Goal: Task Accomplishment & Management: Complete application form

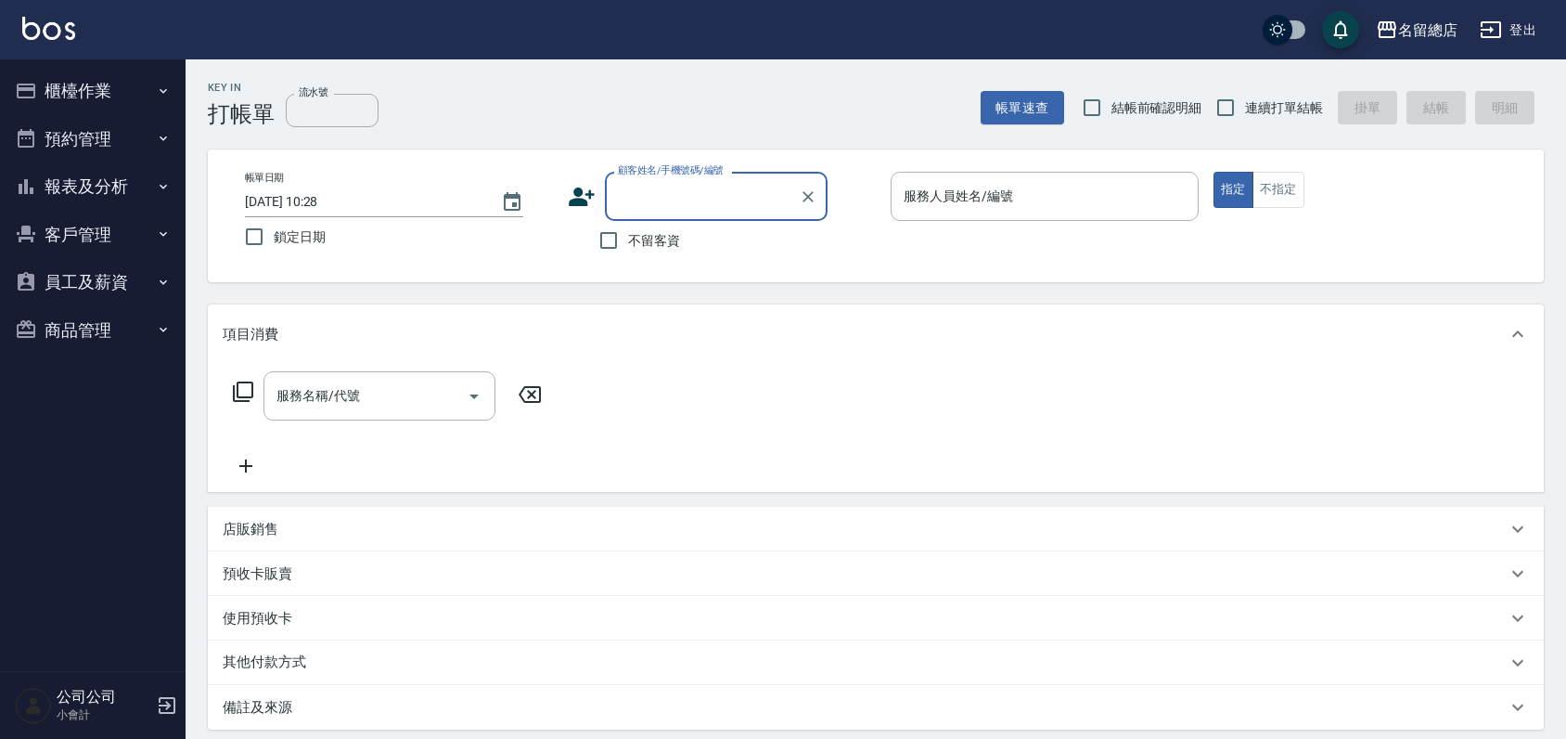
click at [155, 706] on div "公司公司 小會計" at bounding box center [93, 705] width 186 height 67
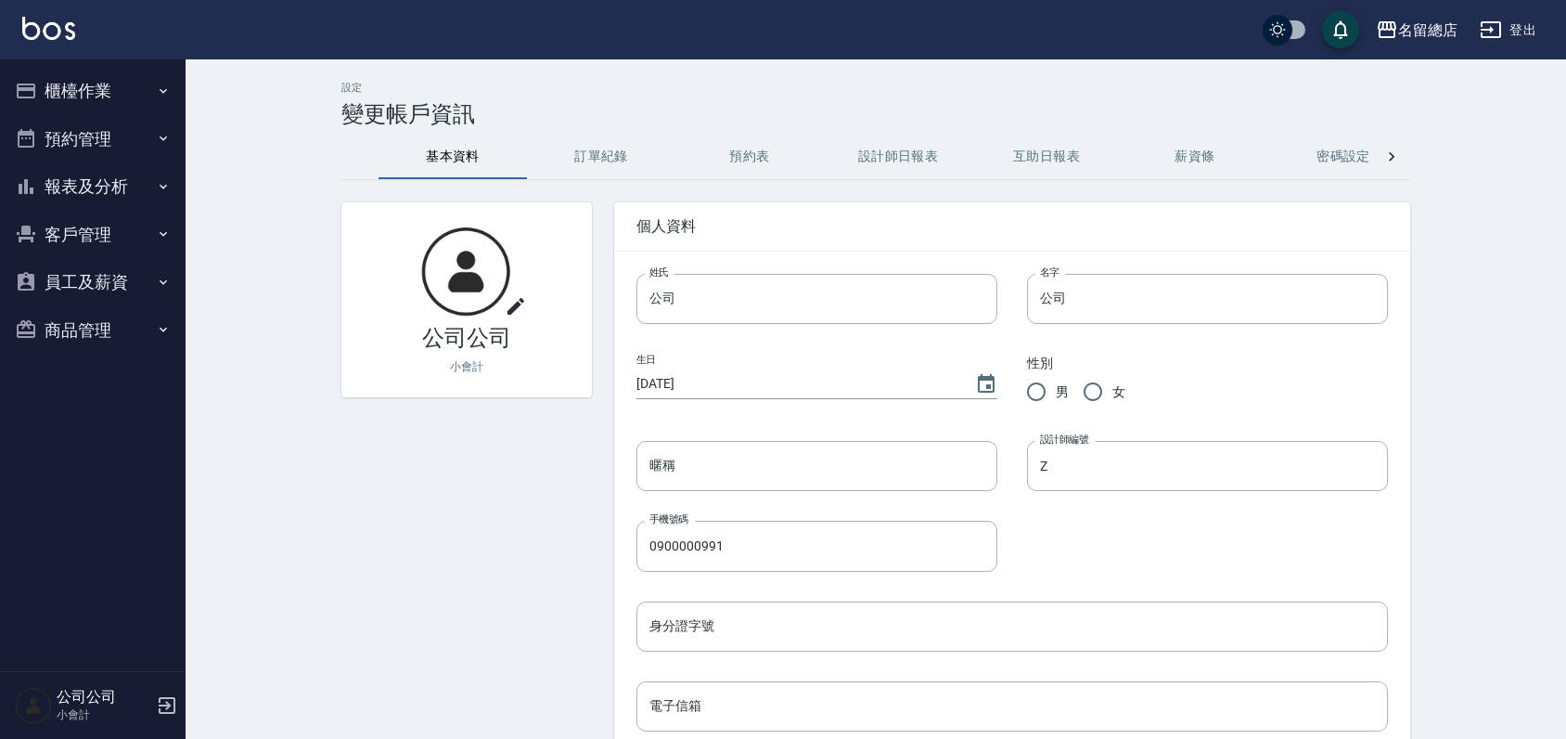
click at [1499, 19] on icon "button" at bounding box center [1491, 30] width 22 height 22
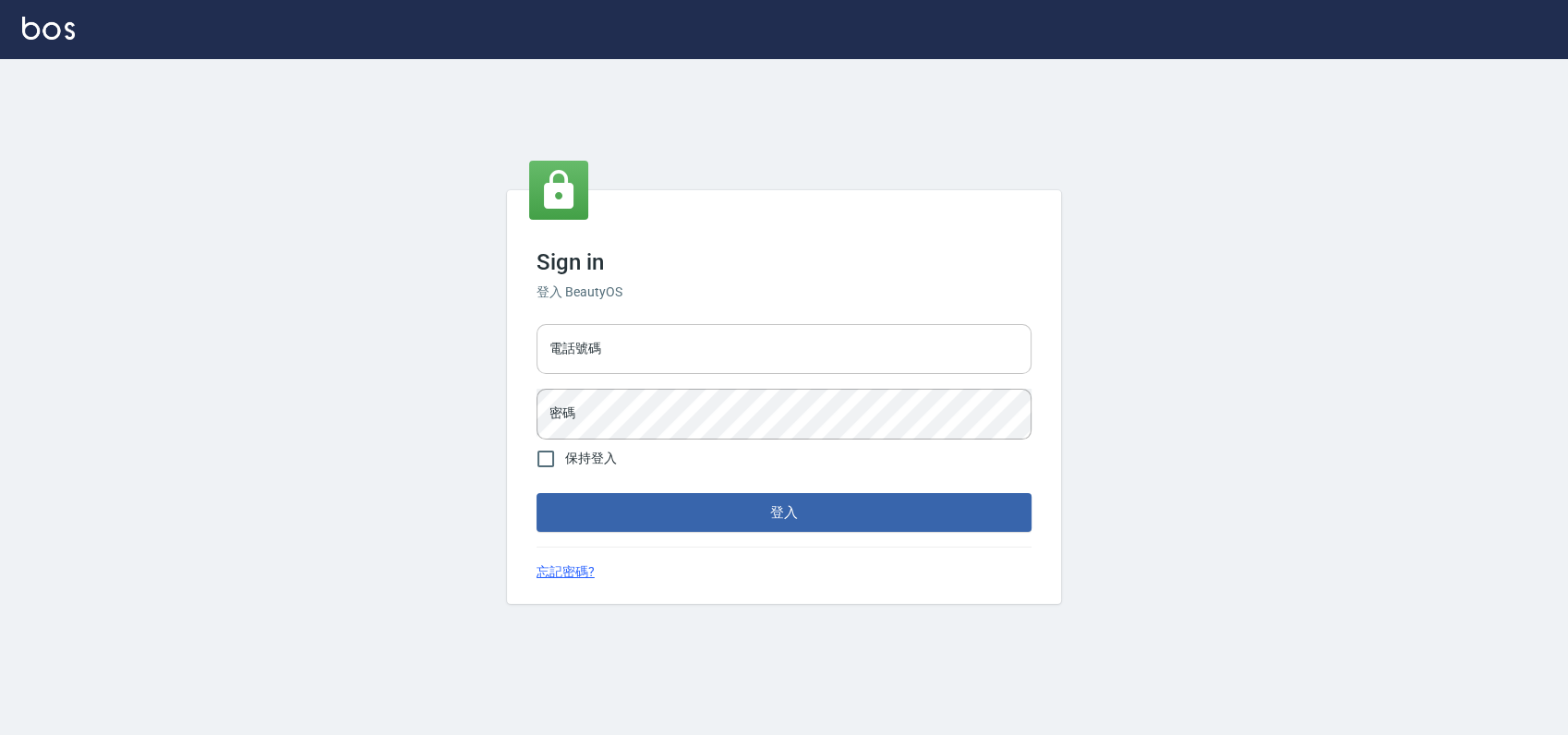
click at [714, 345] on input "電話號碼" at bounding box center [783, 349] width 494 height 50
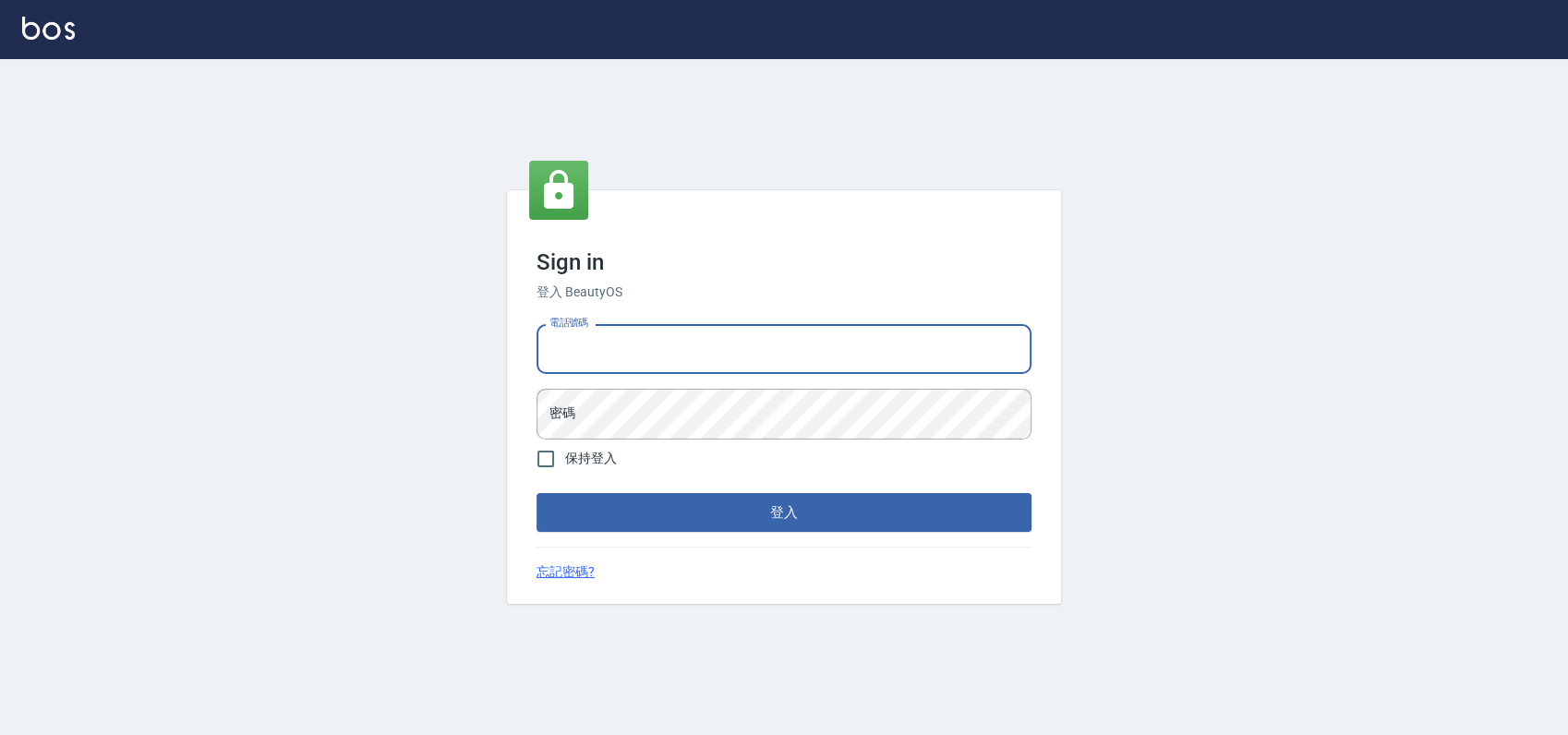
type input "0989886729"
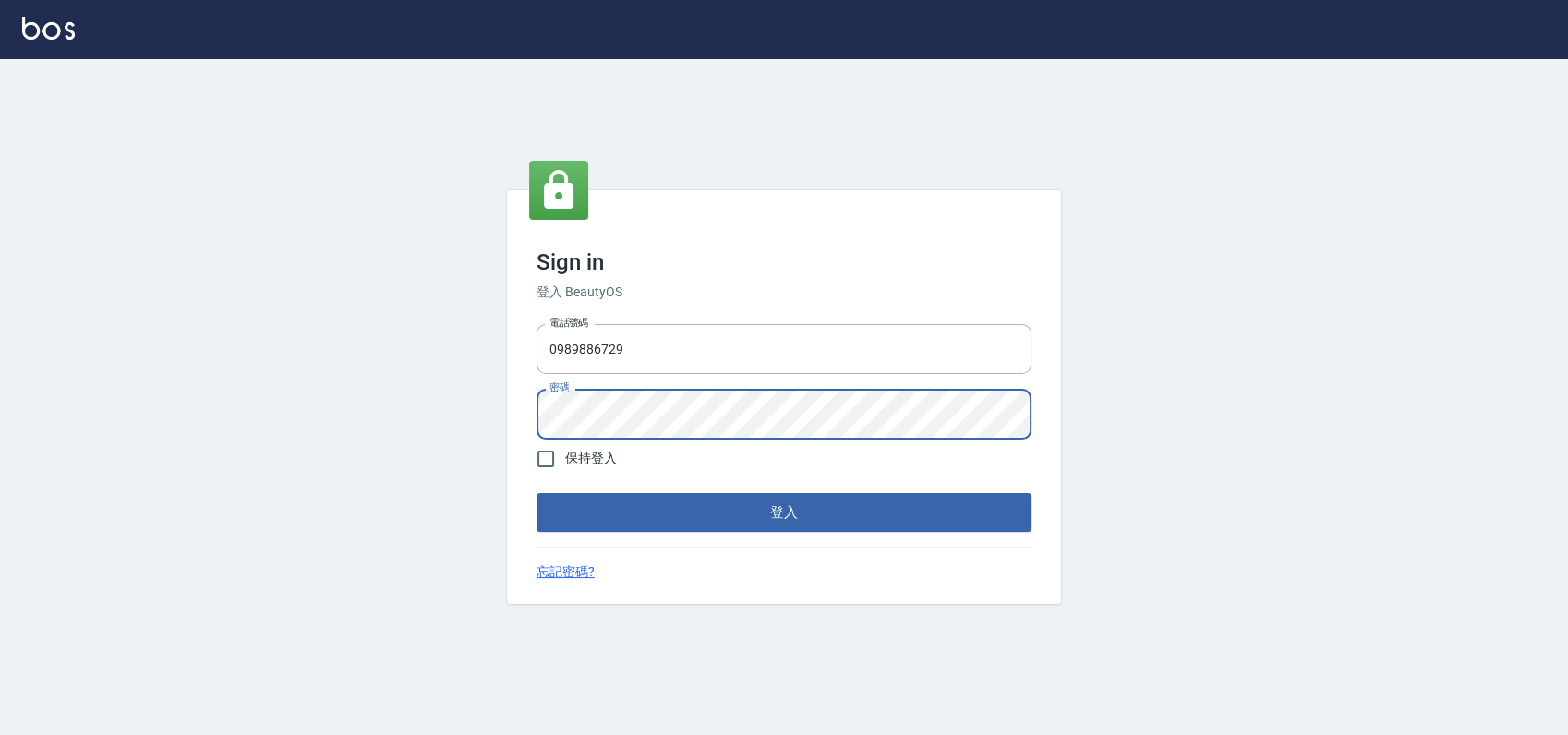
click at [536, 492] on button "登入" at bounding box center [783, 511] width 494 height 39
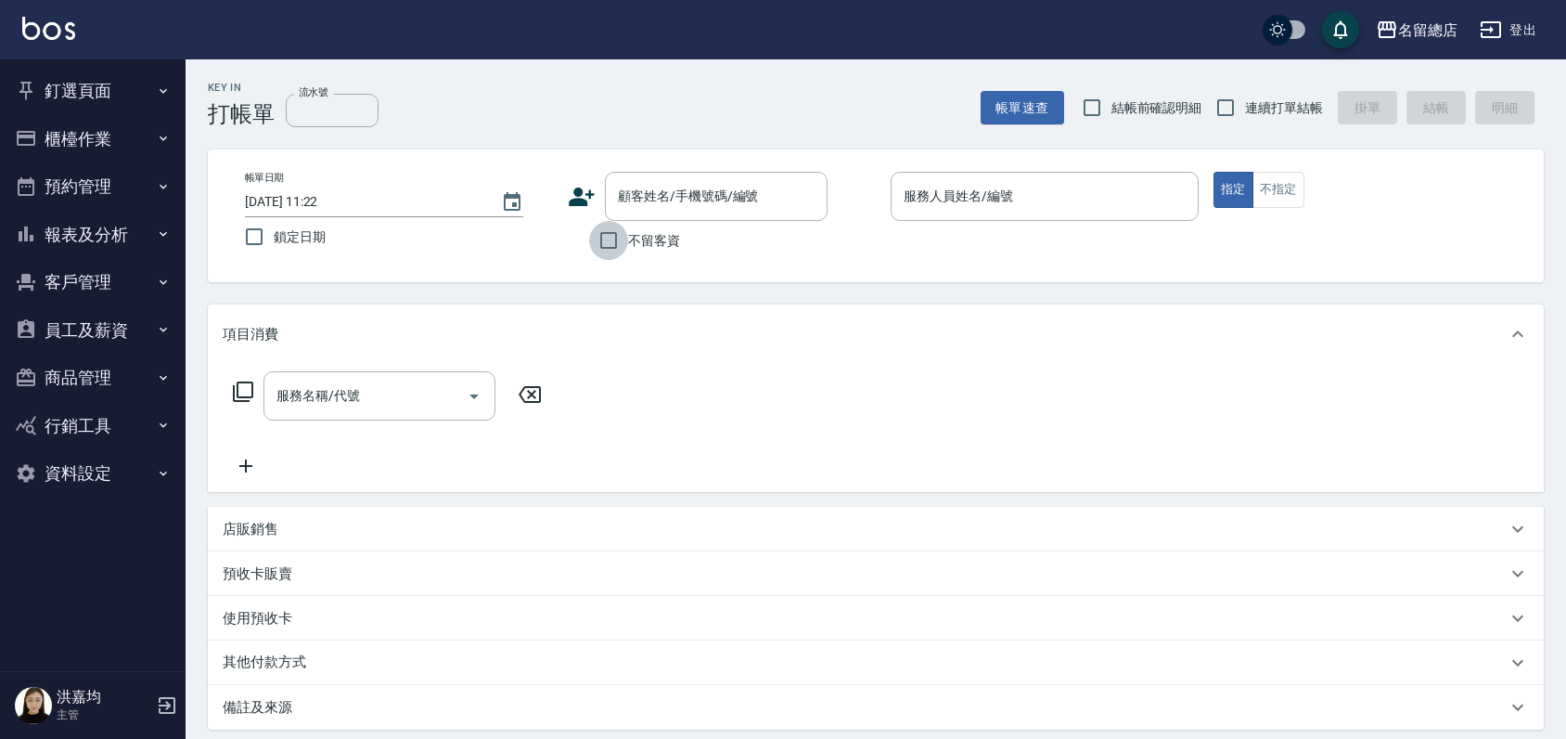
click at [601, 245] on input "不留客資" at bounding box center [608, 240] width 39 height 39
checkbox input "true"
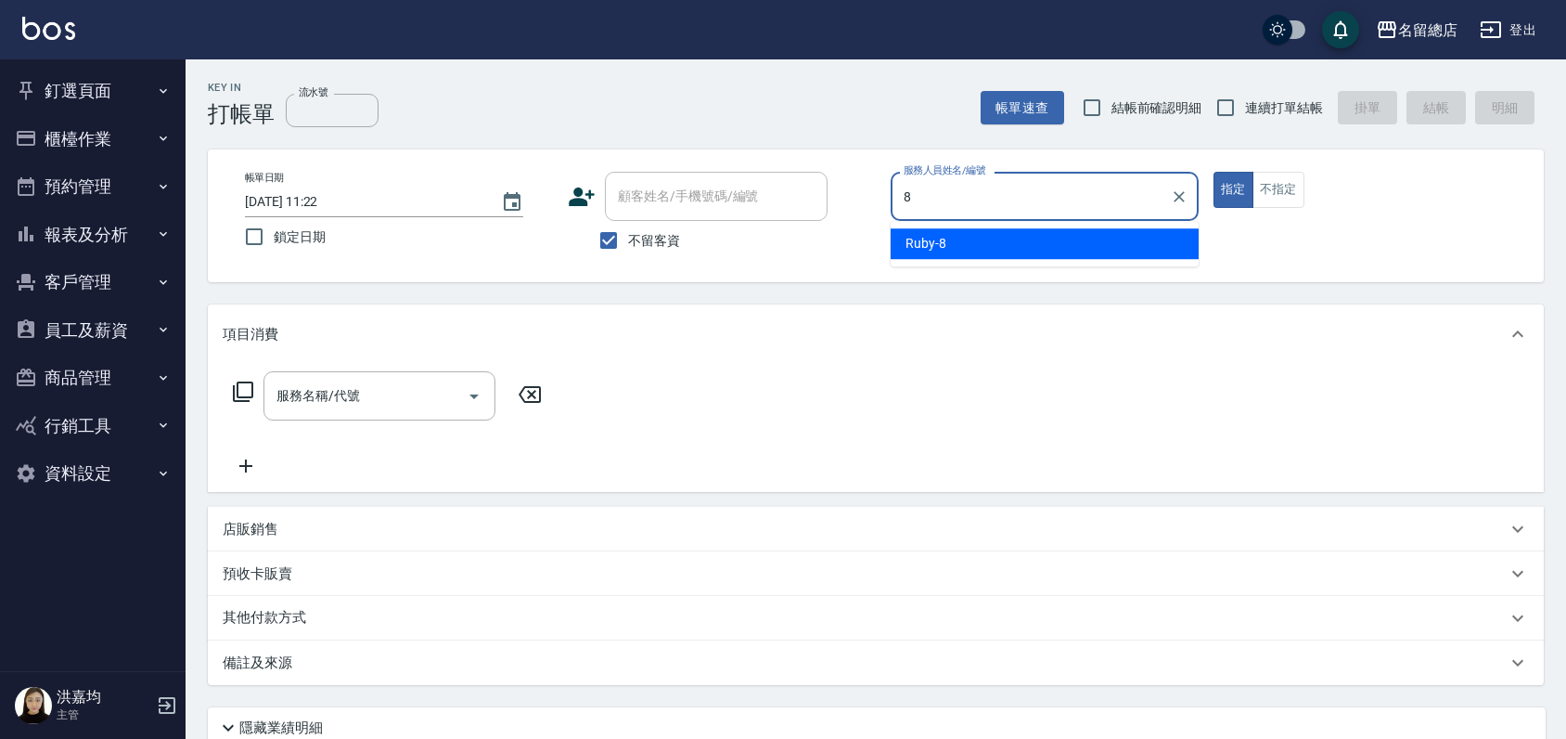
type input "Ruby-8"
type button "true"
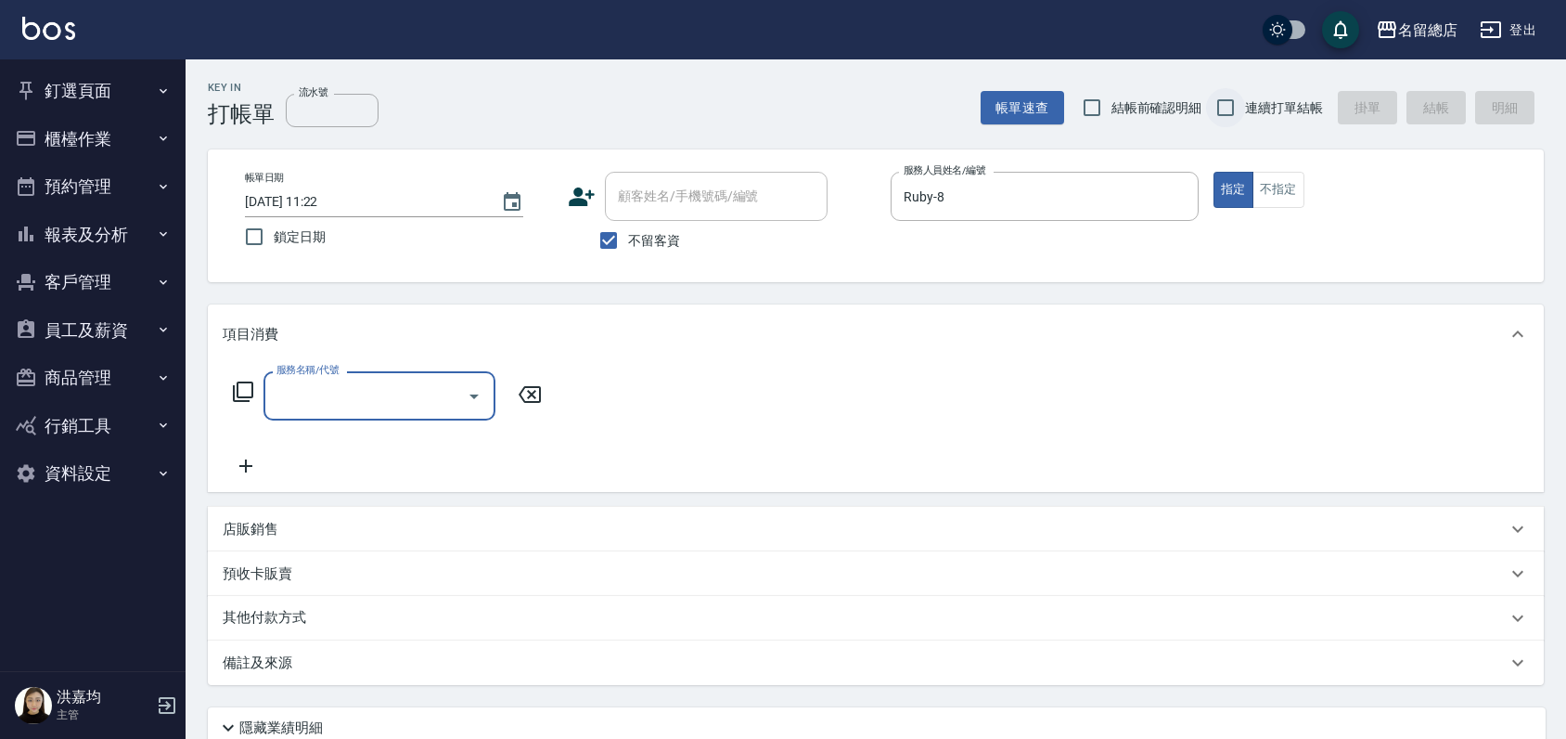
click at [1224, 104] on input "連續打單結帳" at bounding box center [1225, 107] width 39 height 39
checkbox input "true"
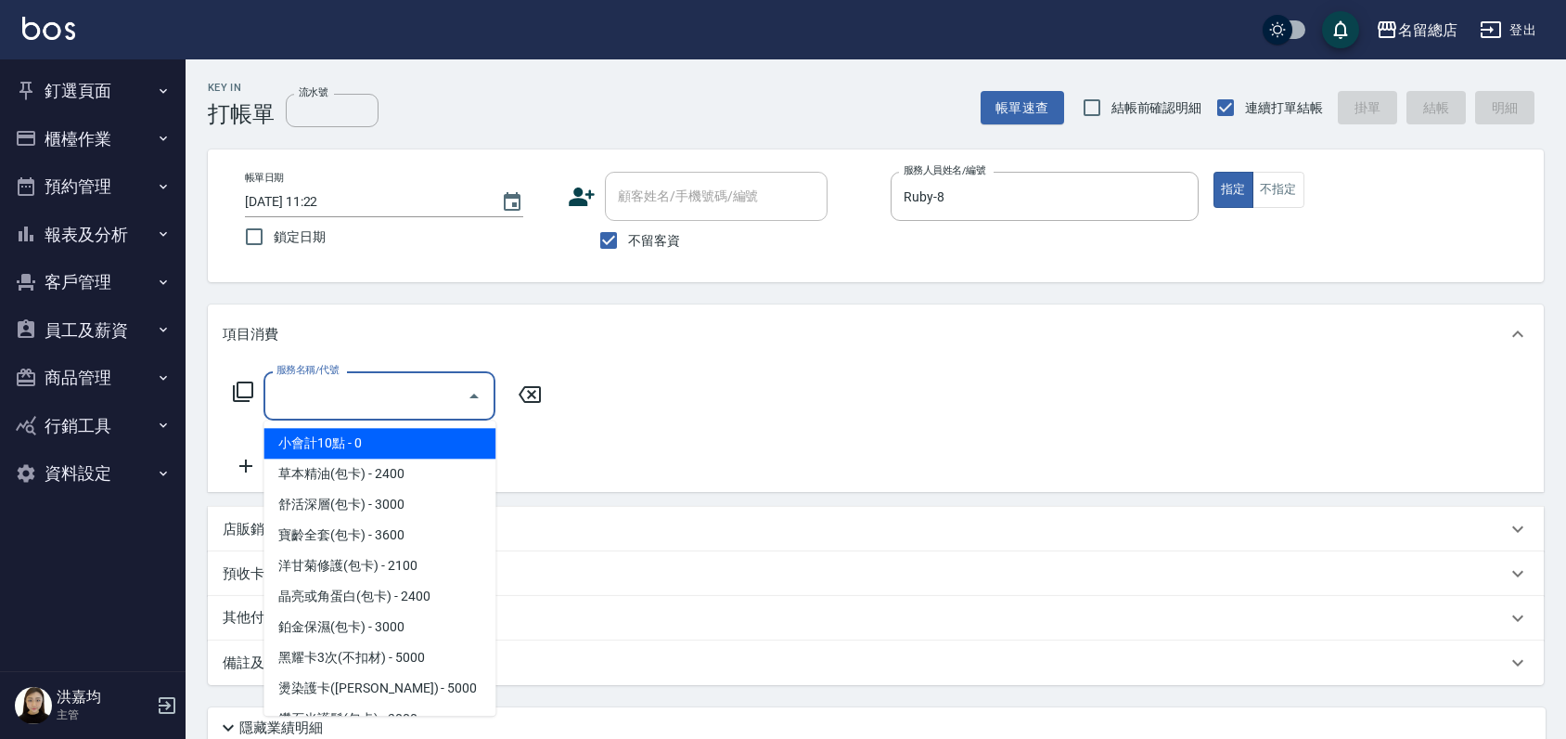
click at [322, 380] on div "服務名稱/代號 服務名稱/代號" at bounding box center [380, 395] width 232 height 49
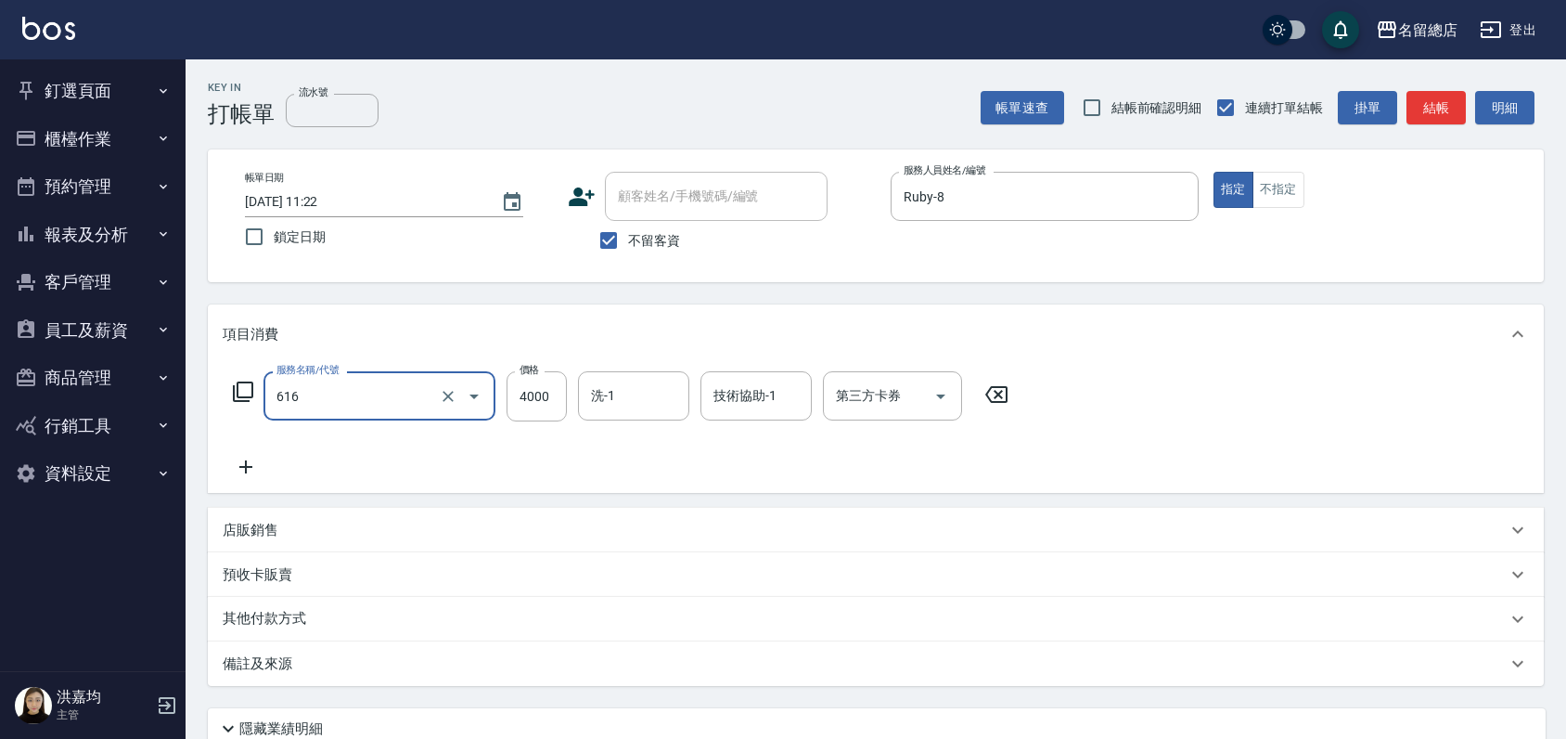
type input "自備接髮(616)"
type input "13000"
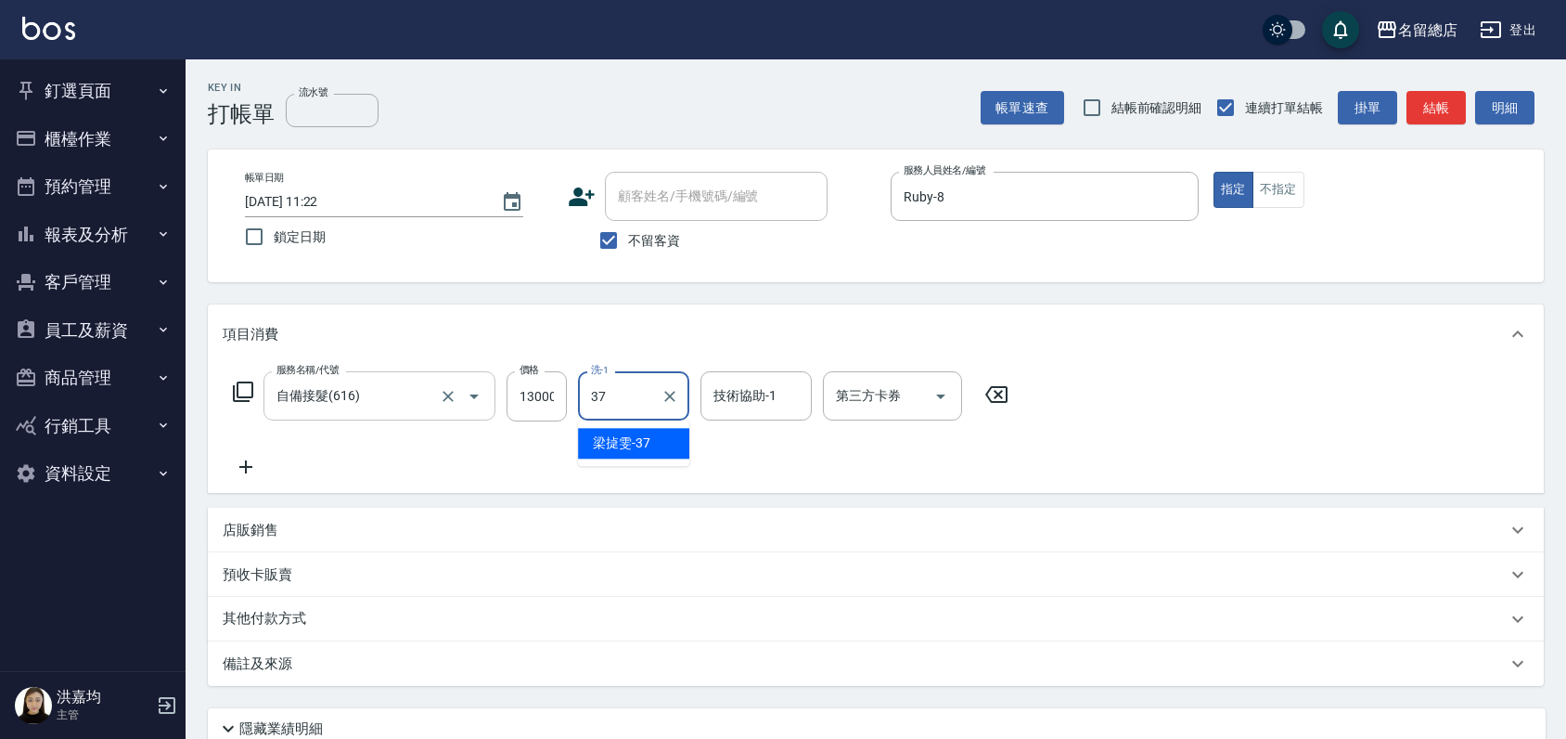
type input "[PERSON_NAME]-37"
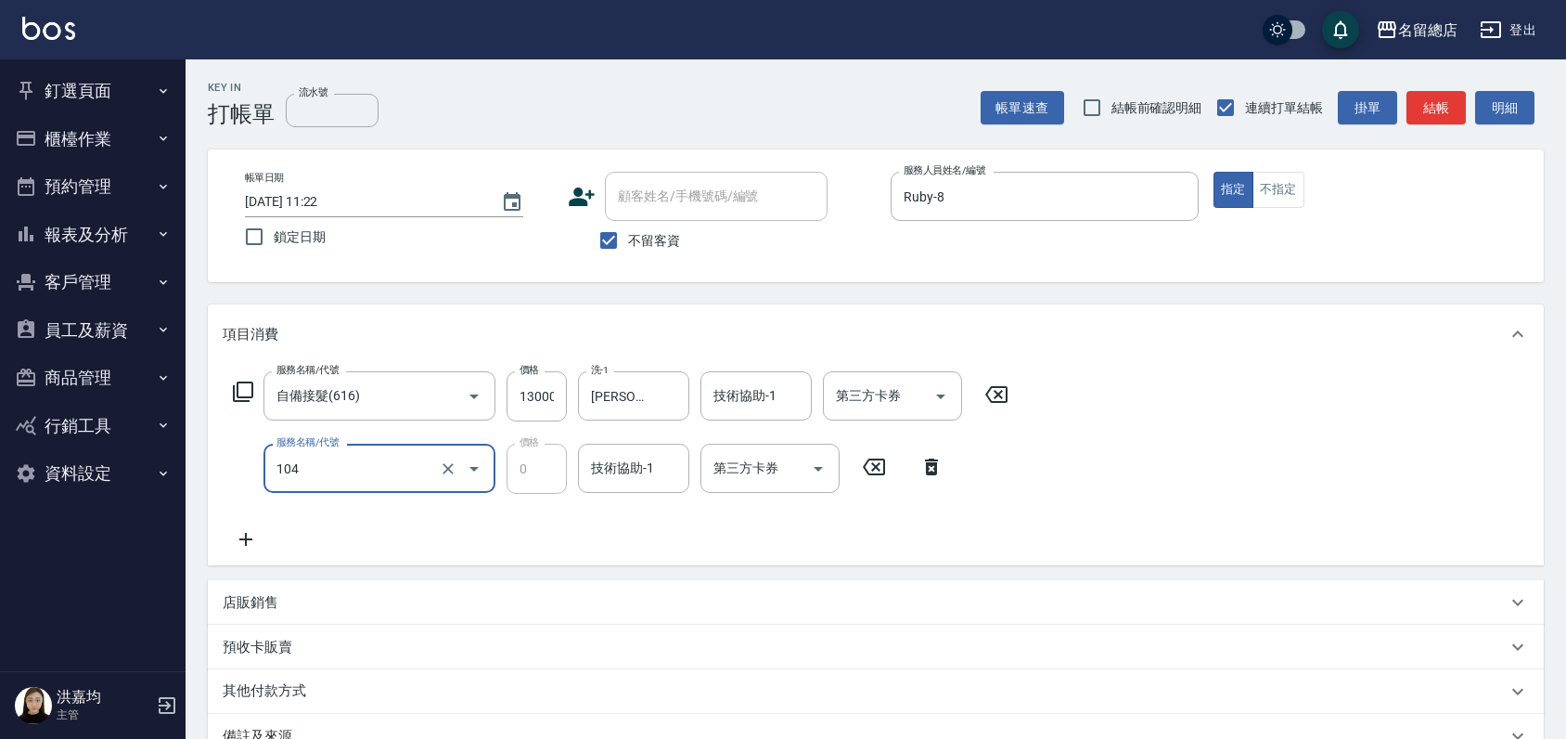
type input "頭皮蓋卡2點(104)"
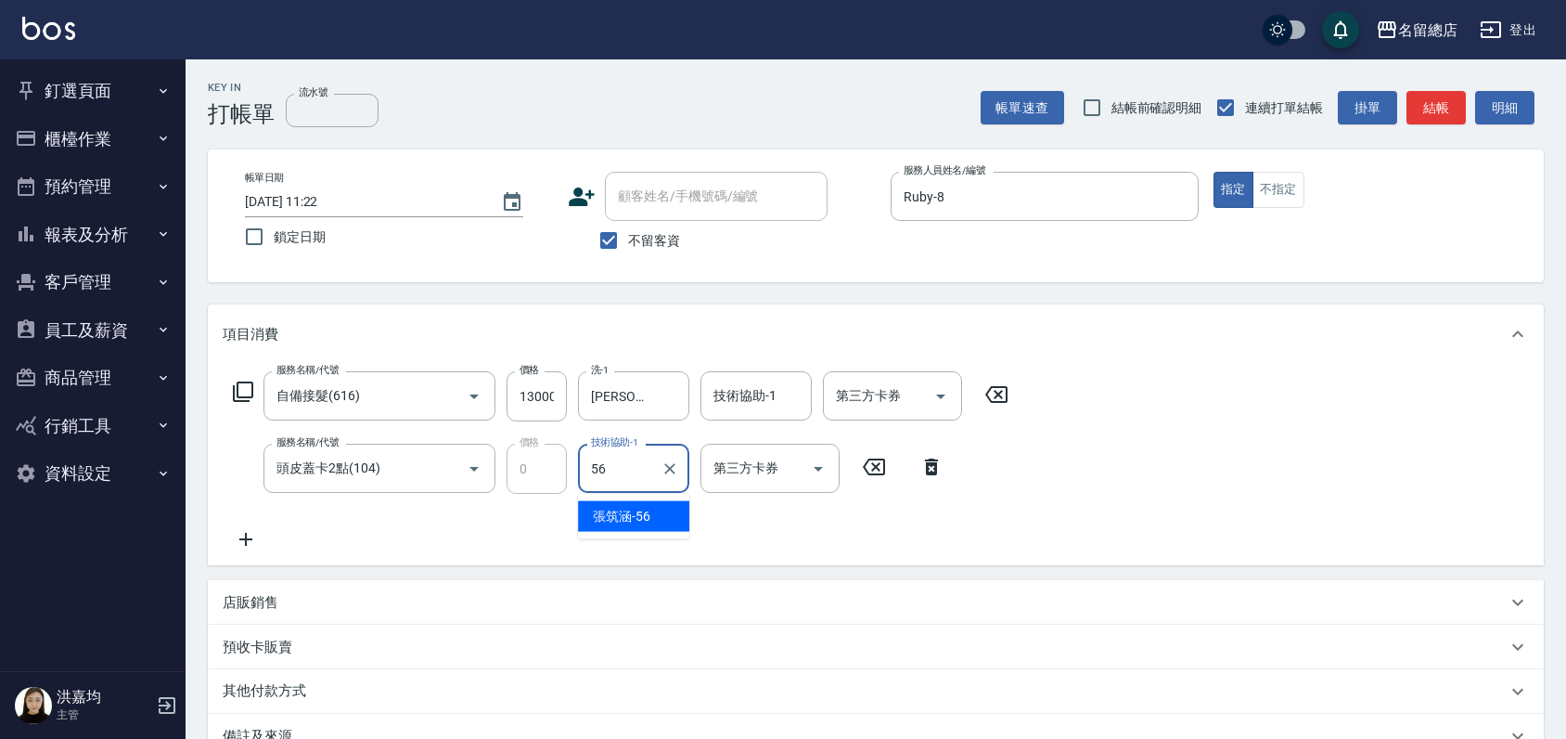
type input "[PERSON_NAME]-56"
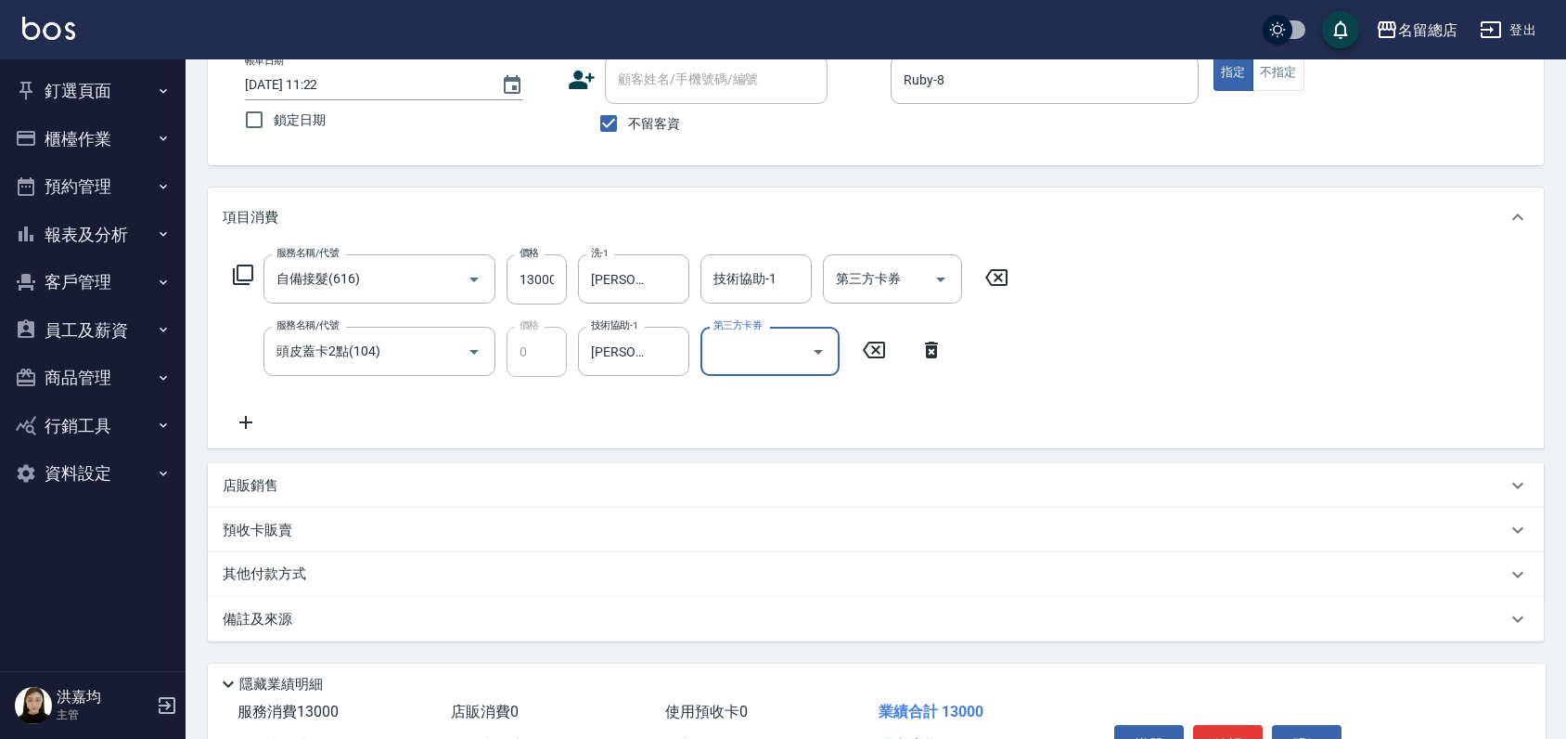
scroll to position [227, 0]
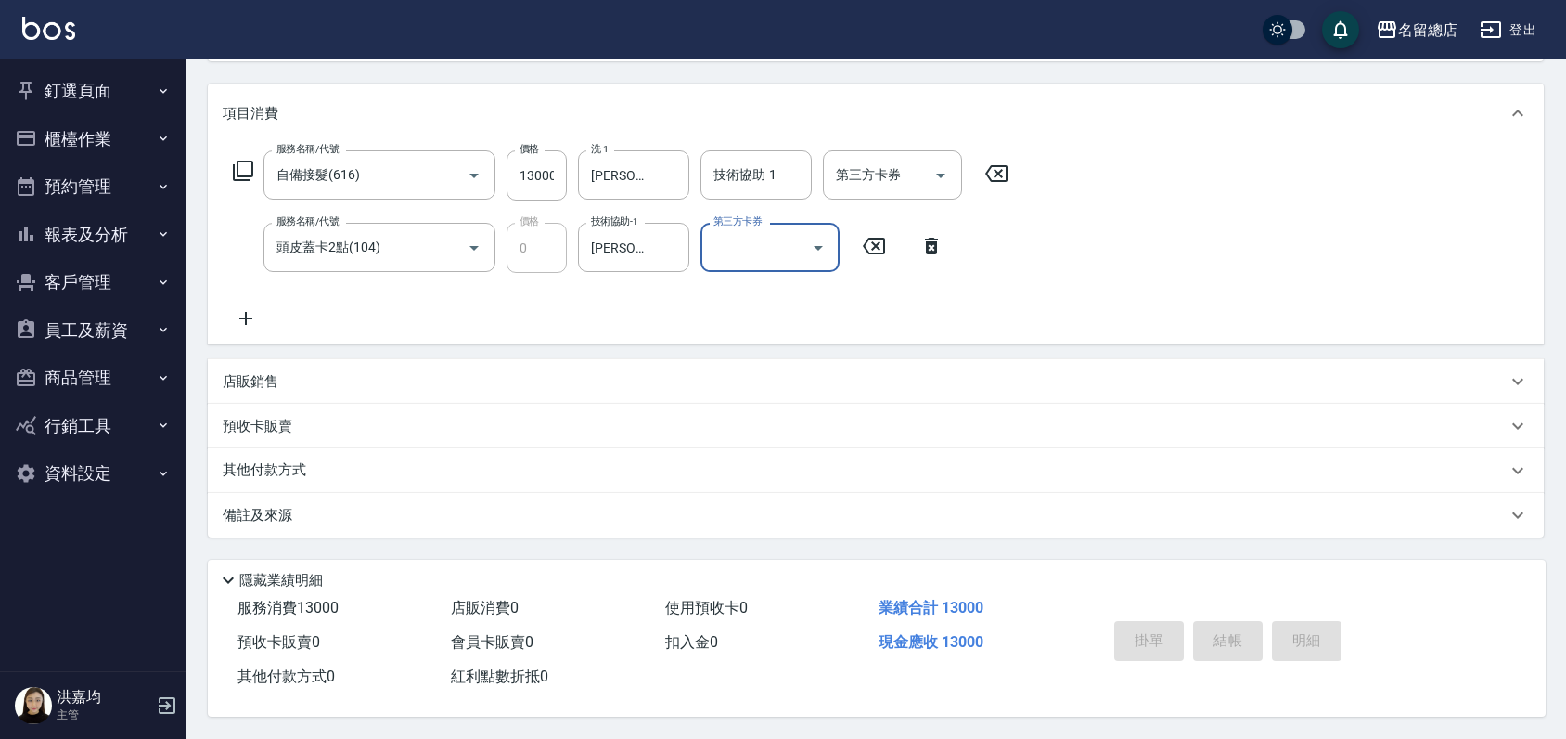
type input "[DATE] 11:23"
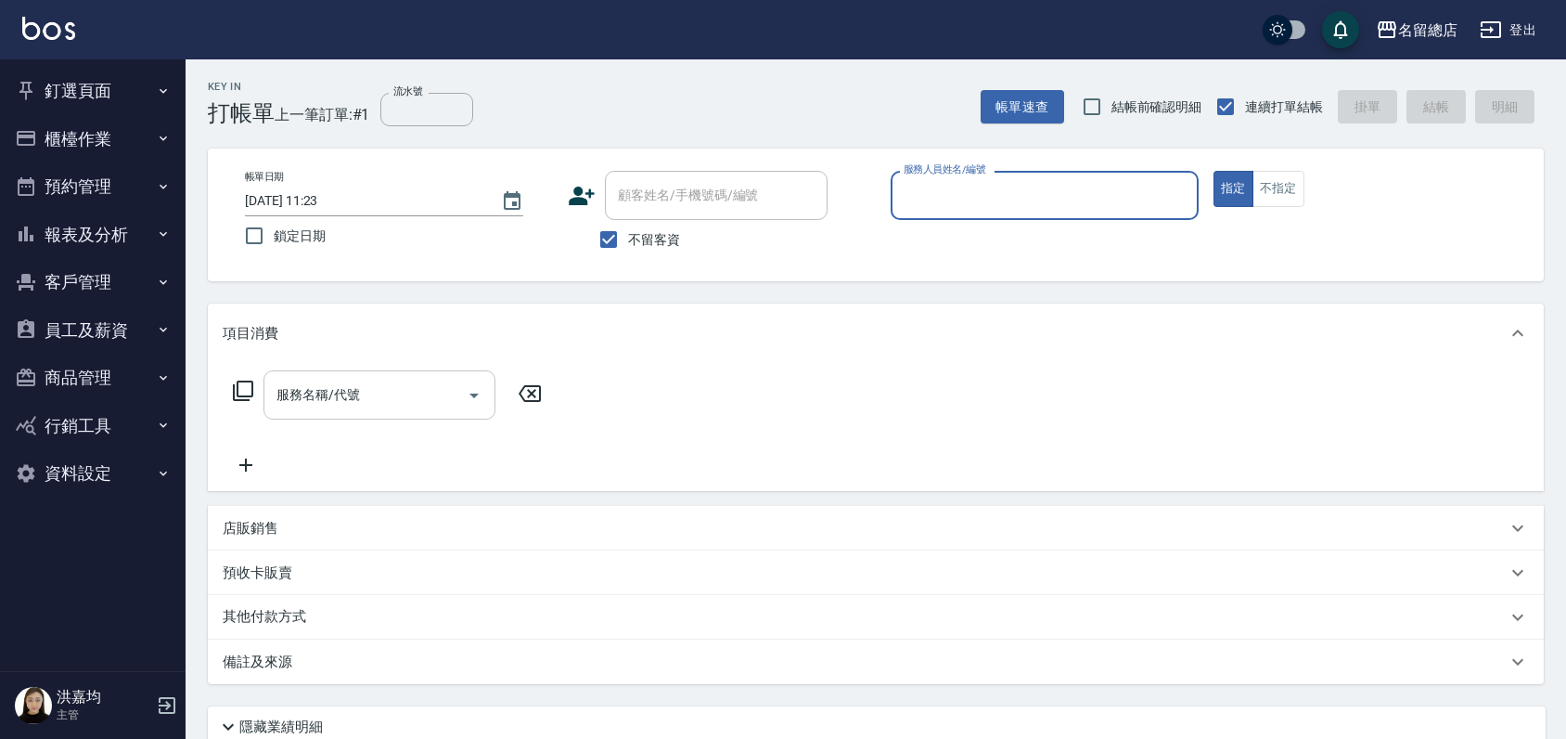
scroll to position [0, 0]
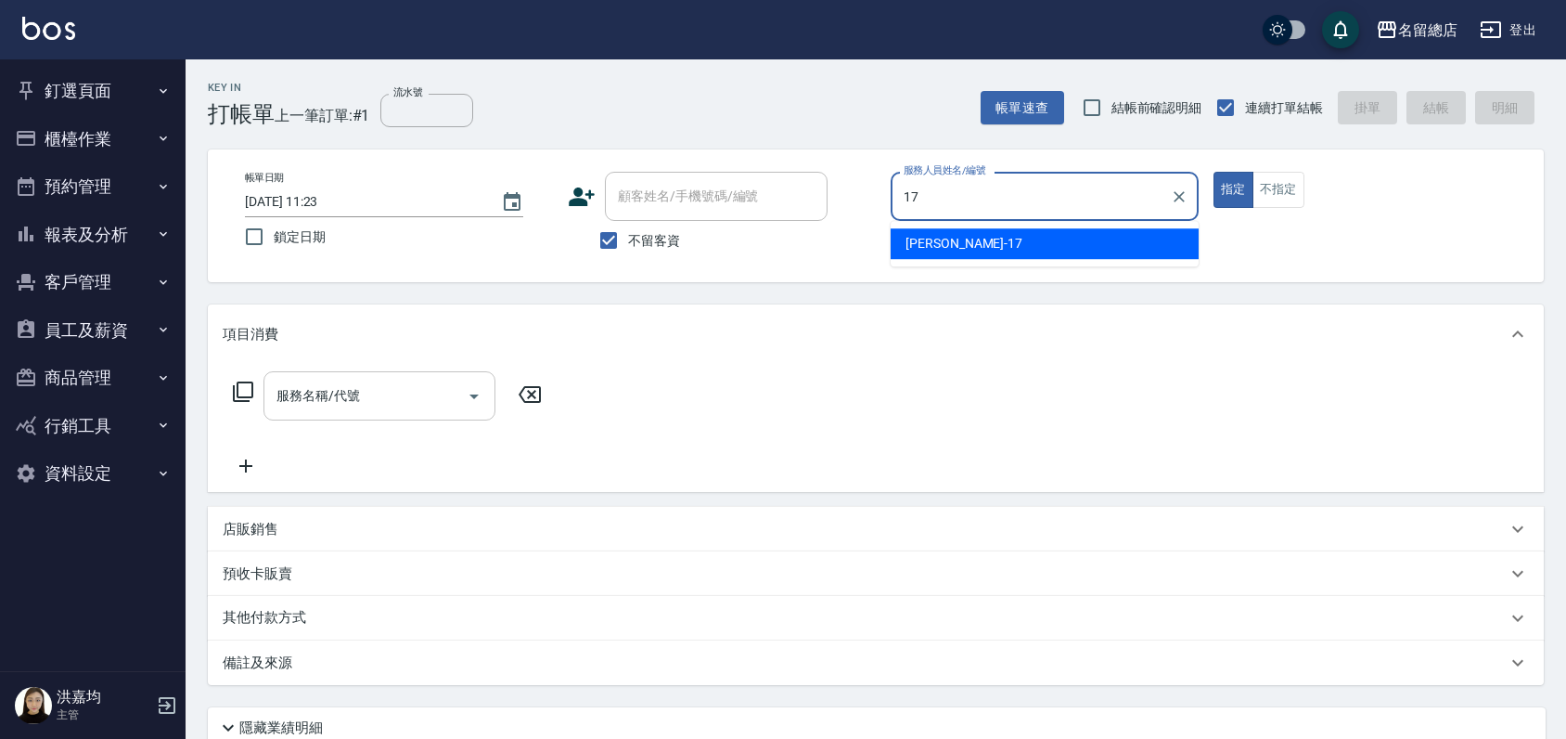
type input "[PERSON_NAME]-17"
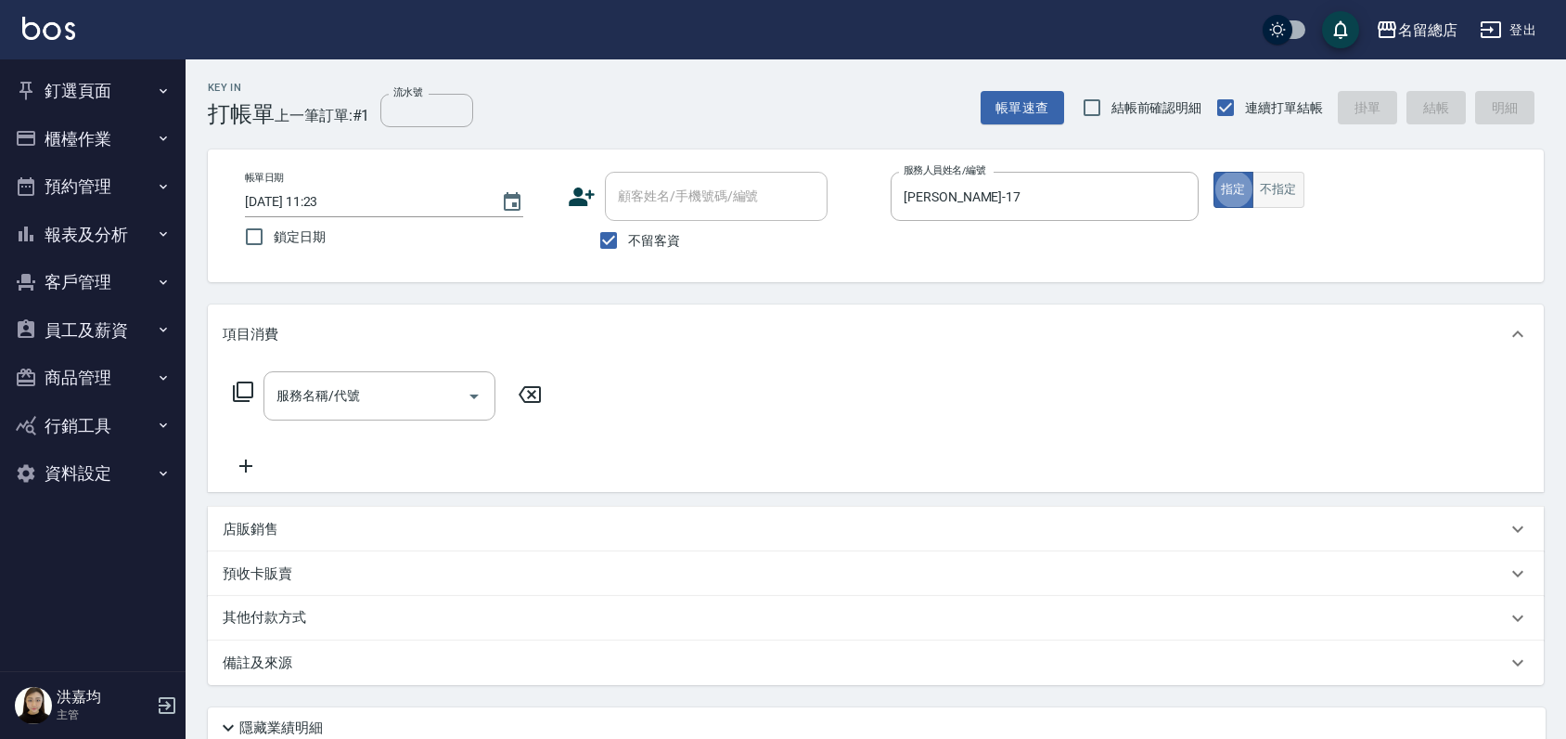
click at [1302, 183] on button "不指定" at bounding box center [1279, 190] width 52 height 36
type button "false"
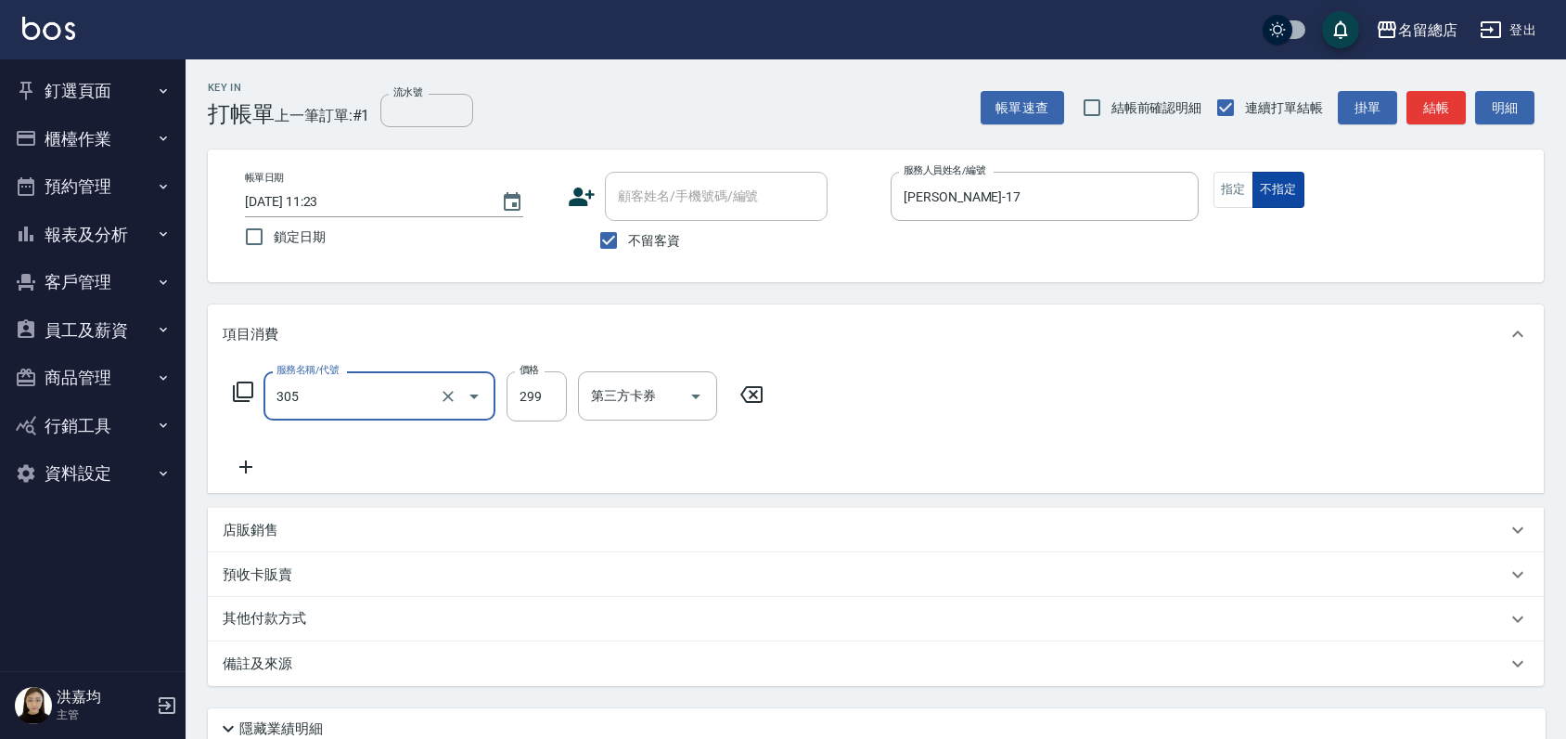
type input "剪髮(305)"
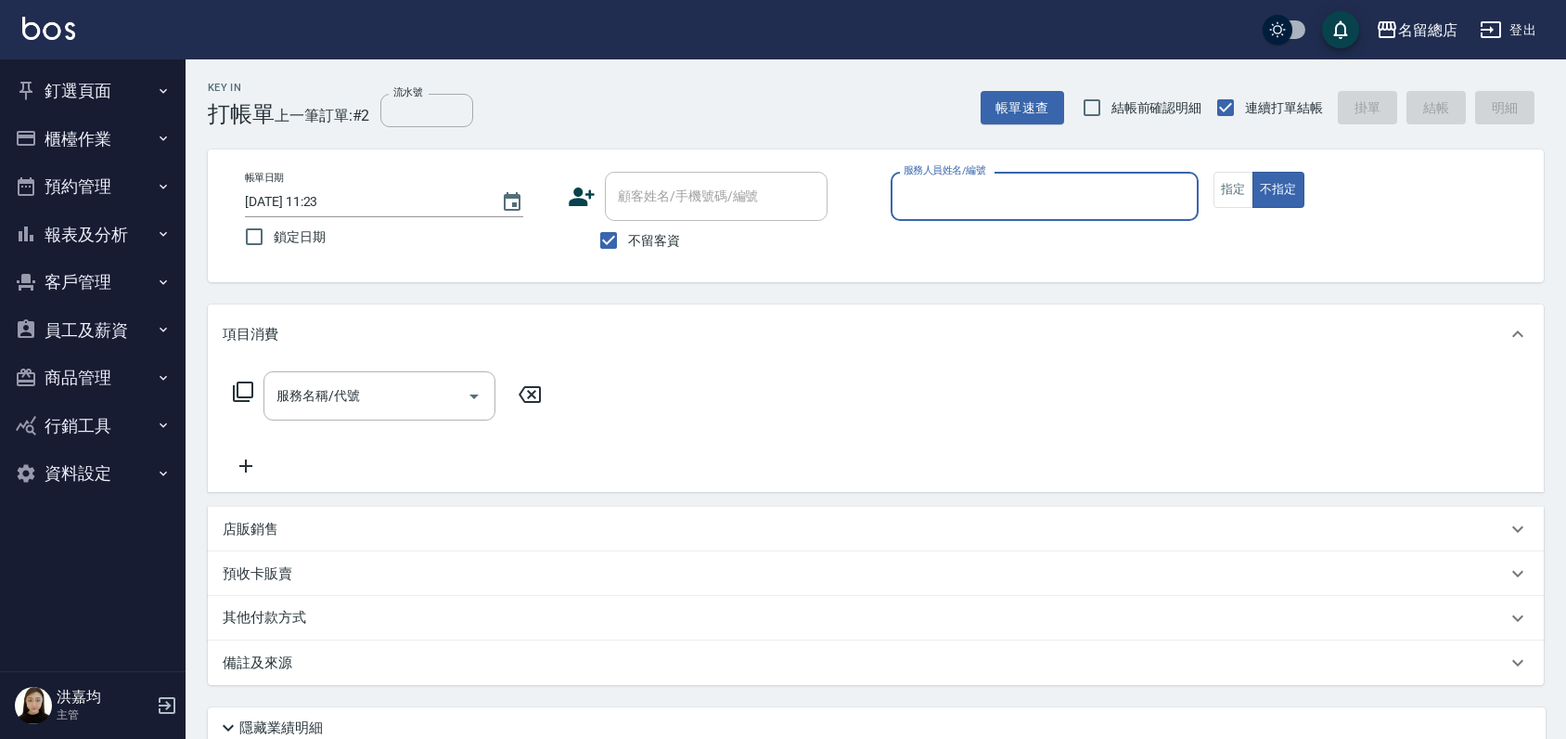
click at [987, 199] on input "服務人員姓名/編號" at bounding box center [1044, 196] width 291 height 32
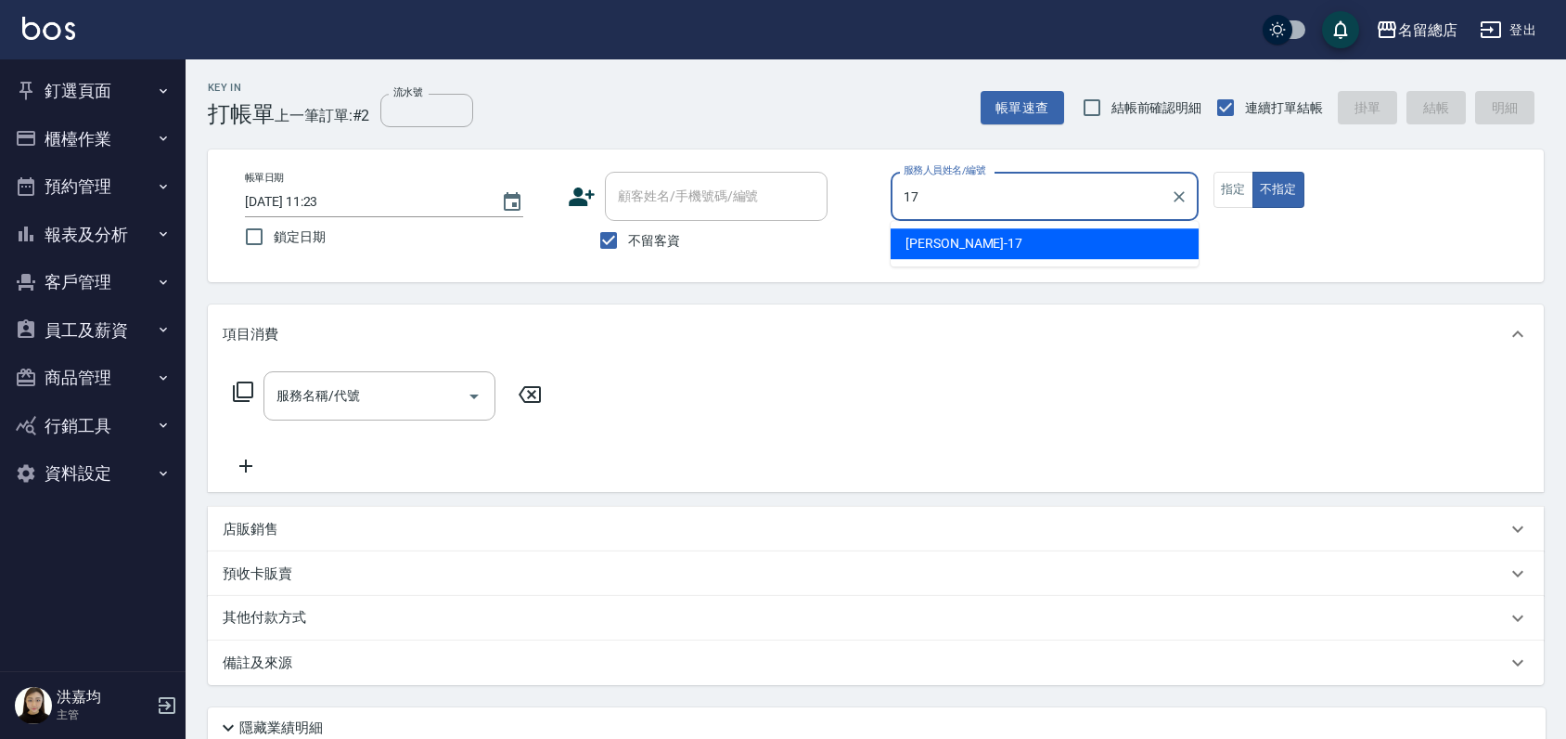
type input "[PERSON_NAME]-17"
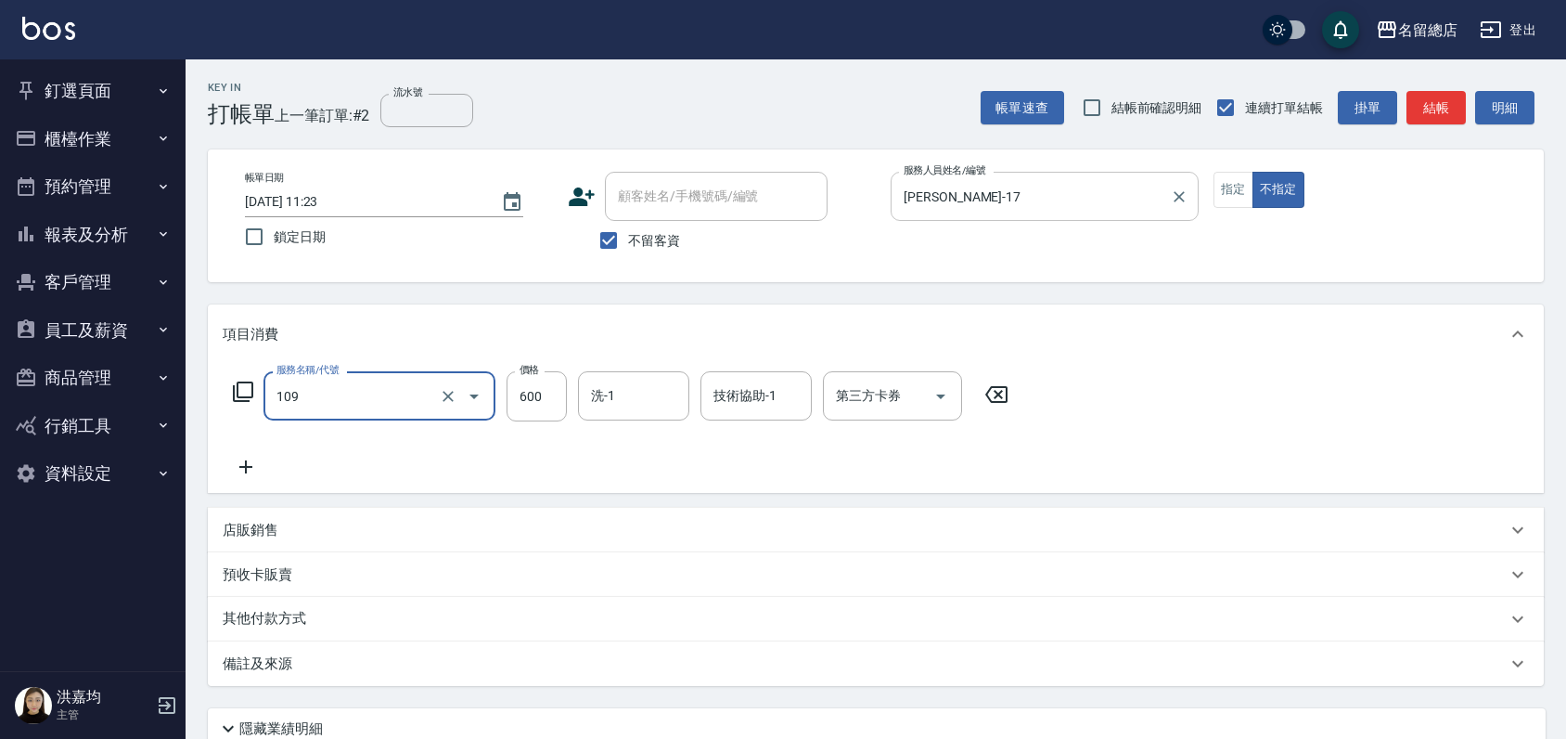
type input "寶齡頭皮600(109)"
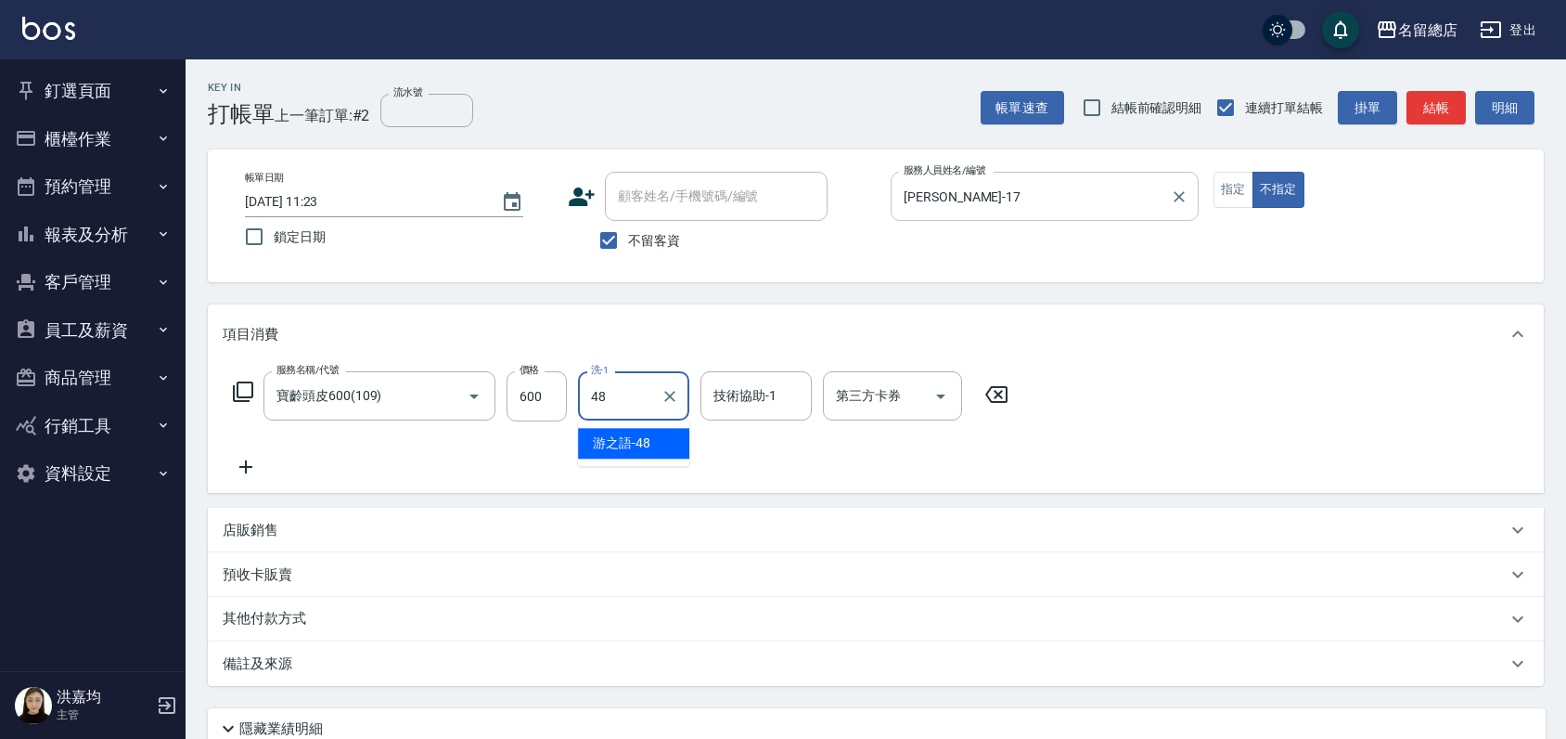
type input "游之語-48"
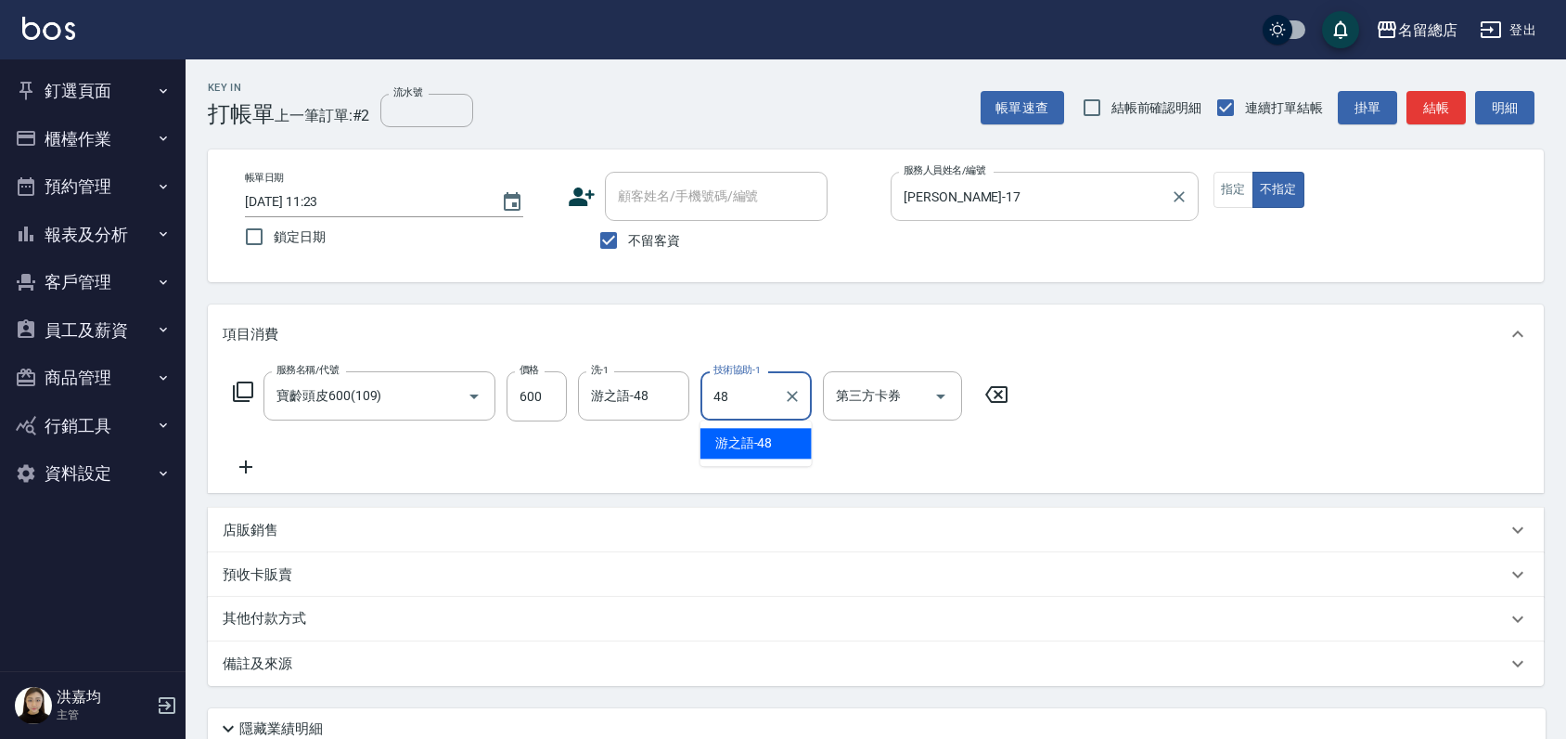
type input "游之語-48"
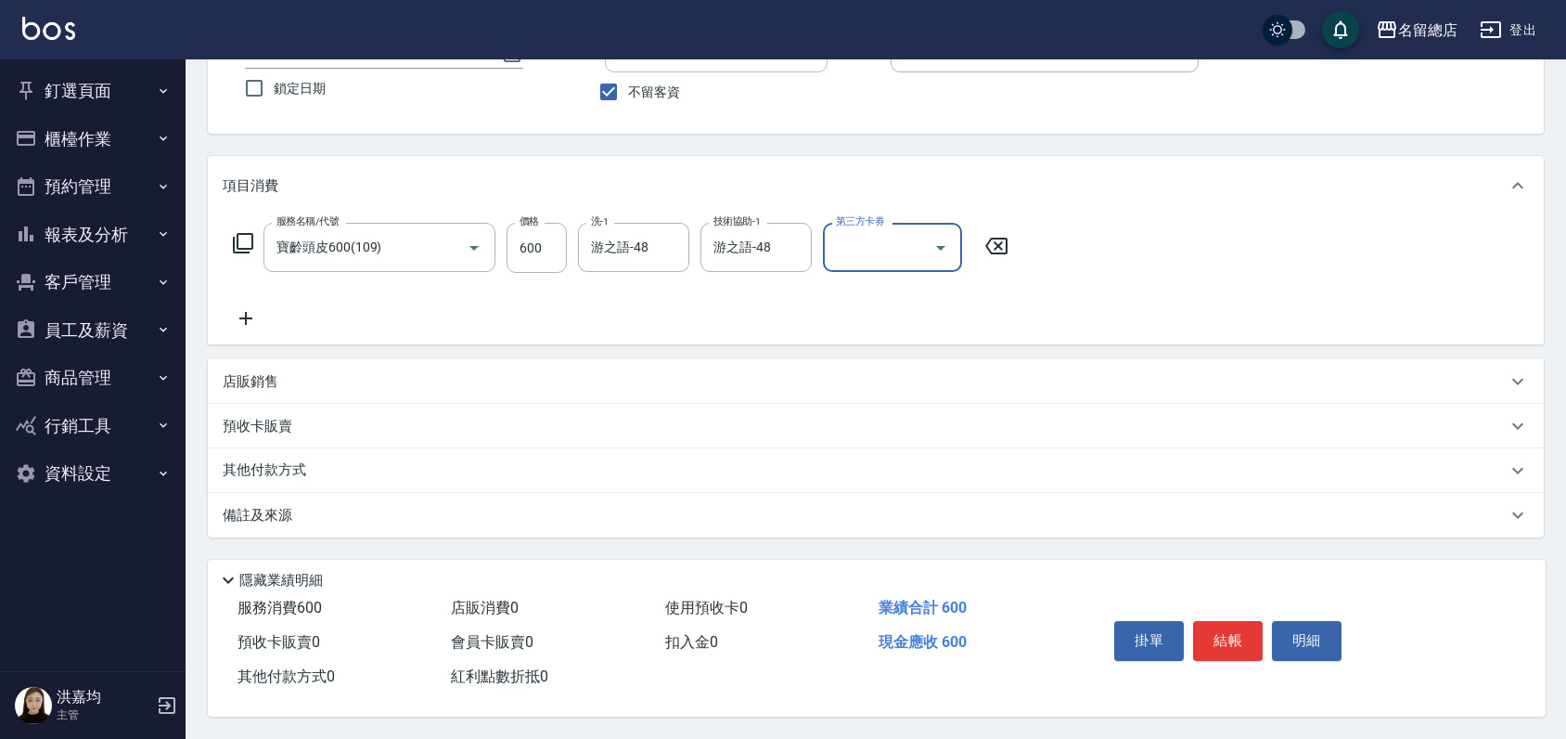
scroll to position [155, 0]
type input "[DATE] 11:24"
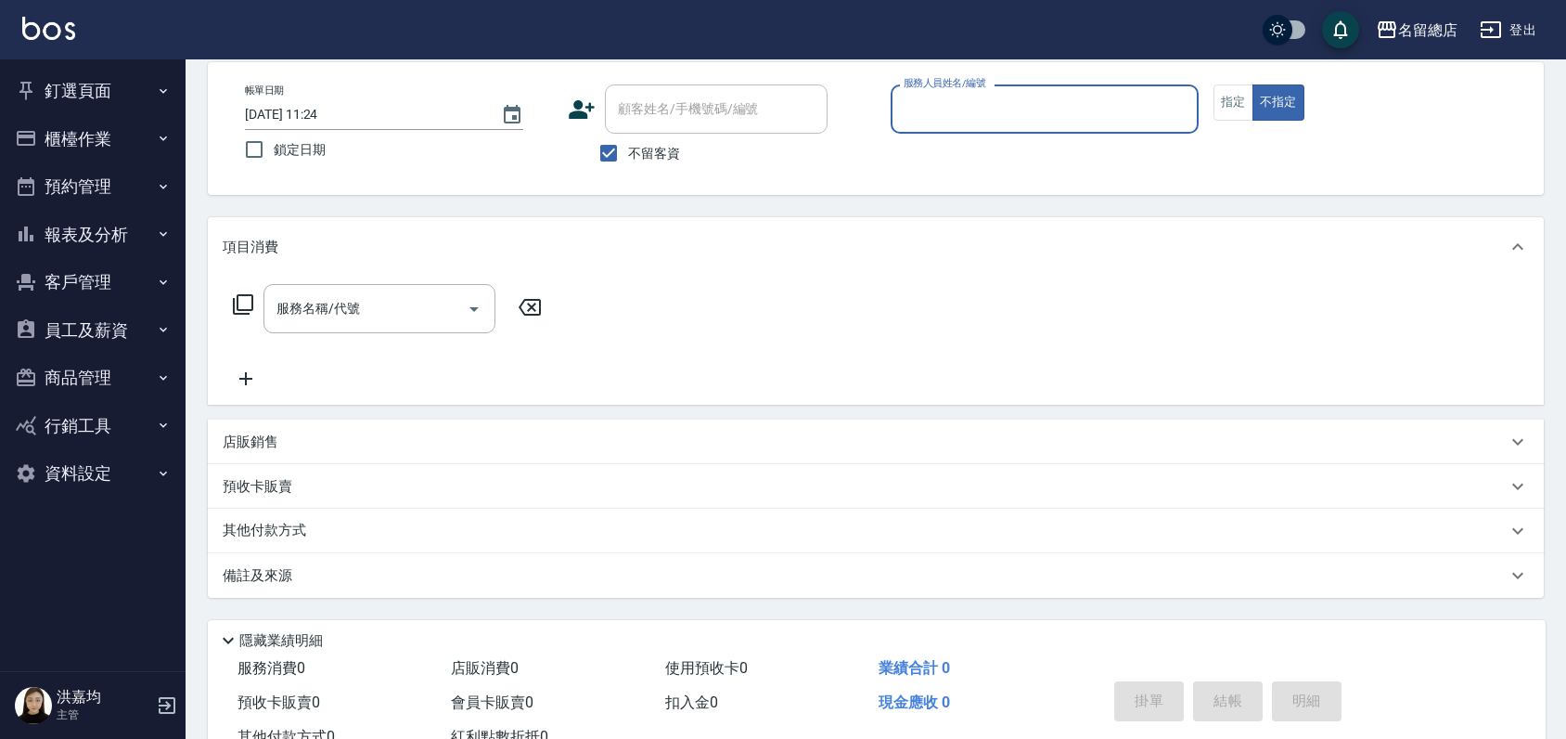
scroll to position [0, 0]
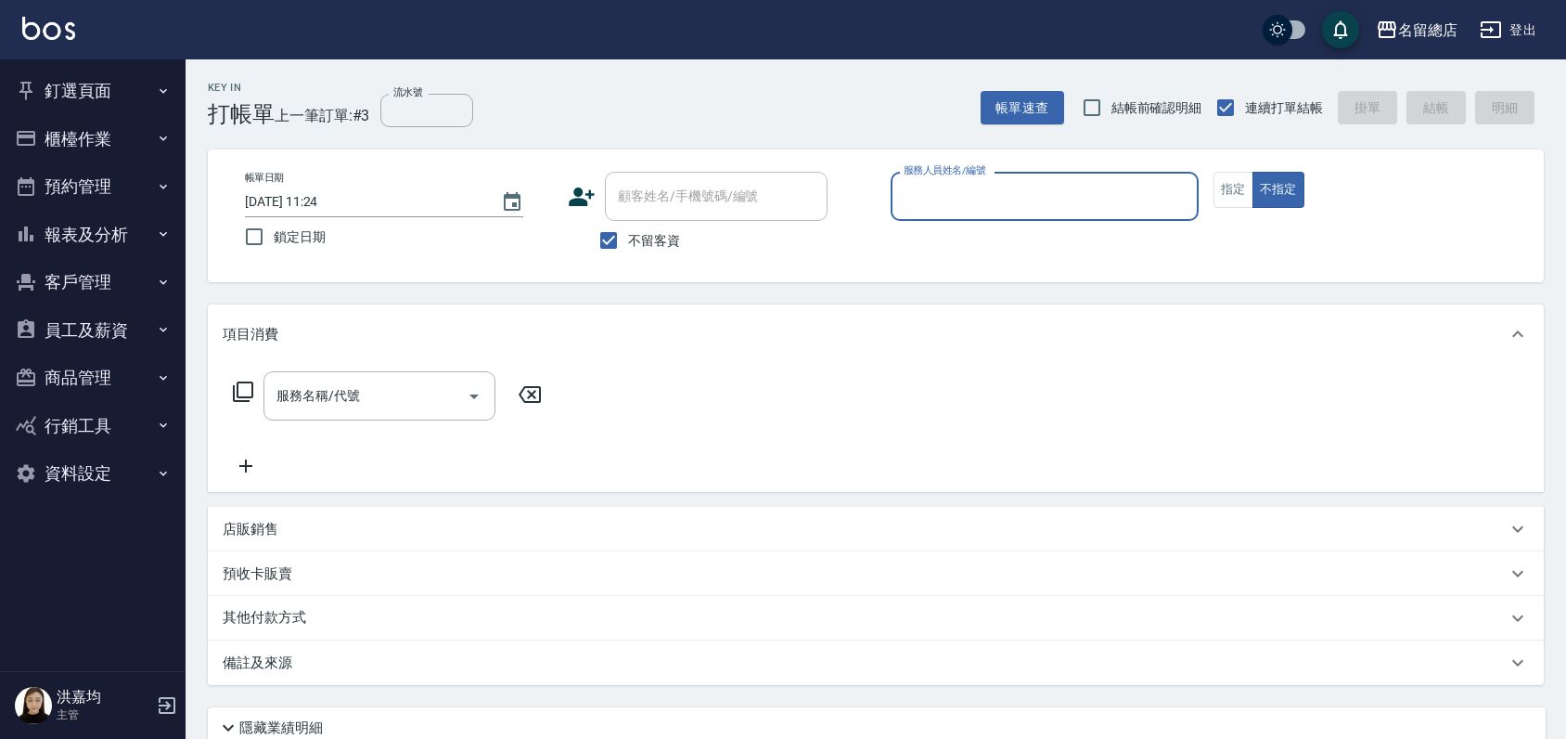
click at [89, 134] on button "櫃檯作業" at bounding box center [92, 139] width 171 height 48
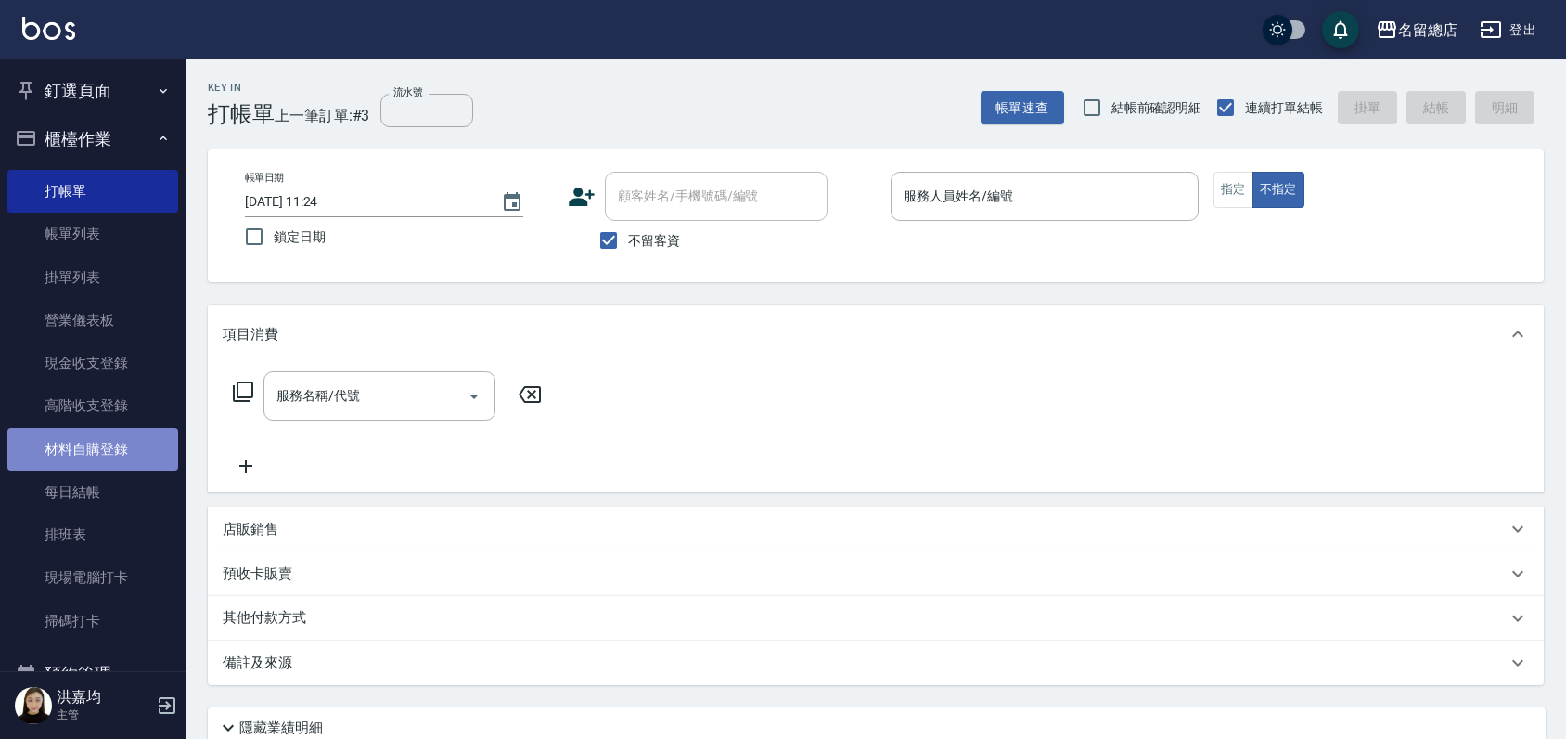
click at [96, 438] on link "材料自購登錄" at bounding box center [92, 449] width 171 height 43
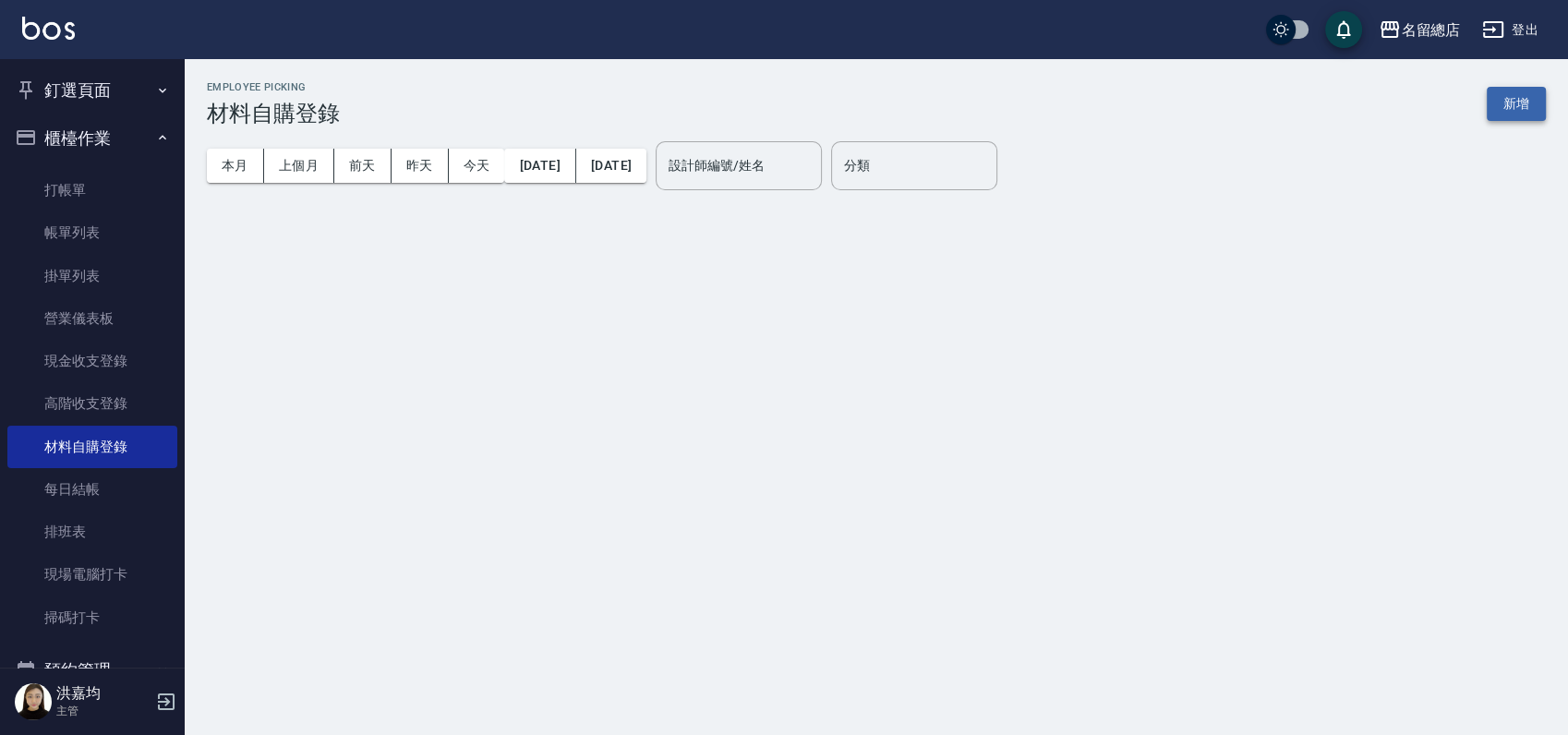
click at [1514, 95] on button "新增" at bounding box center [1515, 103] width 59 height 34
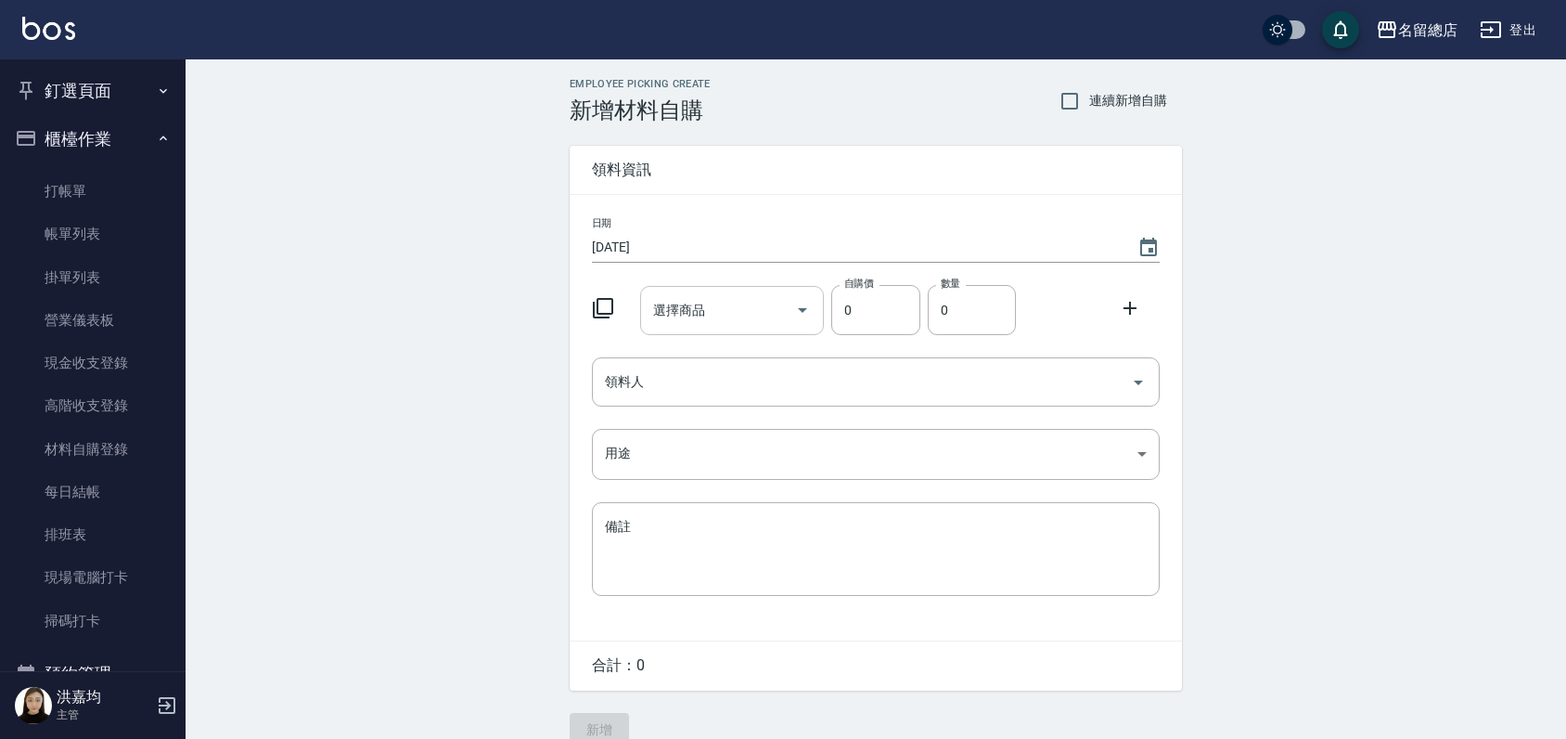
click at [712, 321] on input "選擇商品" at bounding box center [719, 310] width 140 height 32
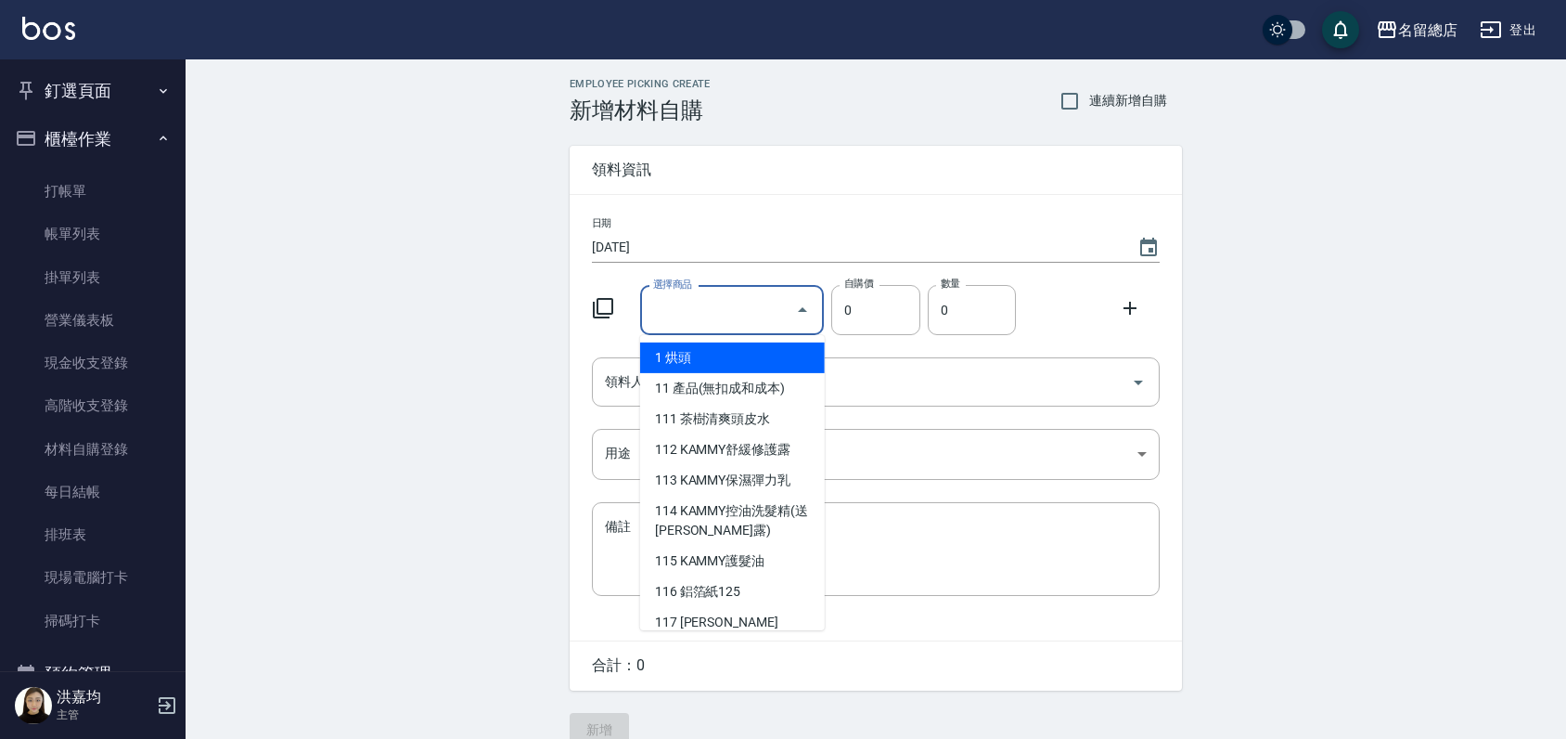
type input "q"
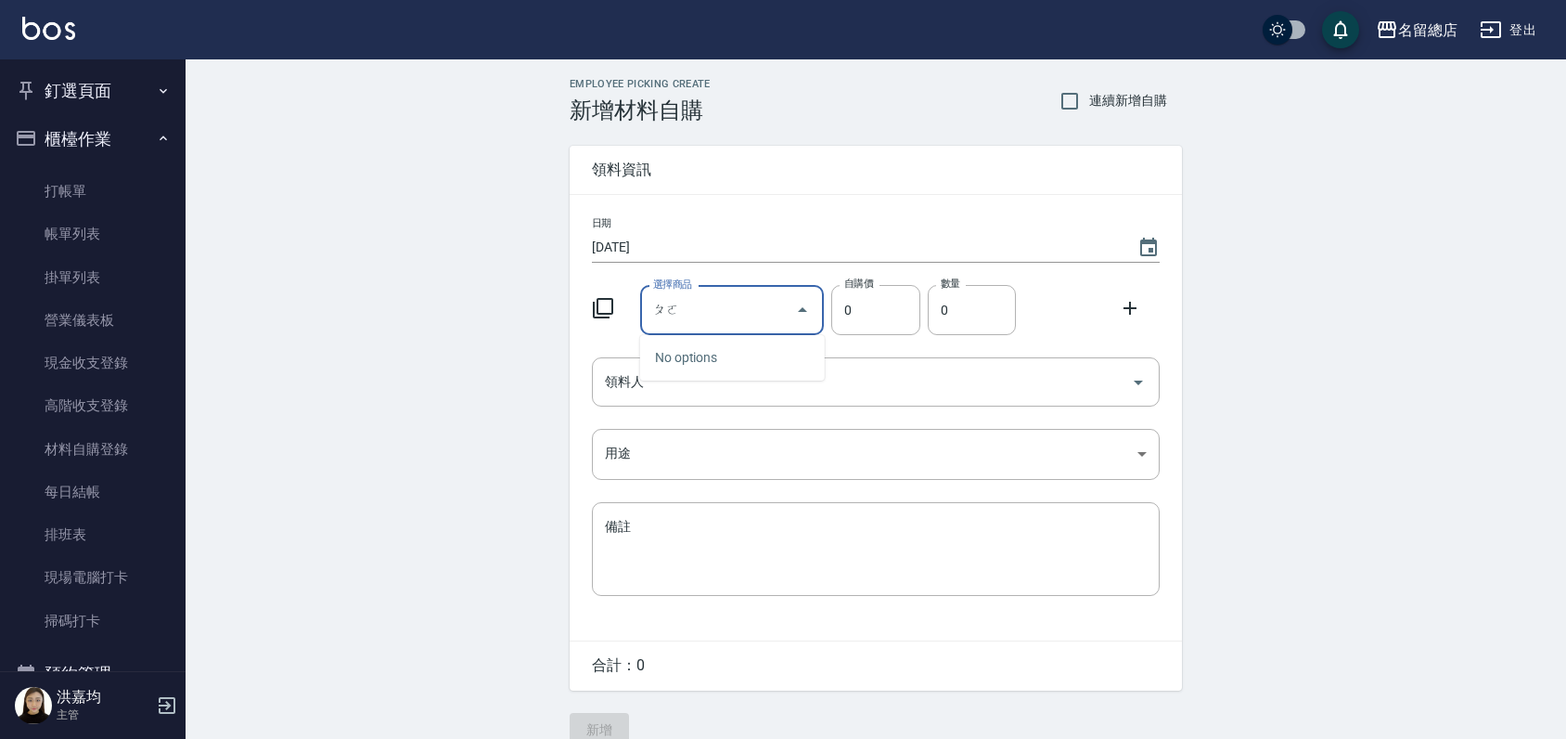
type input "婆"
click at [764, 396] on li "Z35 急速橙漂(珀藍)" at bounding box center [732, 388] width 185 height 31
type input "急速橙漂(珀藍)"
type input "600"
type input "1"
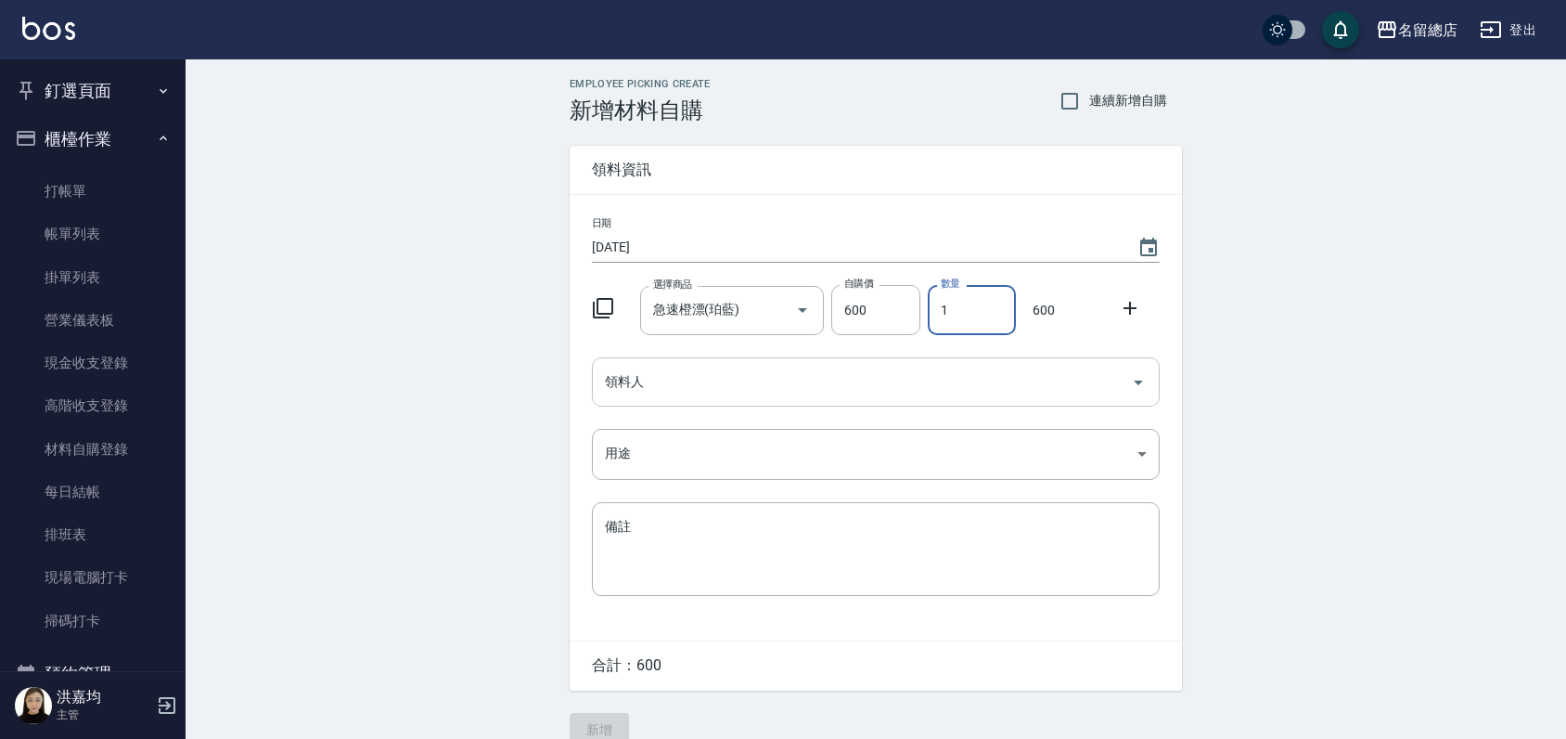
click at [767, 401] on div "領料人" at bounding box center [876, 381] width 568 height 49
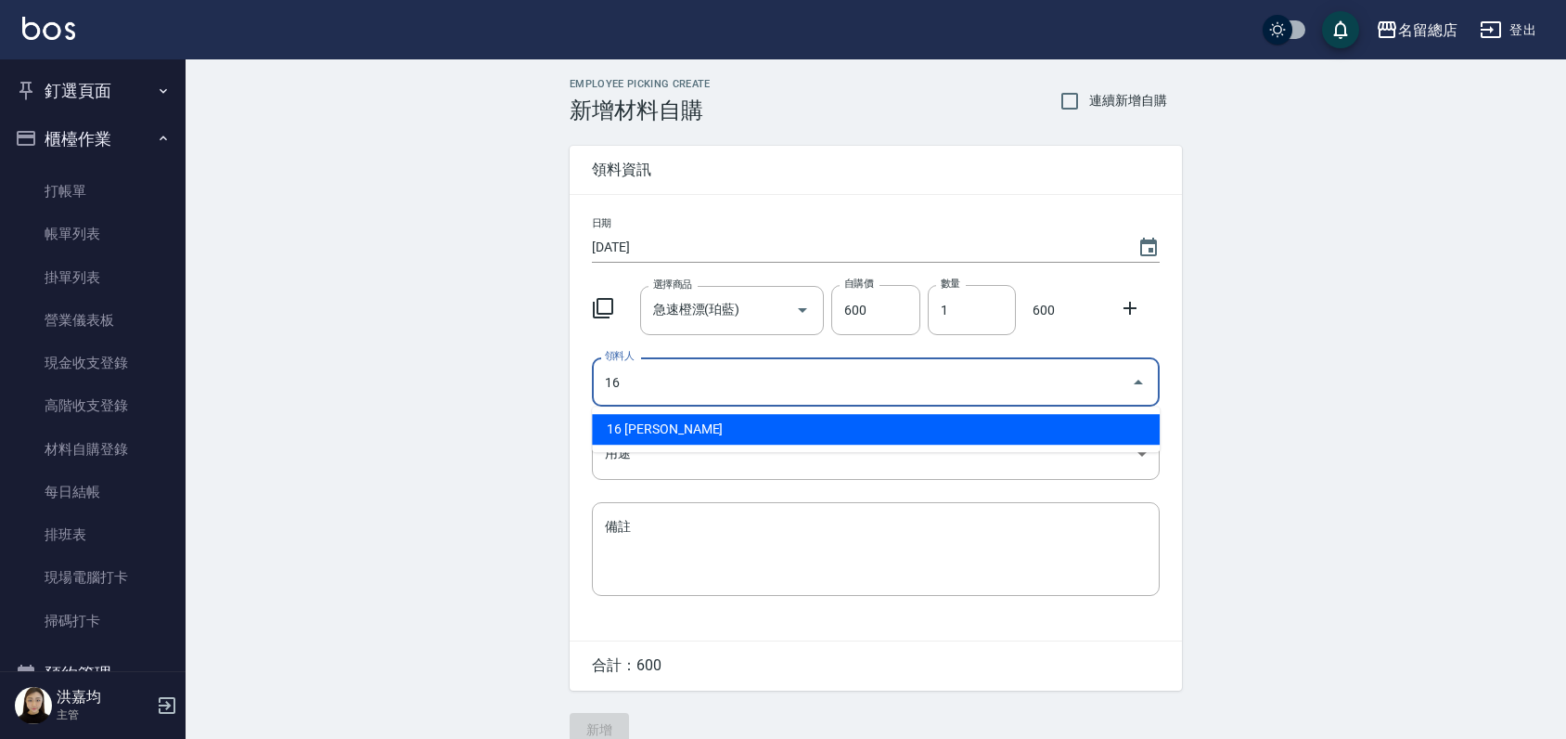
type input "16 [PERSON_NAME]"
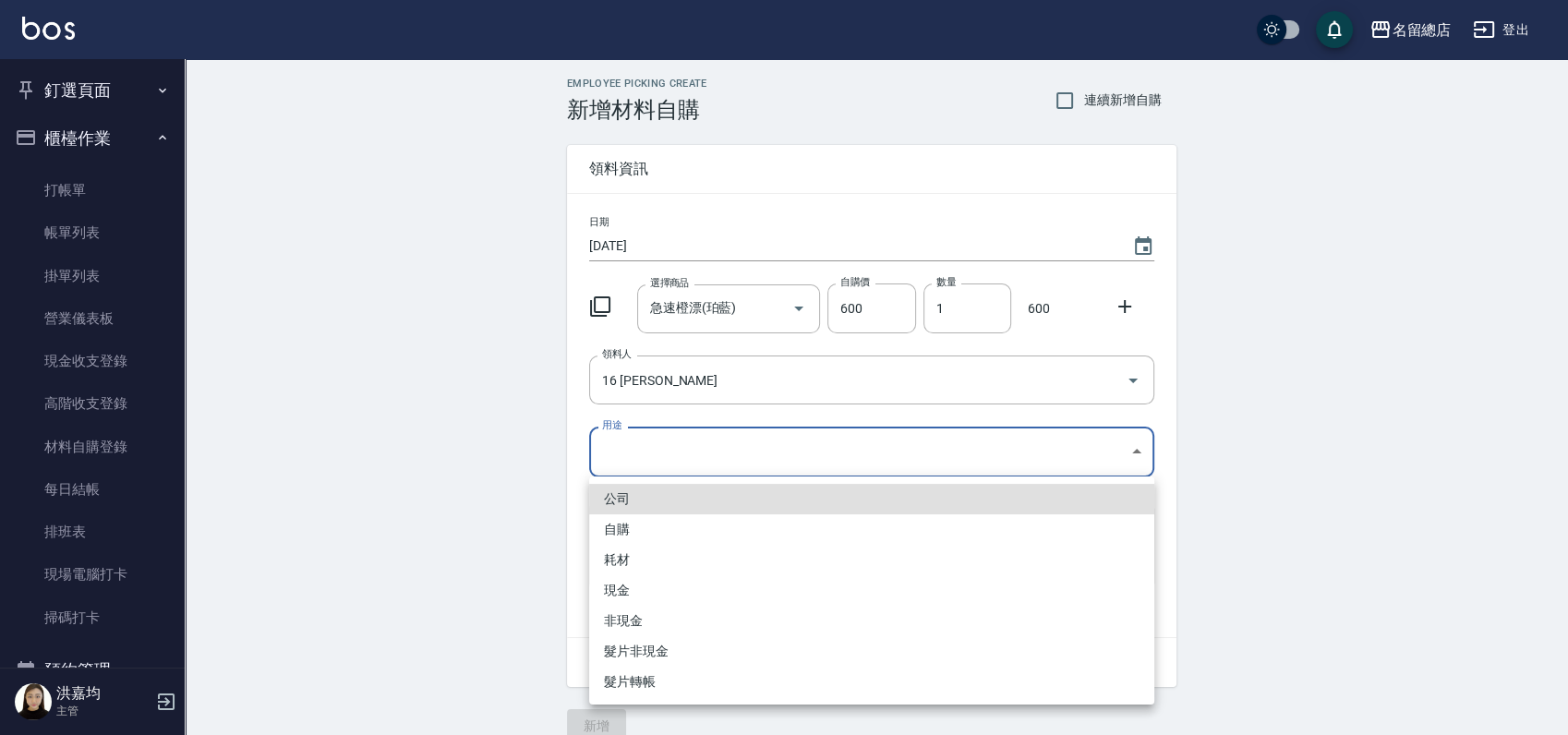
drag, startPoint x: 752, startPoint y: 458, endPoint x: 721, endPoint y: 404, distance: 62.3
click at [730, 398] on body "名留總店 登出 釘選頁面 打帳單 帳單列表 材料自購登錄 現金收支登錄 店家日報表 商品列表 櫃檯作業 打帳單 帳單列表 掛單列表 營業儀表板 現金收支登錄 …" at bounding box center [784, 380] width 1568 height 761
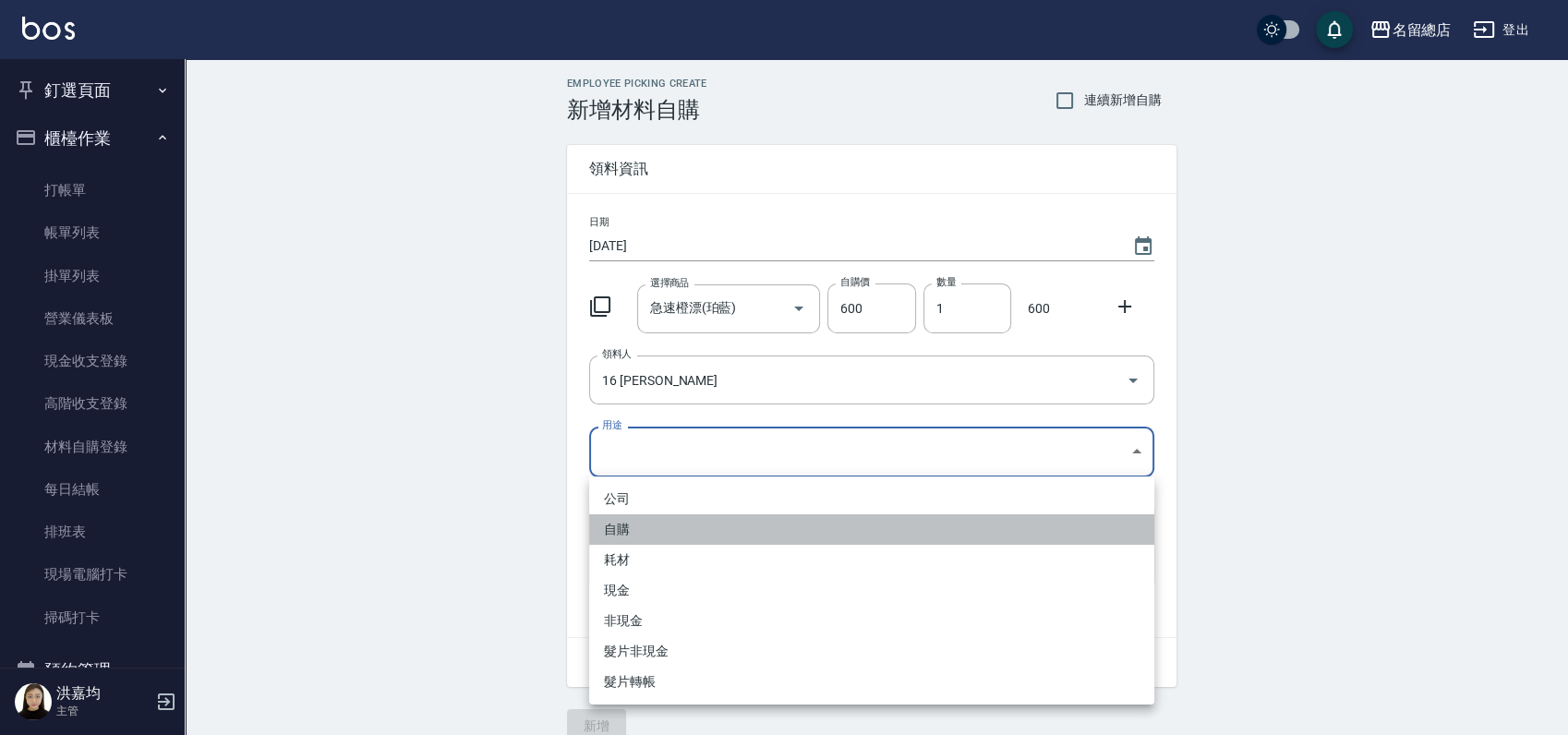
click at [621, 527] on li "自購" at bounding box center [872, 529] width 565 height 31
type input "自購"
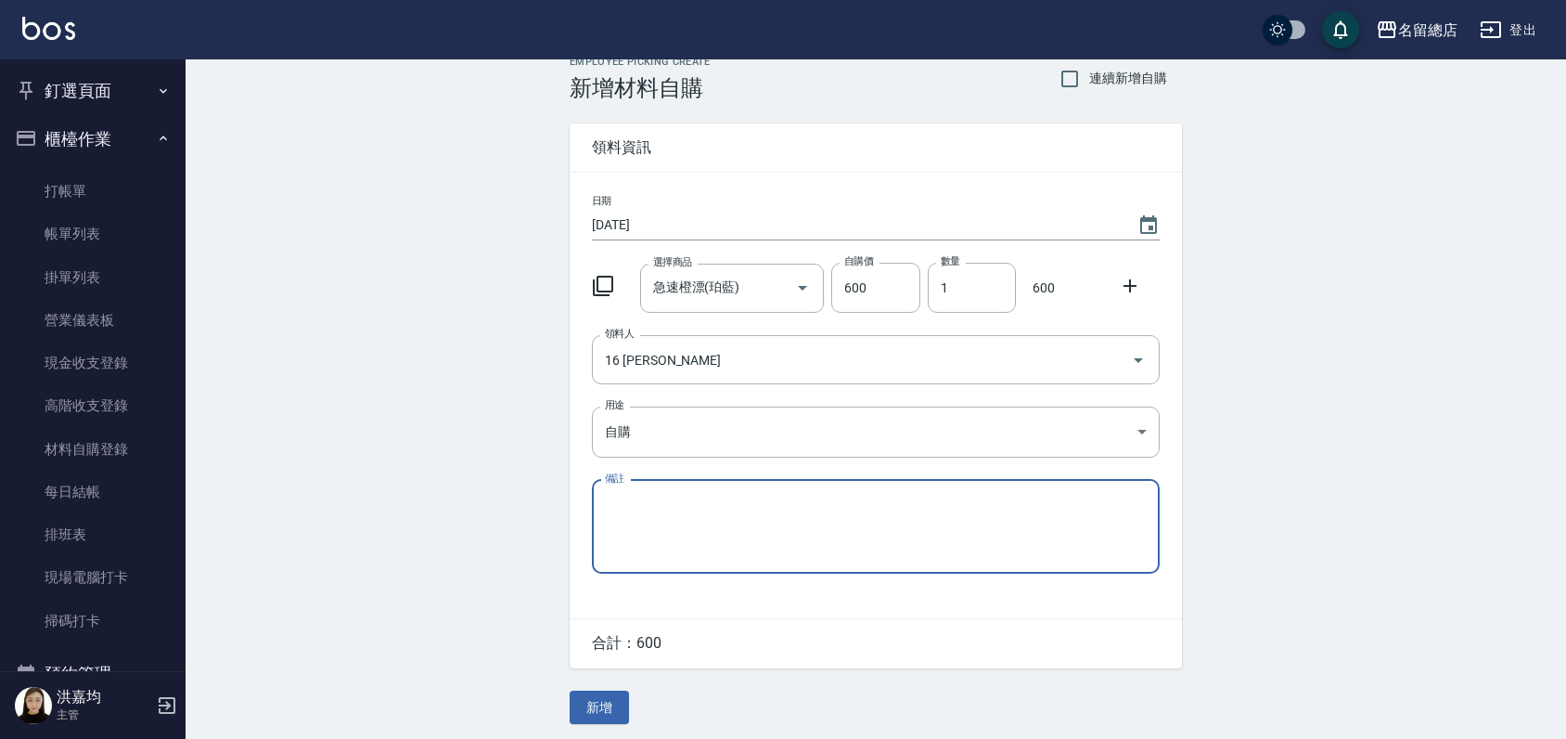
scroll to position [28, 0]
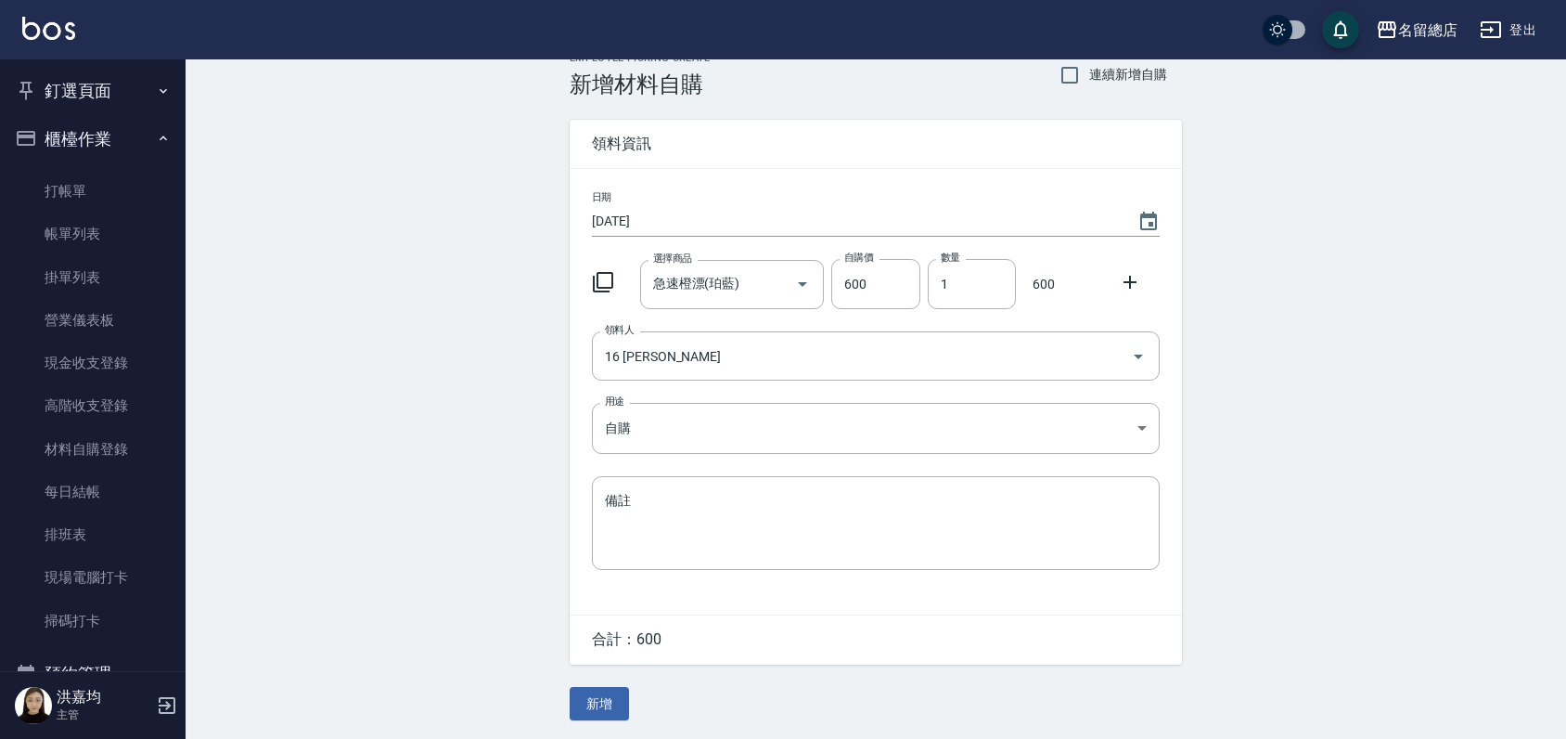
drag, startPoint x: 598, startPoint y: 699, endPoint x: 490, endPoint y: 538, distance: 193.8
click at [490, 538] on div "Employee Picking Create 新增材料自購 連續新增自購 領料資訊 日期 2025/08/22 選擇商品 急速橙漂(珀藍) 選擇商品 自購價…" at bounding box center [876, 385] width 1381 height 705
click at [616, 698] on button "新增" at bounding box center [599, 704] width 59 height 34
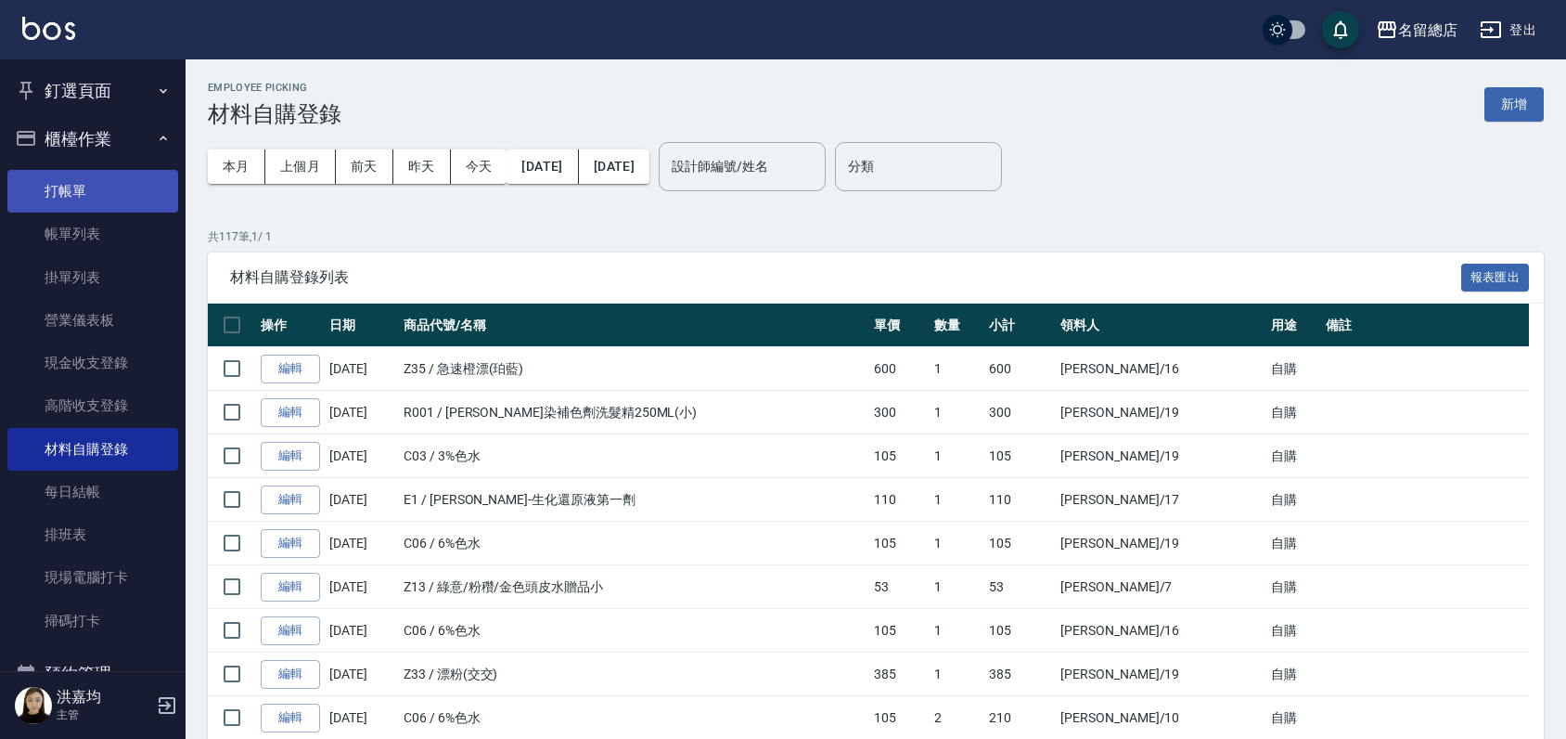
click at [69, 199] on link "打帳單" at bounding box center [92, 191] width 171 height 43
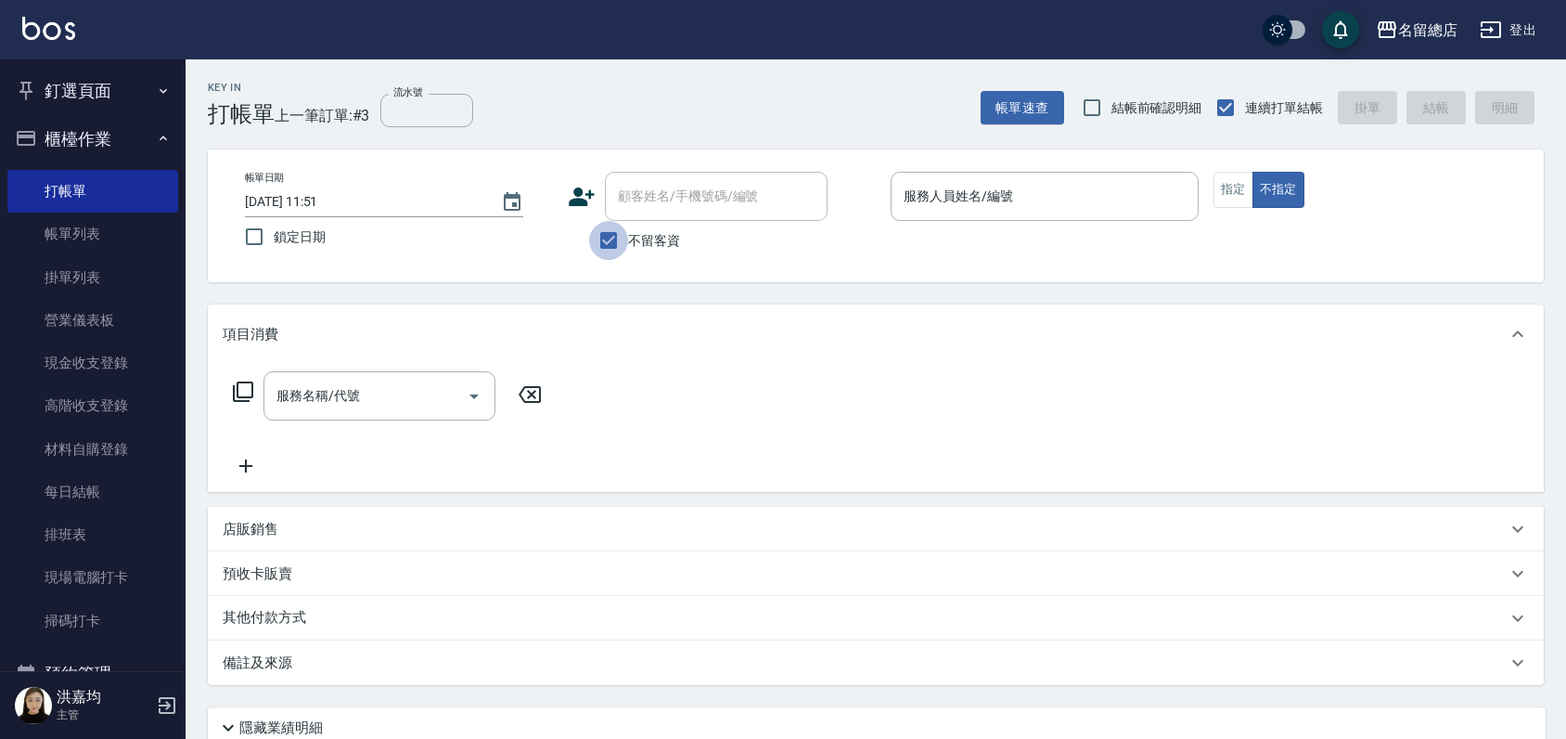
click at [611, 232] on input "不留客資" at bounding box center [608, 240] width 39 height 39
checkbox input "false"
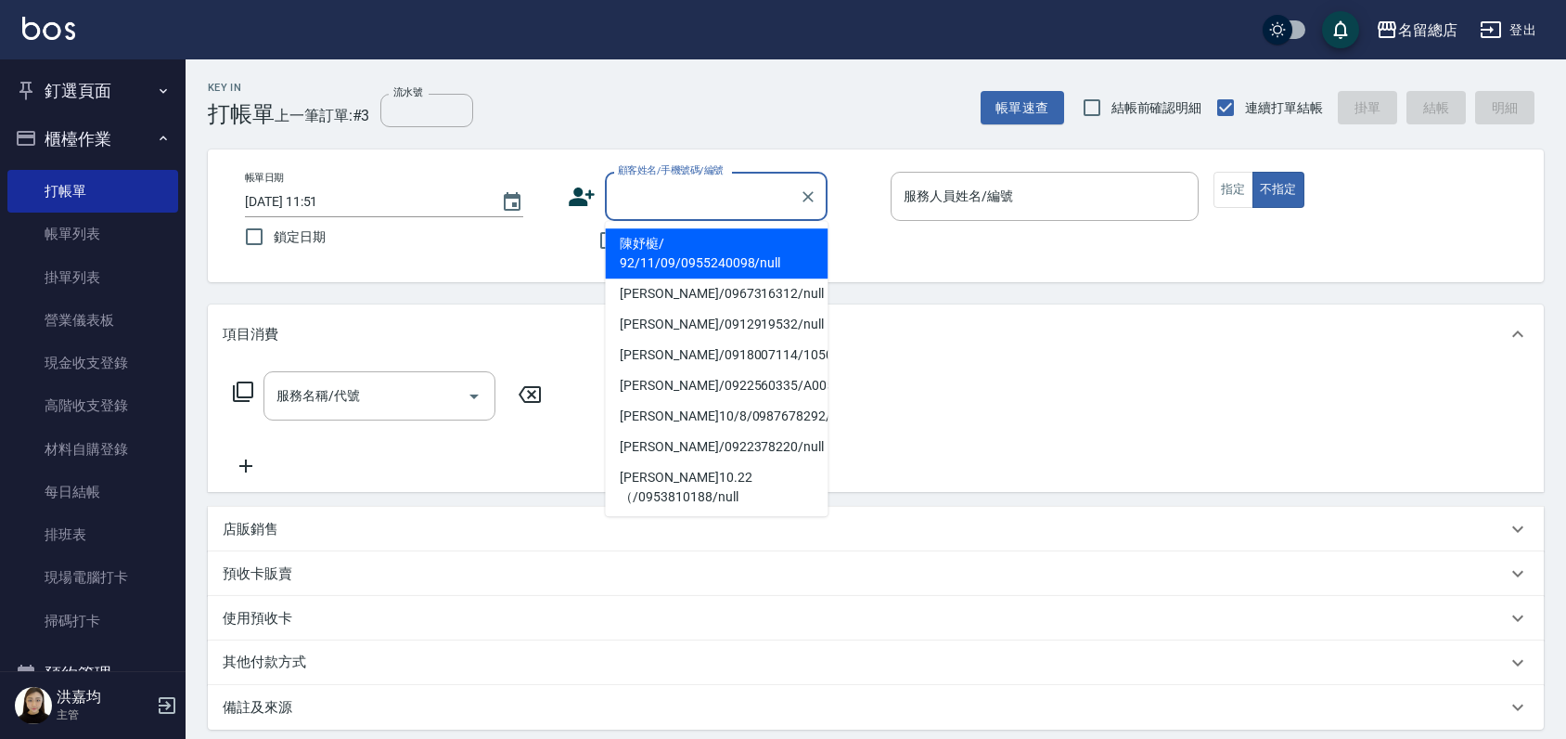
click at [632, 193] on input "顧客姓名/手機號碼/編號" at bounding box center [702, 196] width 178 height 32
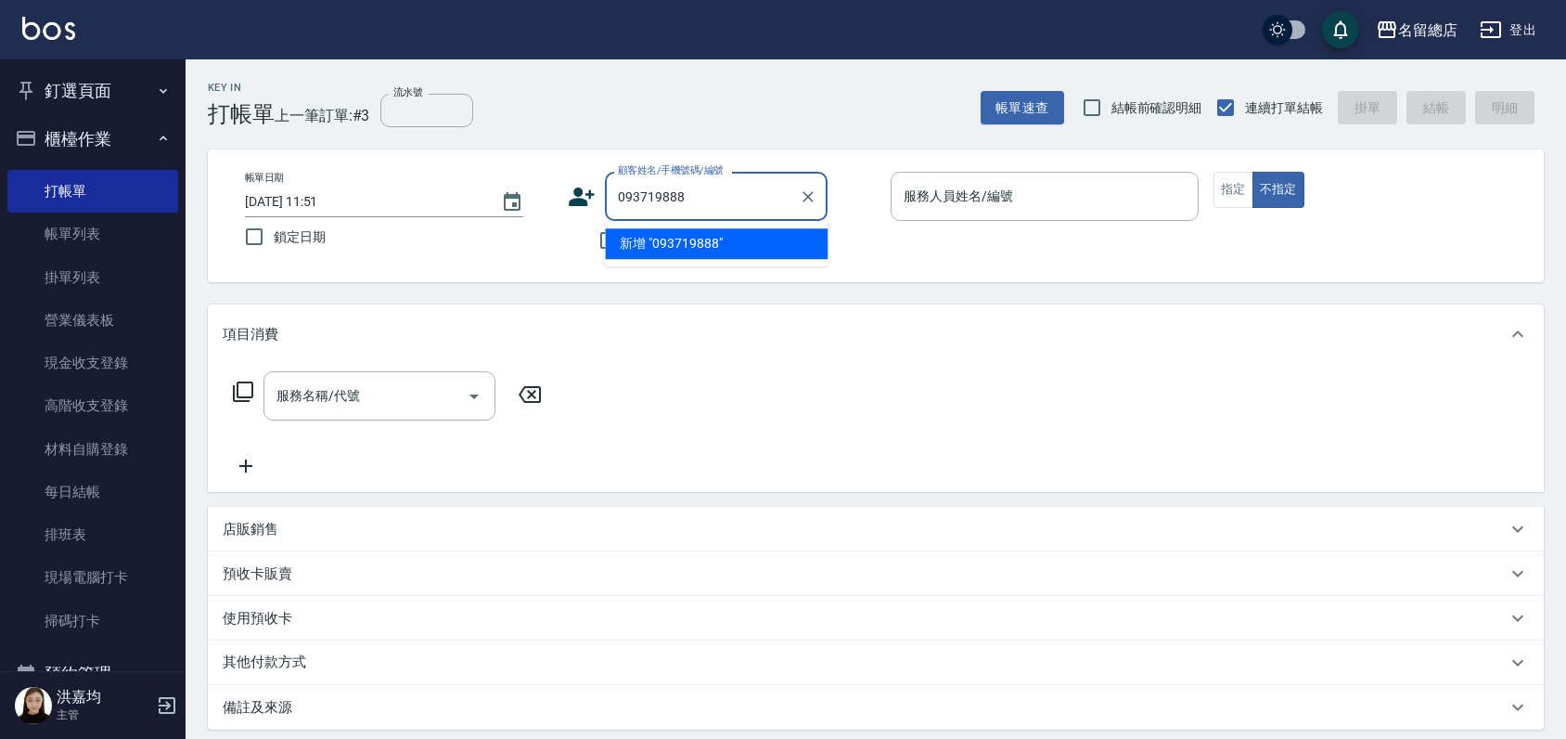
type input "0937198888"
drag, startPoint x: 724, startPoint y: 199, endPoint x: 601, endPoint y: 192, distance: 122.7
click at [601, 192] on div "顧客姓名/手機號碼/編號 0937198888 顧客姓名/手機號碼/編號" at bounding box center [722, 196] width 308 height 49
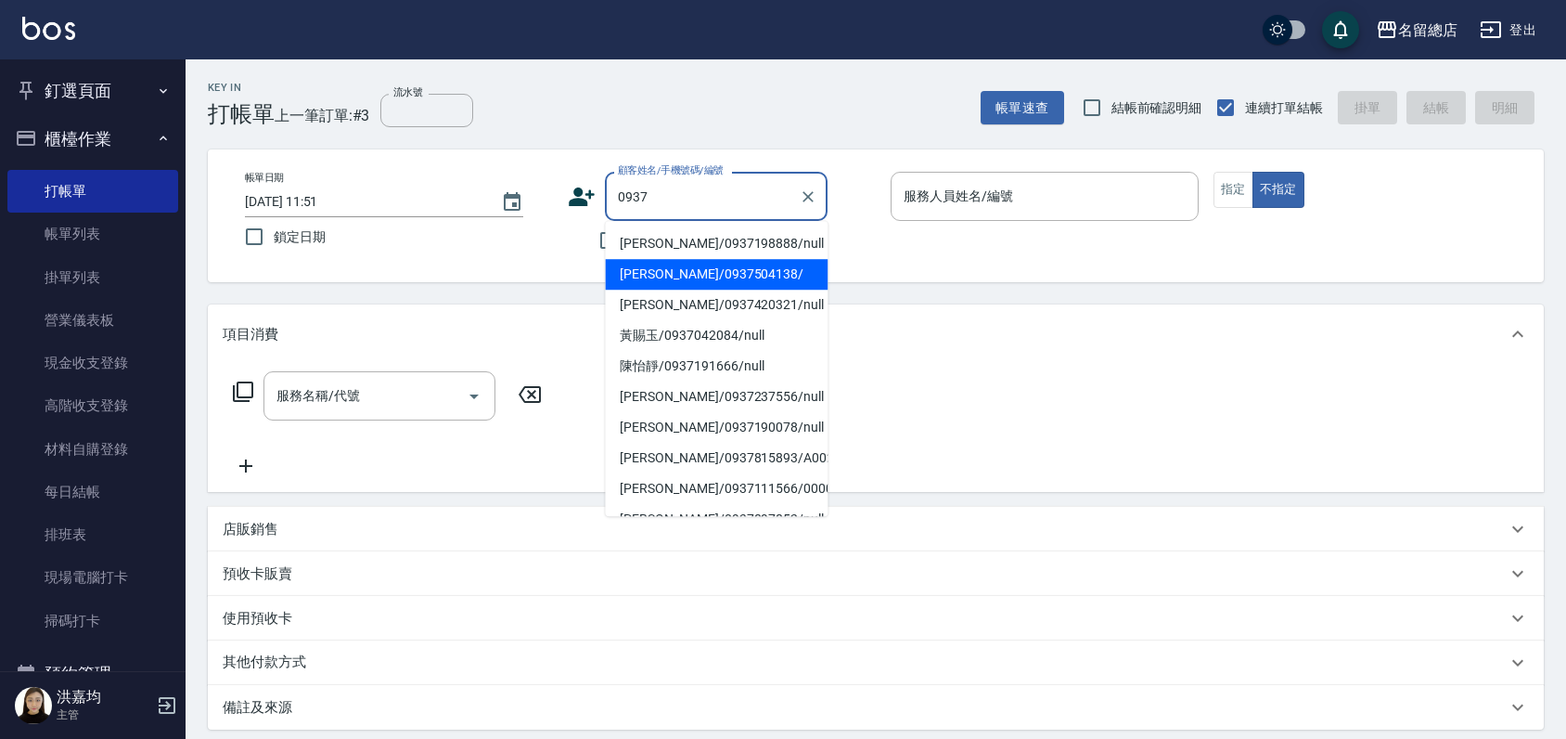
click at [752, 247] on li "駱沛霞/0937198888/null" at bounding box center [716, 243] width 223 height 31
type input "駱沛霞/0937198888/null"
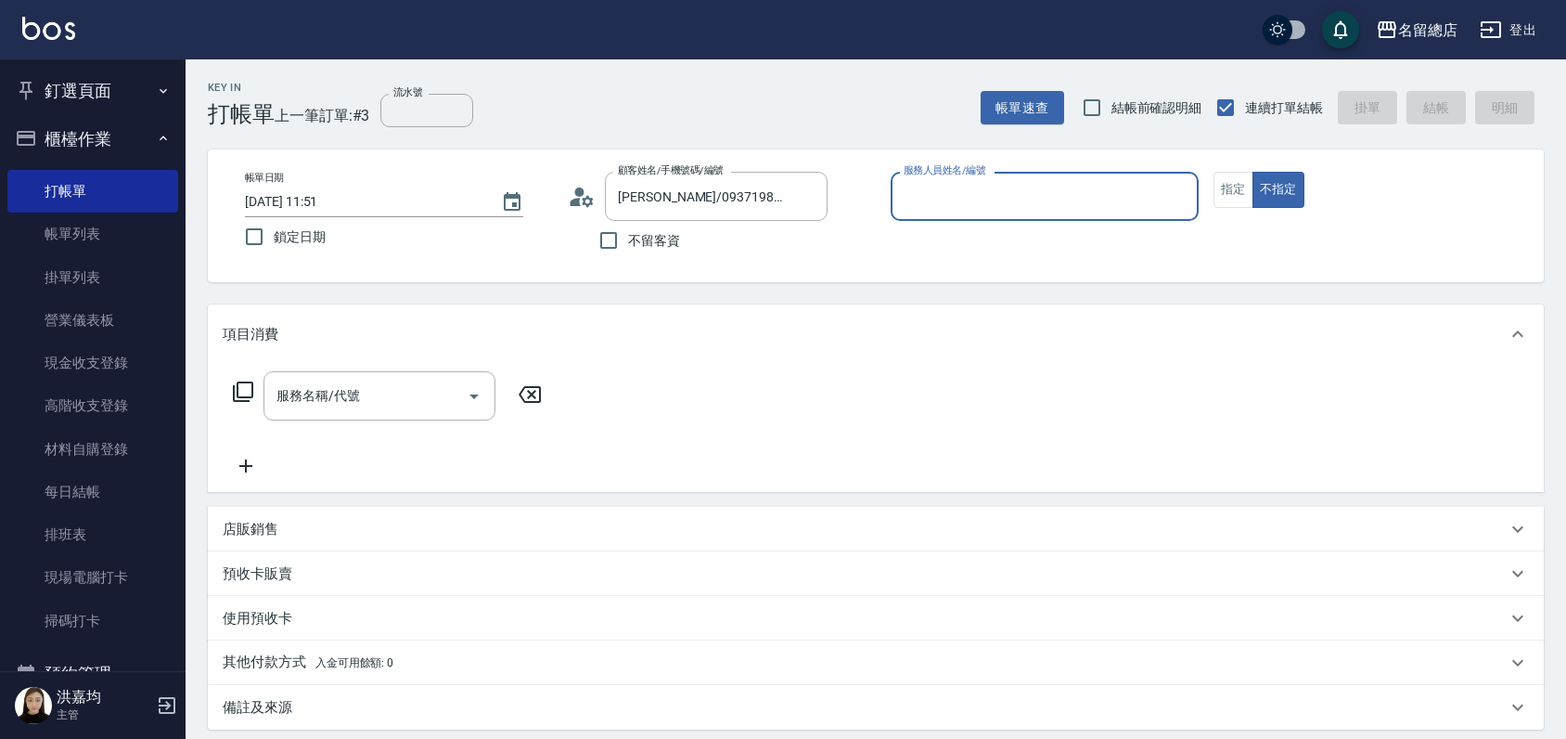
click at [938, 190] on input "服務人員姓名/編號" at bounding box center [1044, 196] width 291 height 32
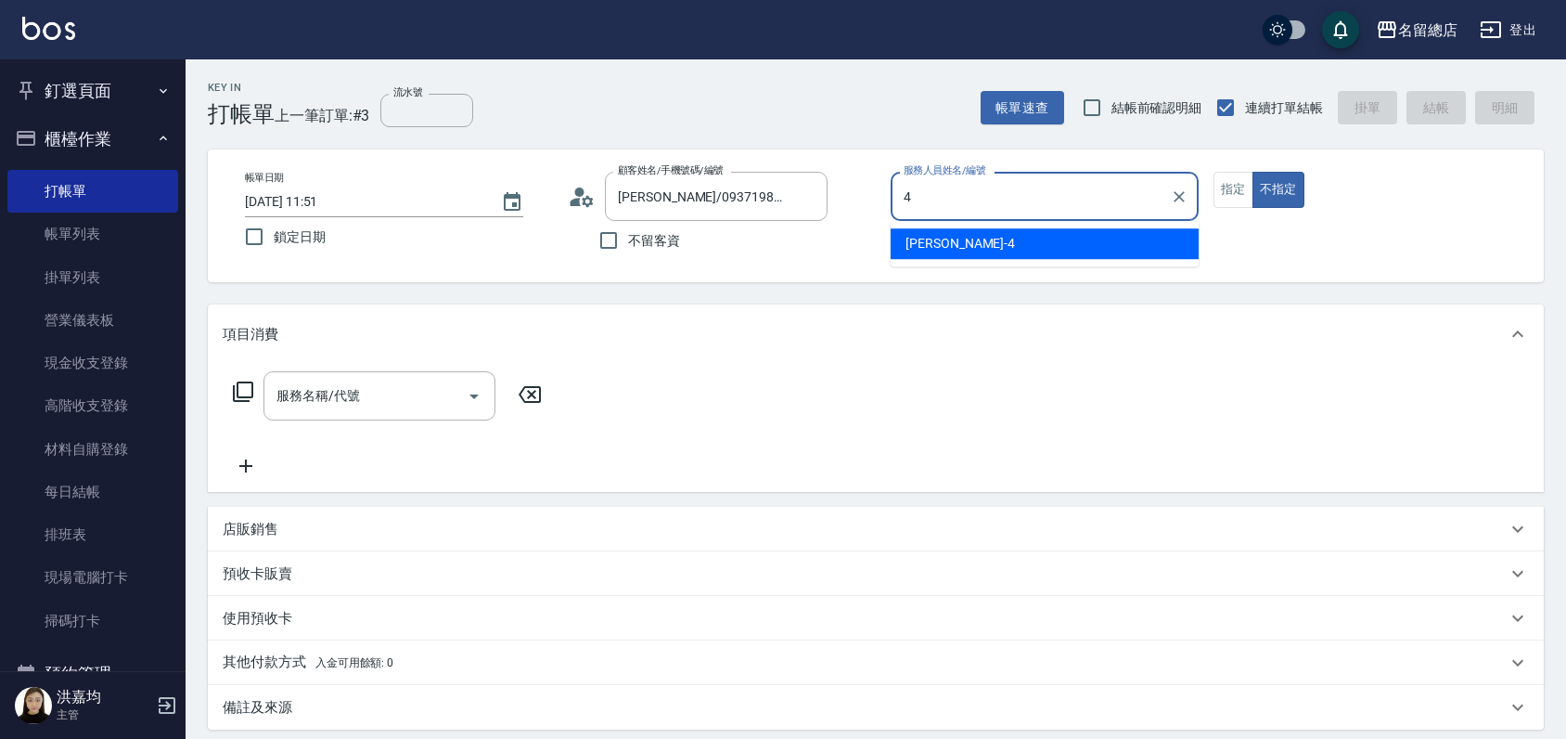
type input "Amy-4"
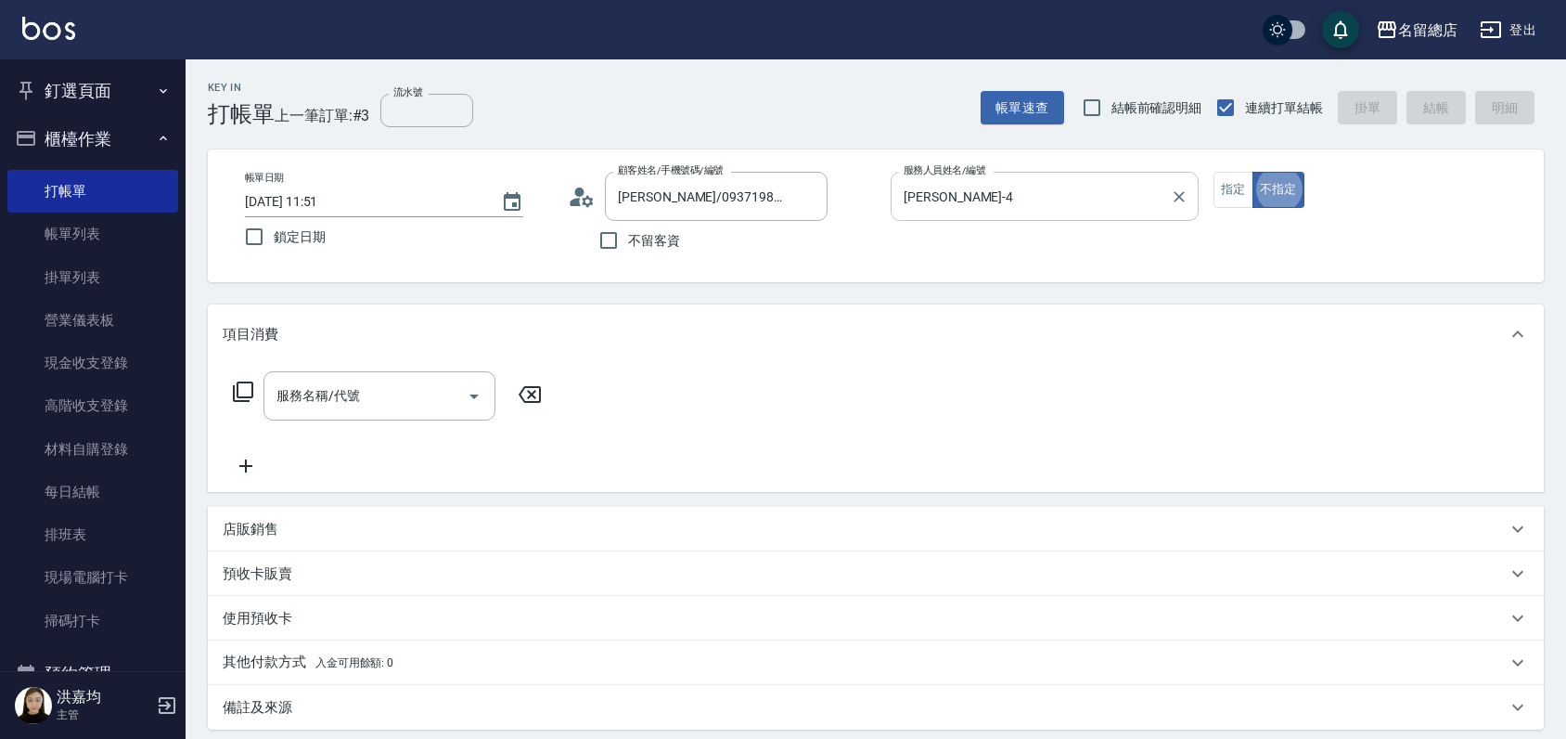
type button "false"
click at [1241, 207] on button "指定" at bounding box center [1234, 190] width 40 height 36
type button "true"
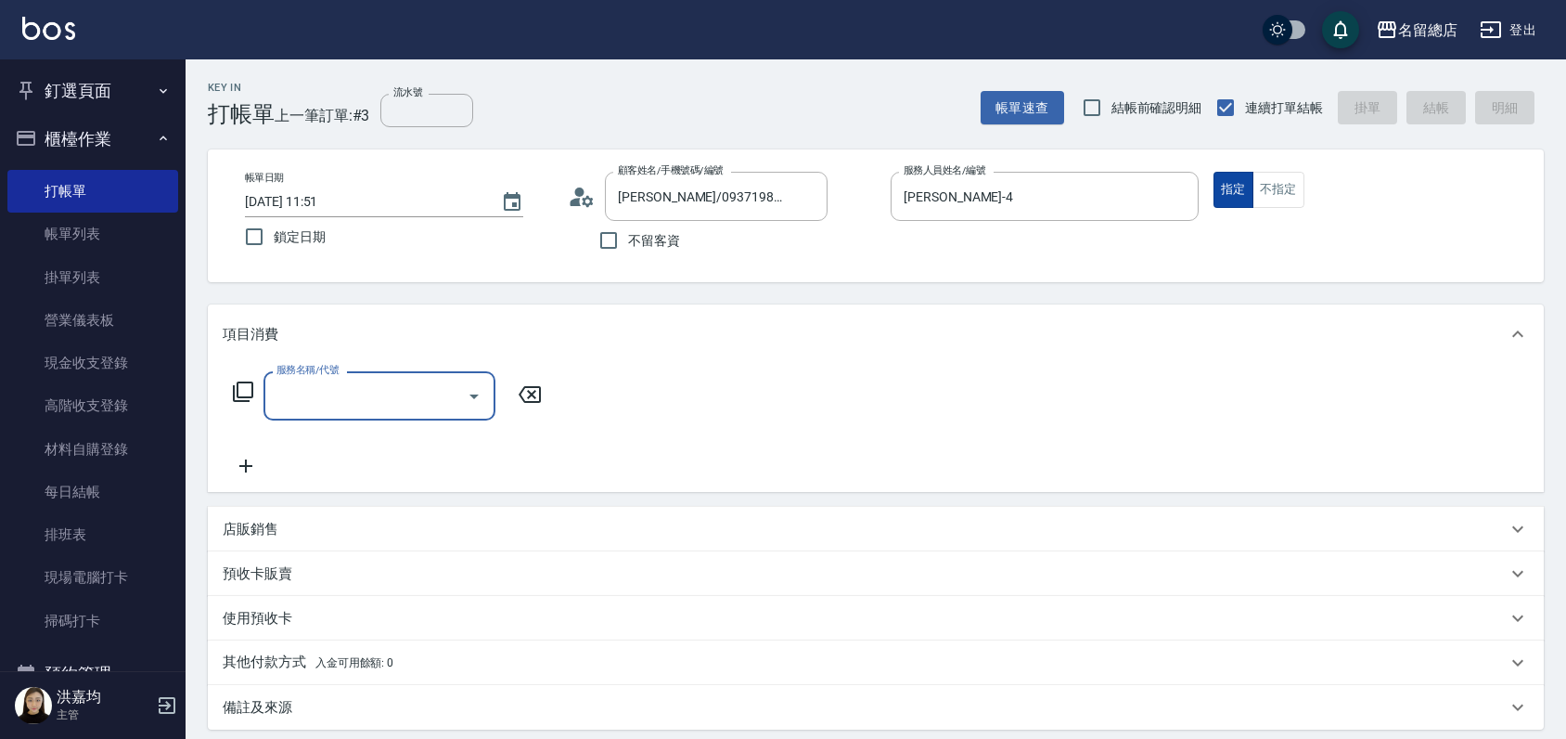
type input "4"
click at [567, 470] on div "服務名稱/代號 服務名稱/代號" at bounding box center [876, 428] width 1336 height 128
click at [267, 572] on p "預收卡販賣" at bounding box center [258, 573] width 70 height 19
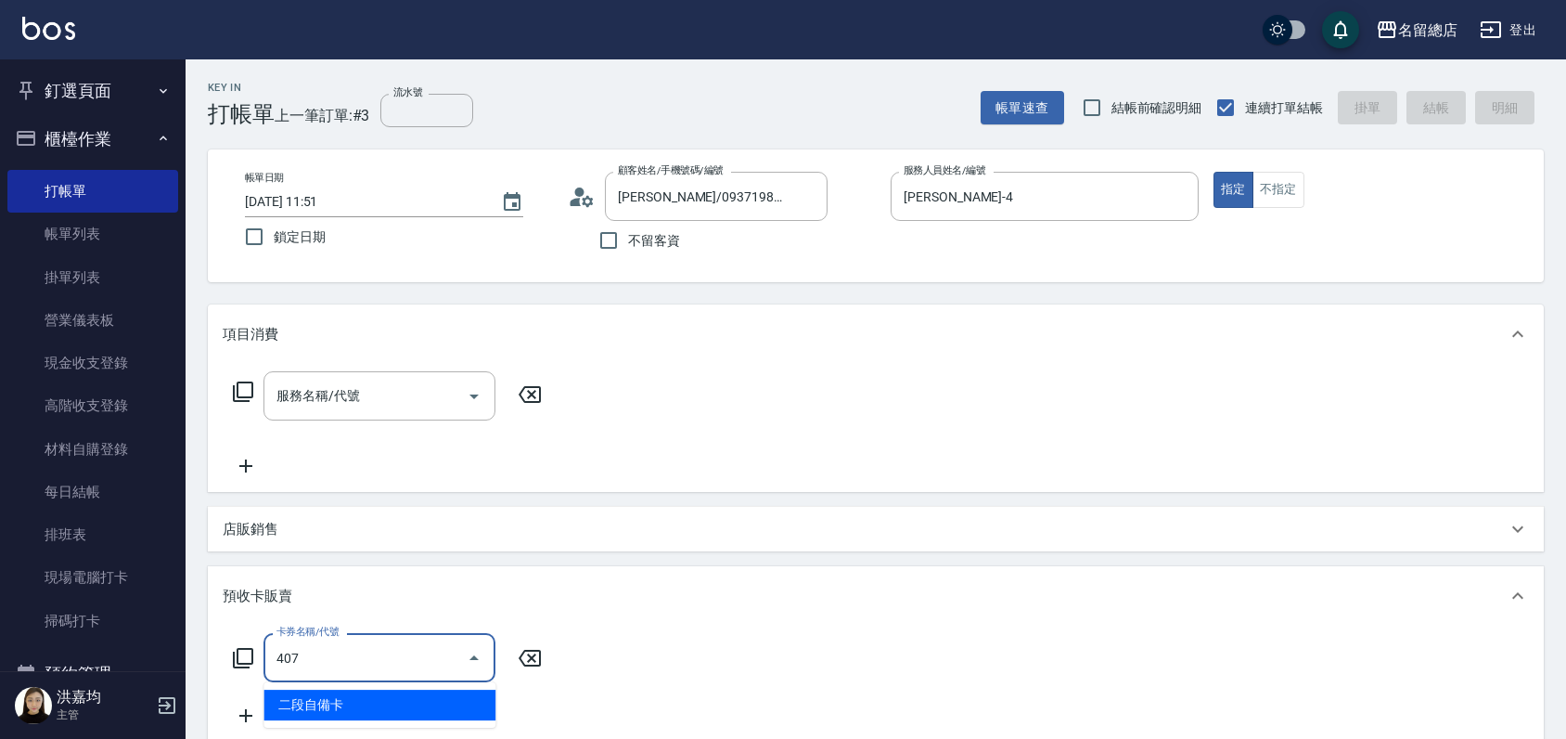
type input "二段自備卡(407)"
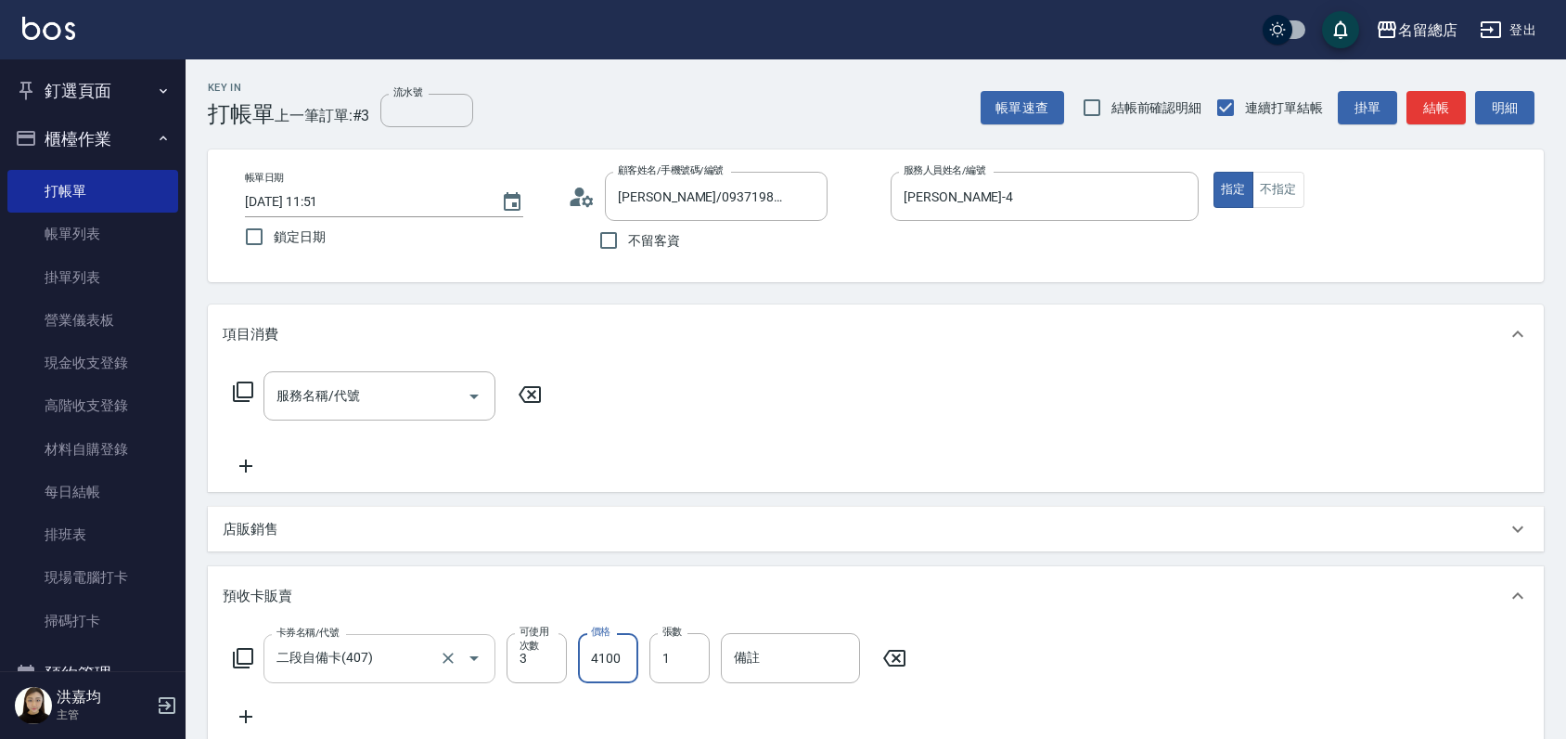
type input "4100"
type input "9156"
click at [405, 111] on input "流水號" at bounding box center [426, 110] width 93 height 33
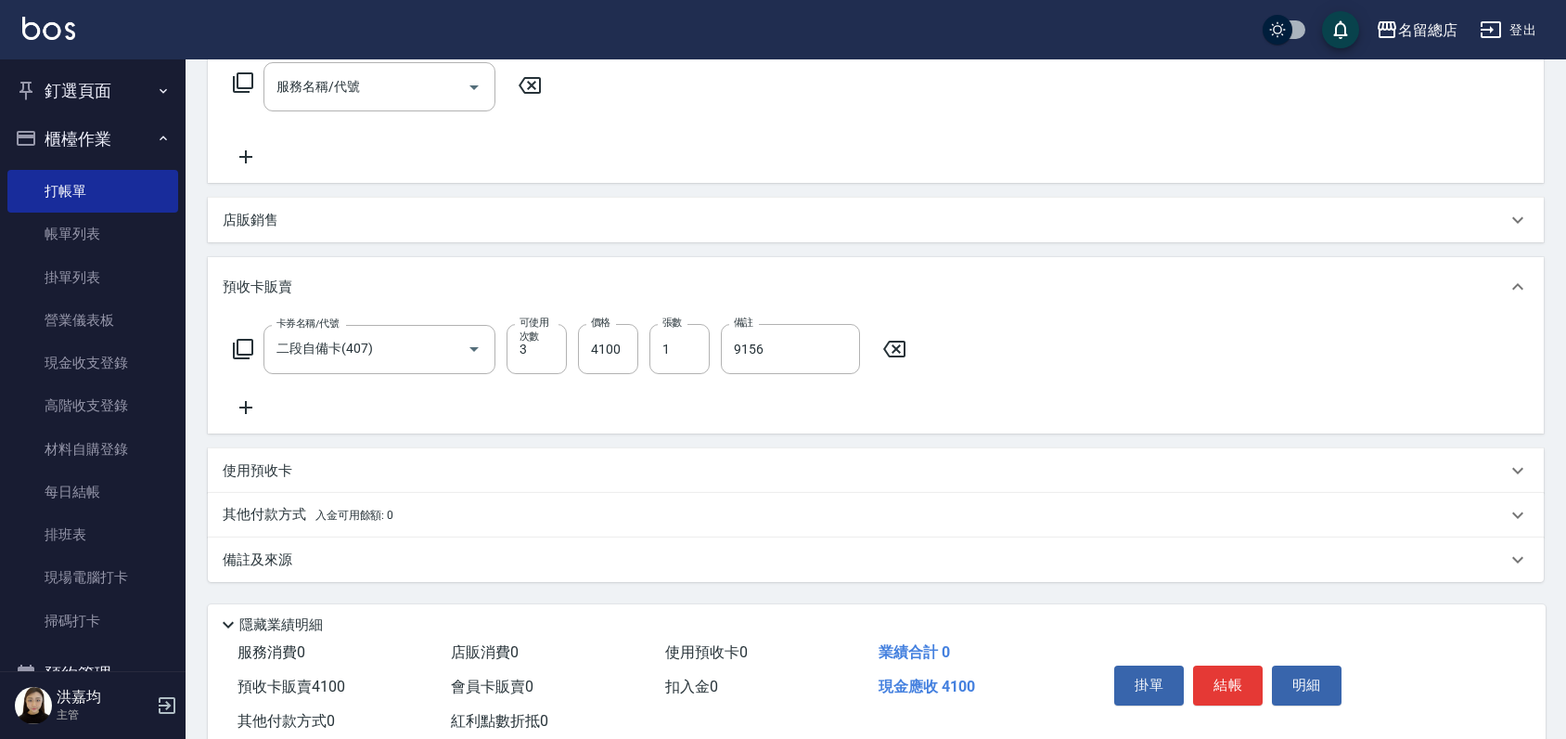
scroll to position [360, 0]
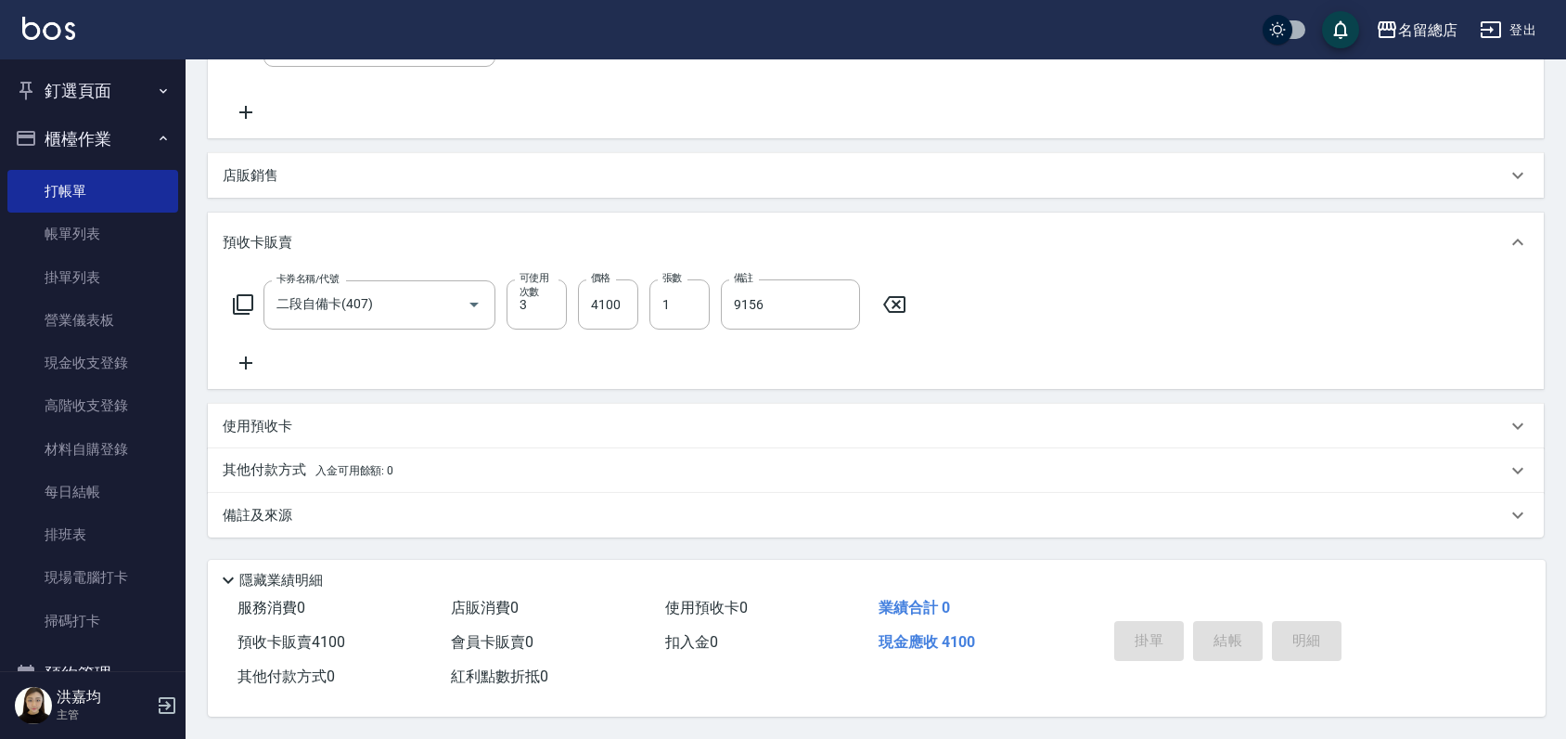
type input "9156"
type input "2025/08/22 11:57"
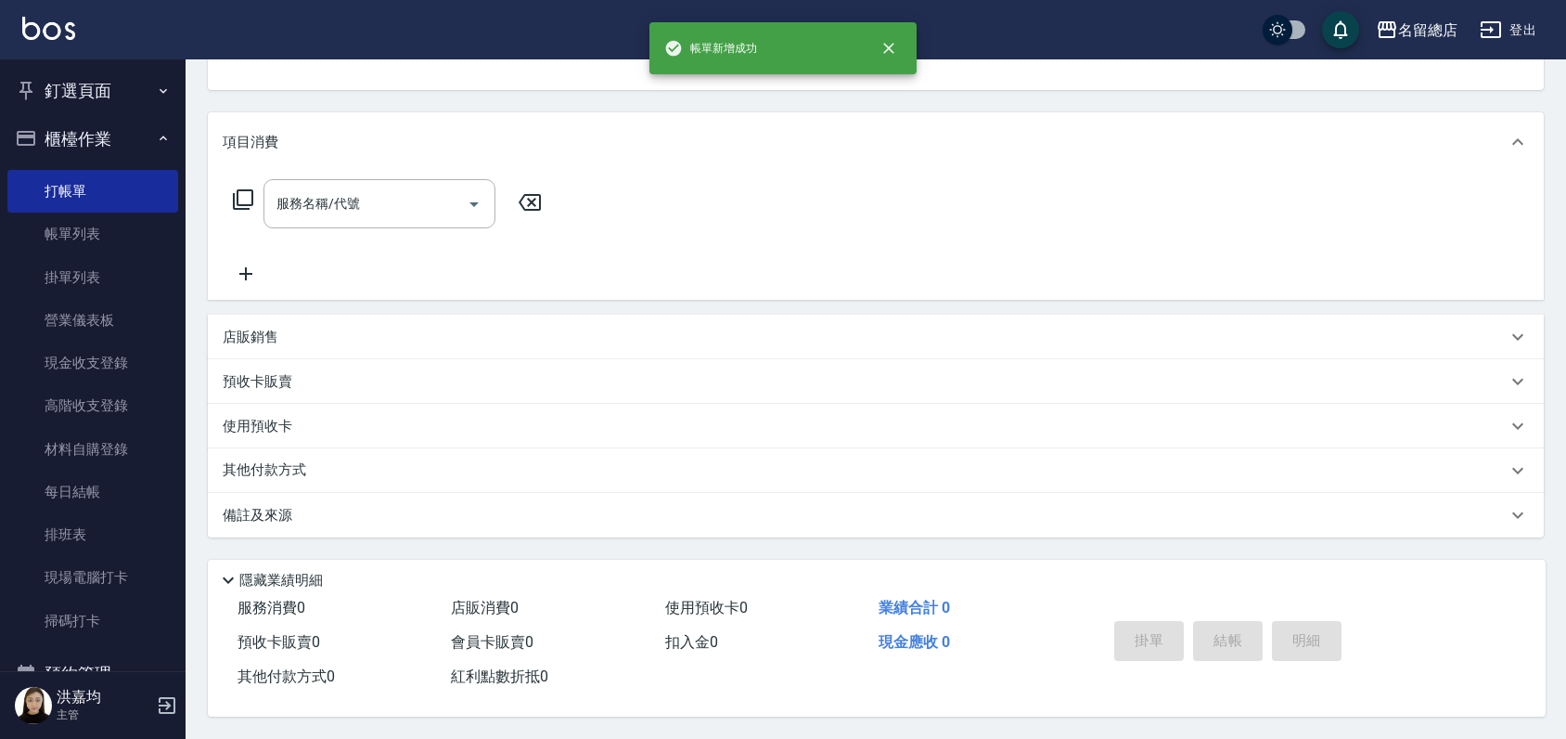
scroll to position [0, 0]
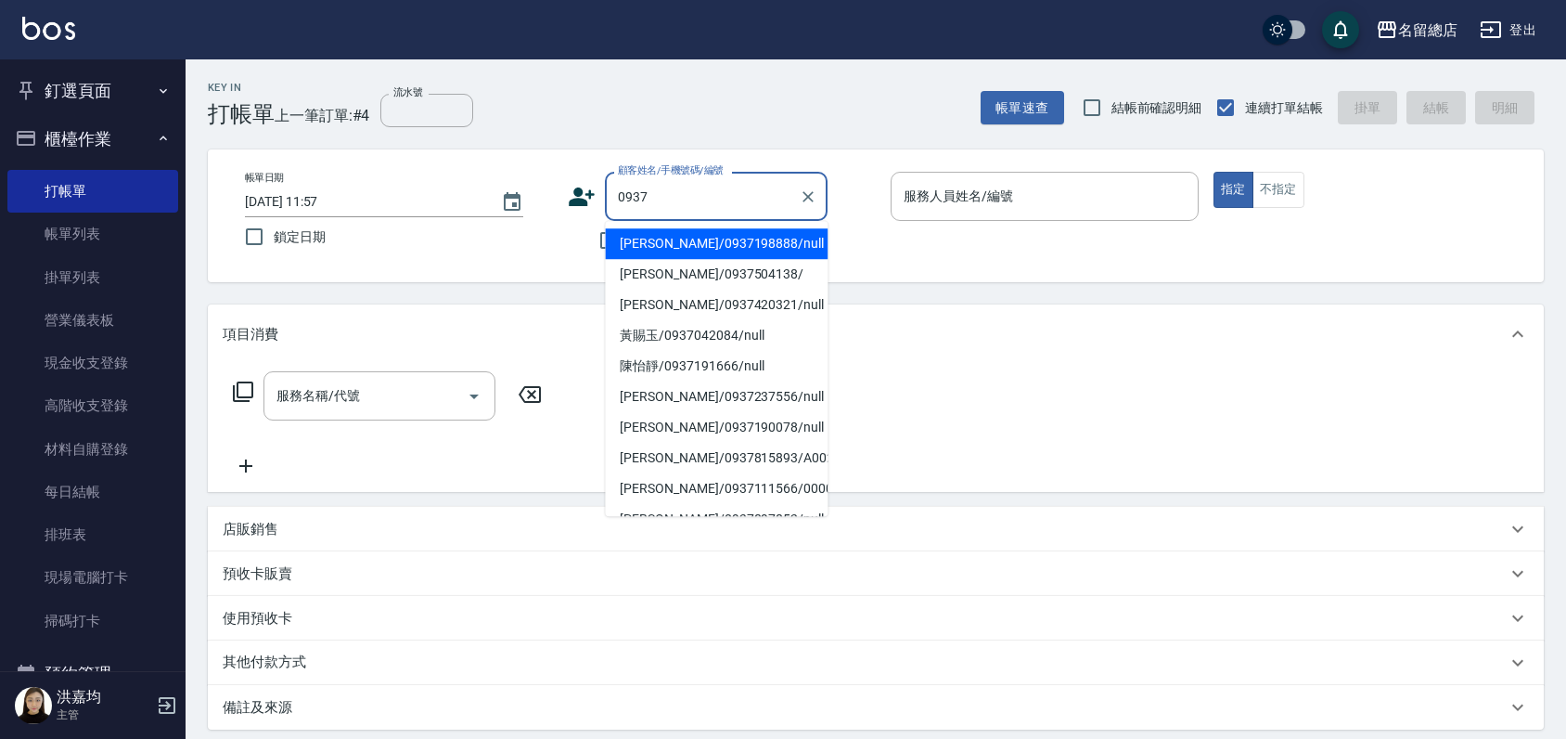
click at [757, 240] on li "駱沛霞/0937198888/null" at bounding box center [716, 243] width 223 height 31
type input "駱沛霞/0937198888/null"
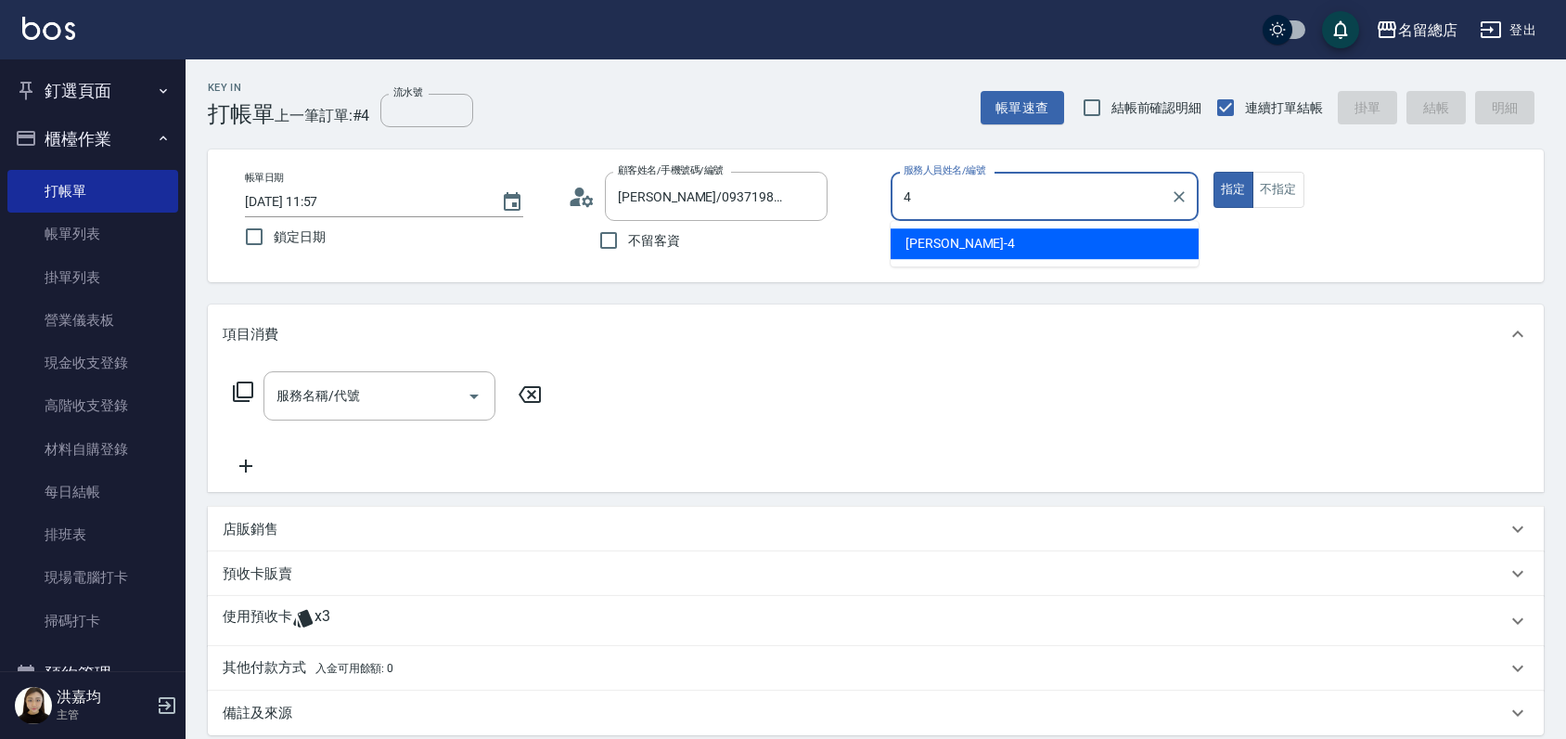
type input "Amy-4"
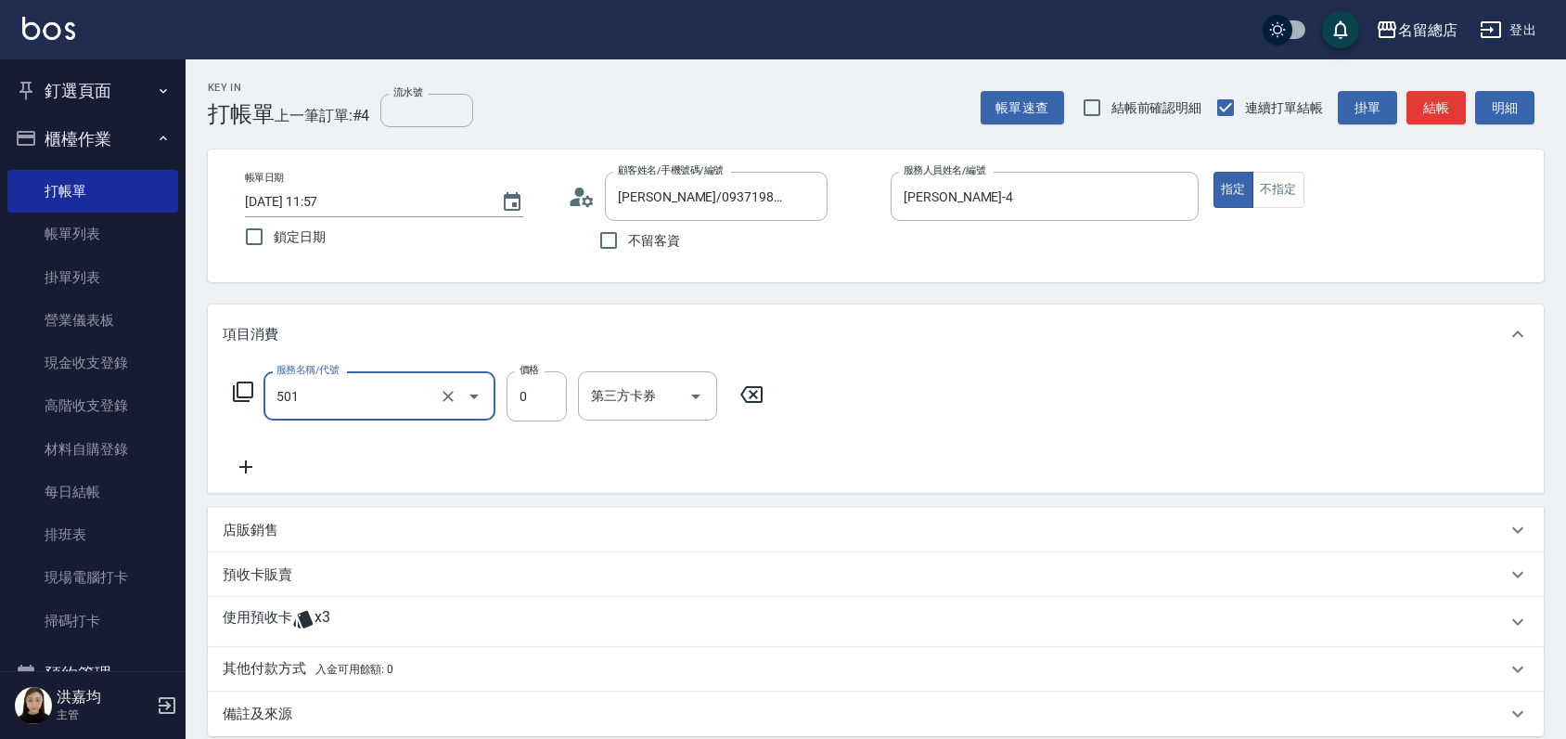
type input "2段蓋卡1300以上(501)"
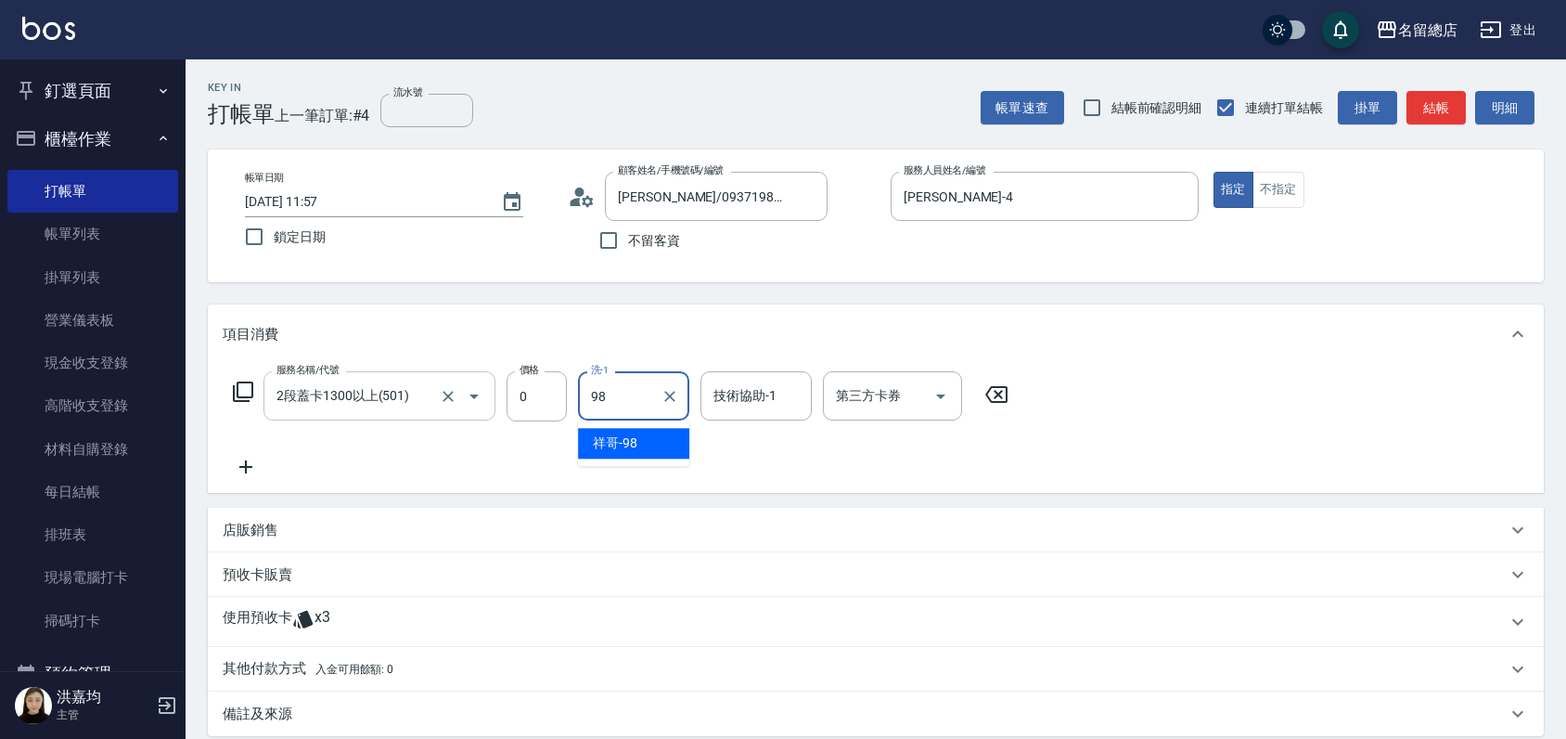
type input "祥哥-98"
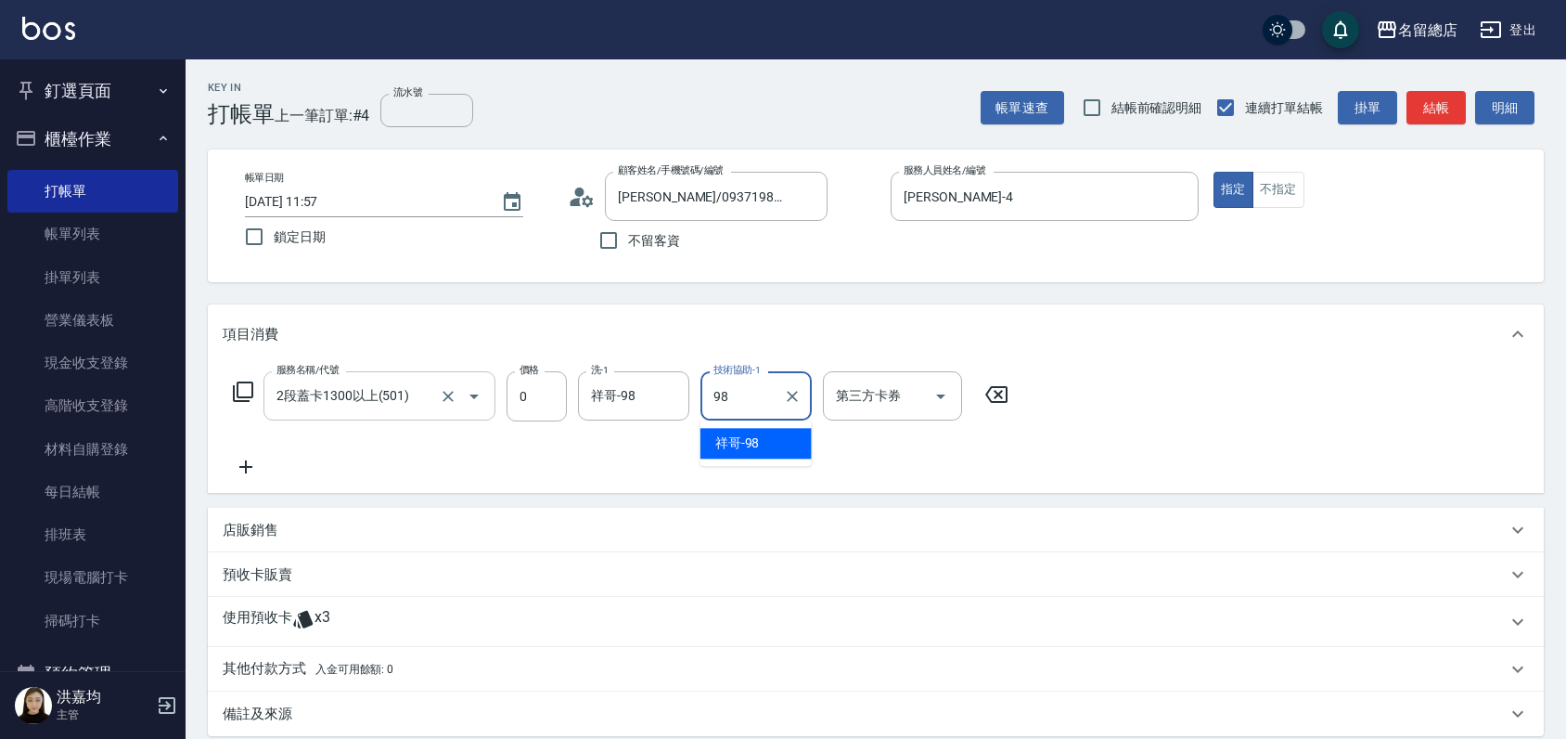
type input "祥哥-98"
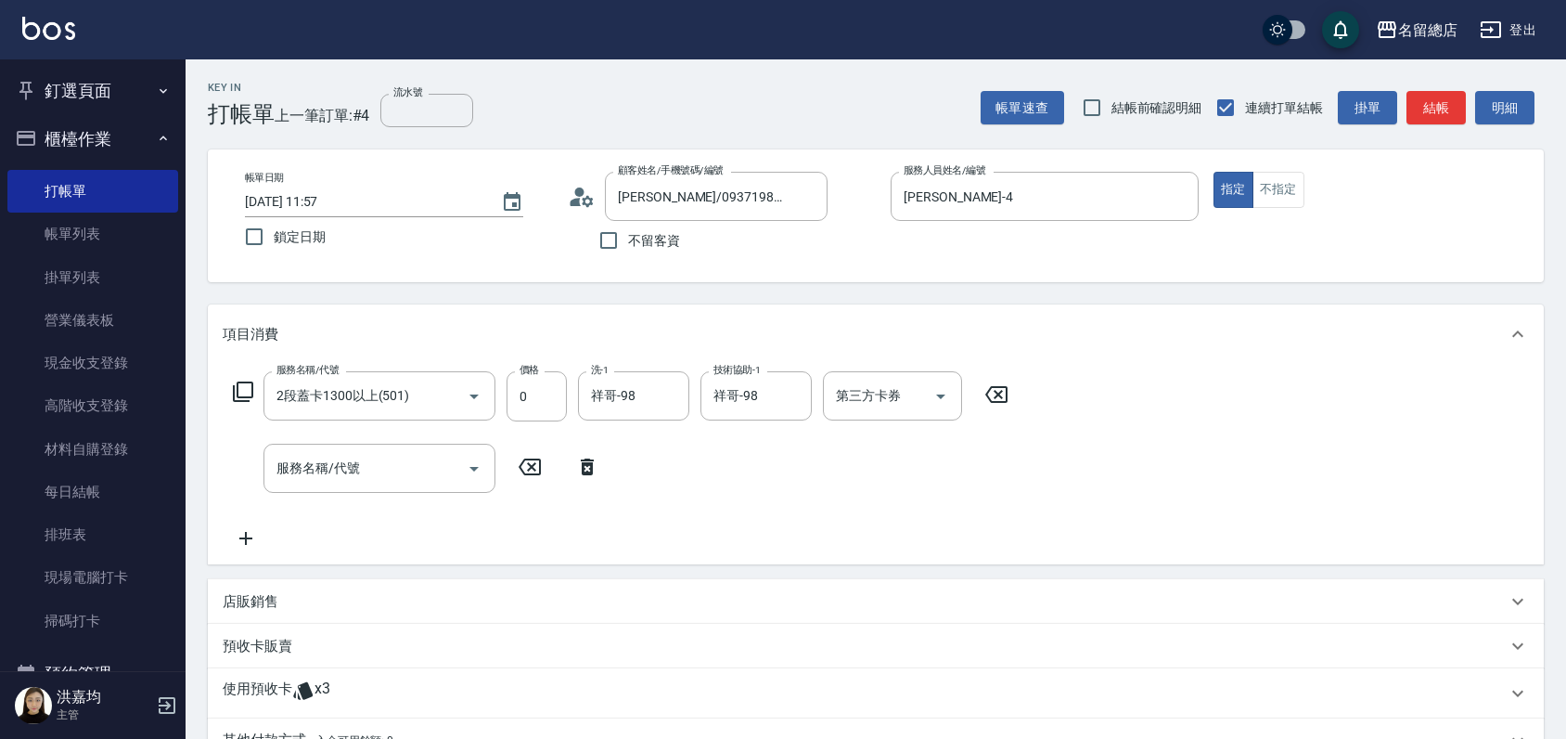
click at [228, 688] on p "使用預收卡" at bounding box center [258, 693] width 70 height 28
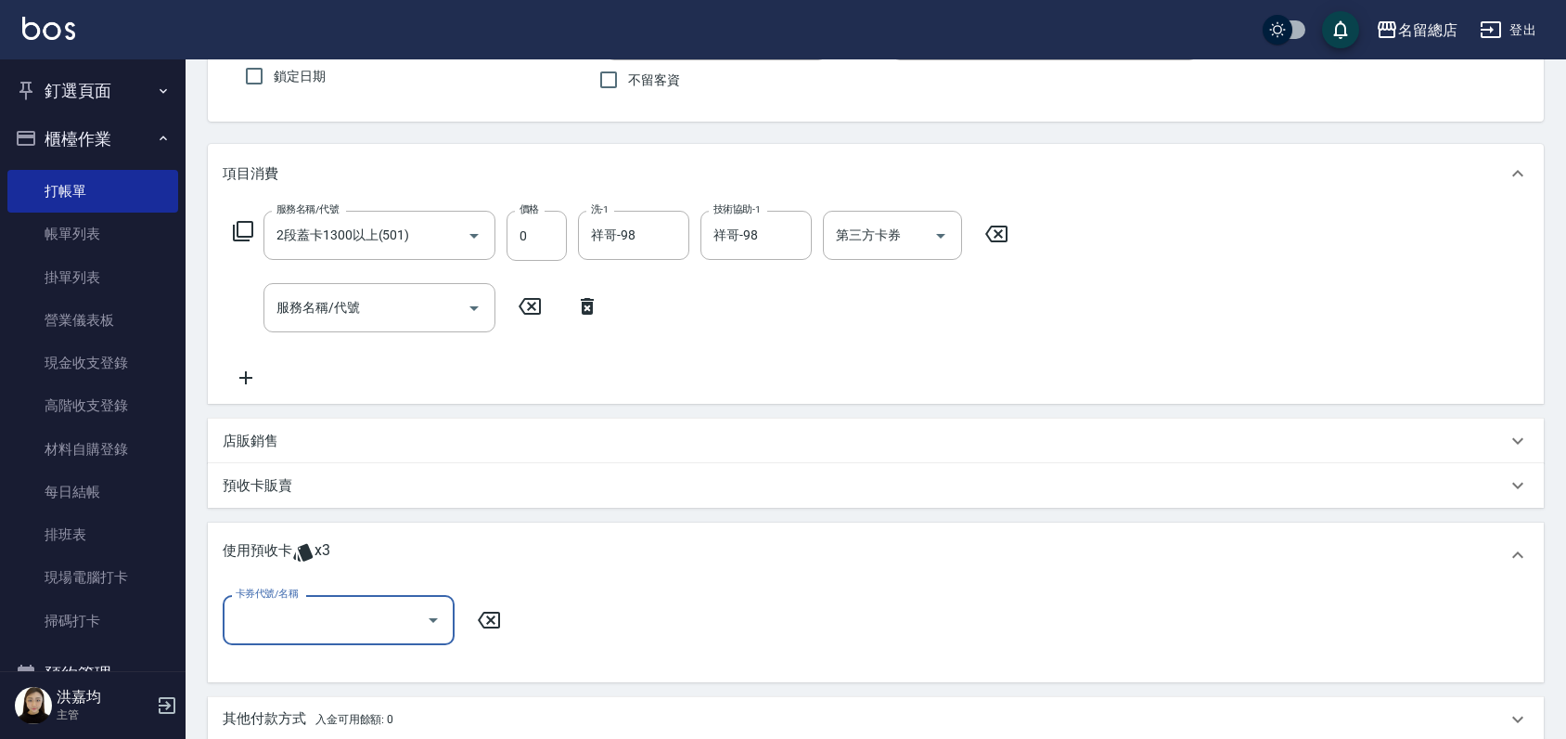
scroll to position [206, 0]
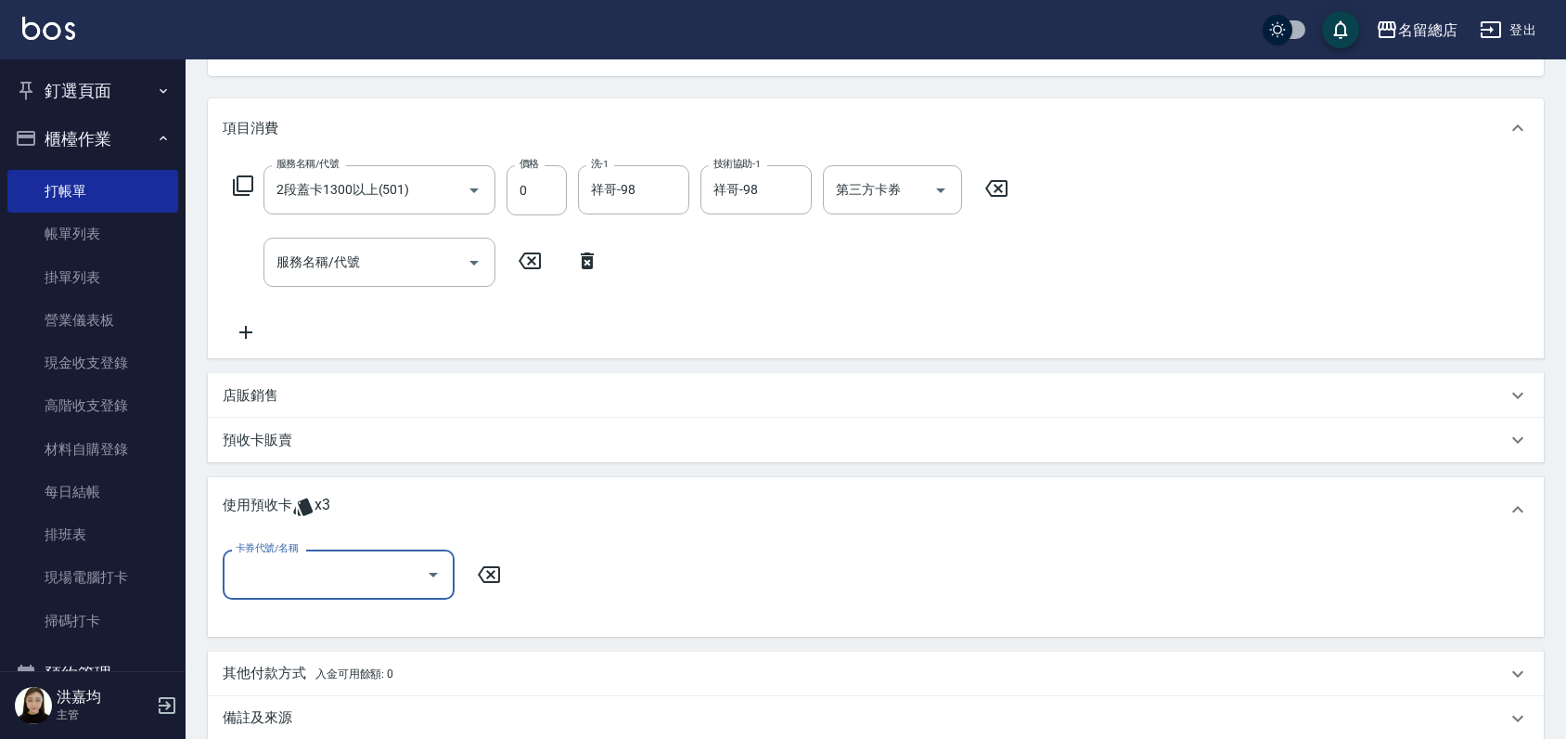
click at [353, 581] on input "卡券代號/名稱" at bounding box center [324, 574] width 187 height 32
click at [358, 623] on div "二段自備卡 剩餘3張 9156" at bounding box center [339, 622] width 232 height 31
type input "二段自備卡 9156"
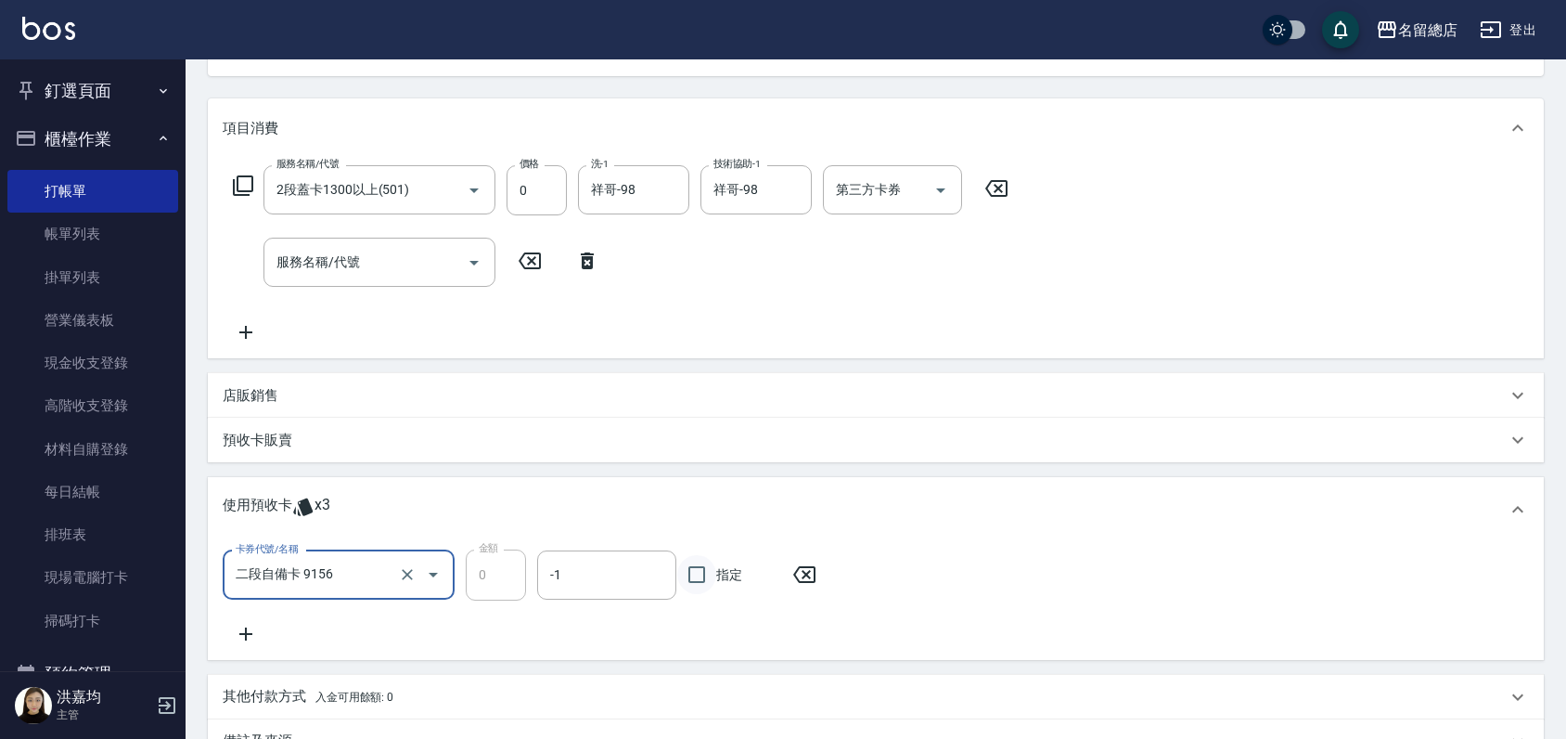
click at [701, 572] on input "指定" at bounding box center [696, 574] width 39 height 39
checkbox input "true"
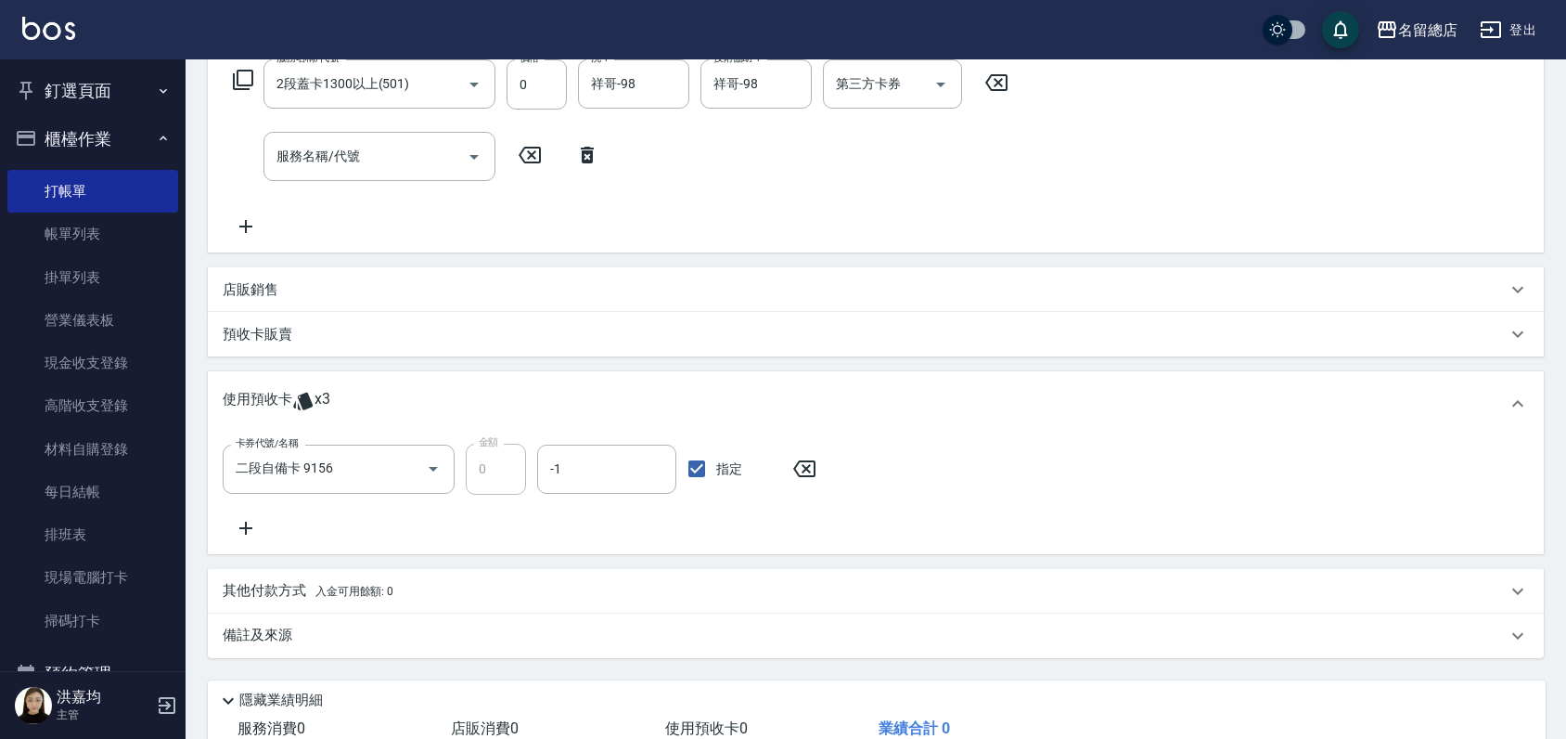
scroll to position [438, 0]
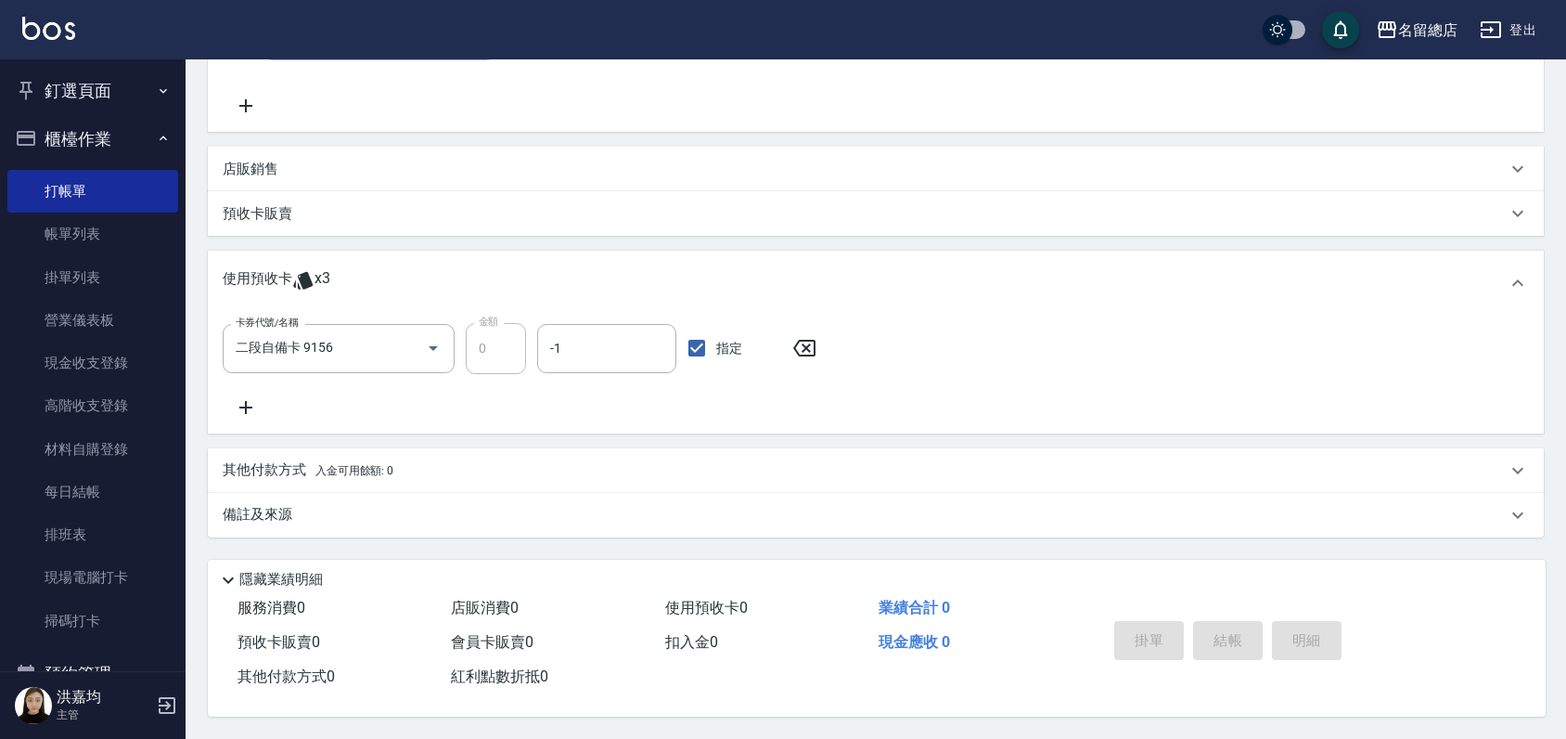
type input "2025/08/22 11:58"
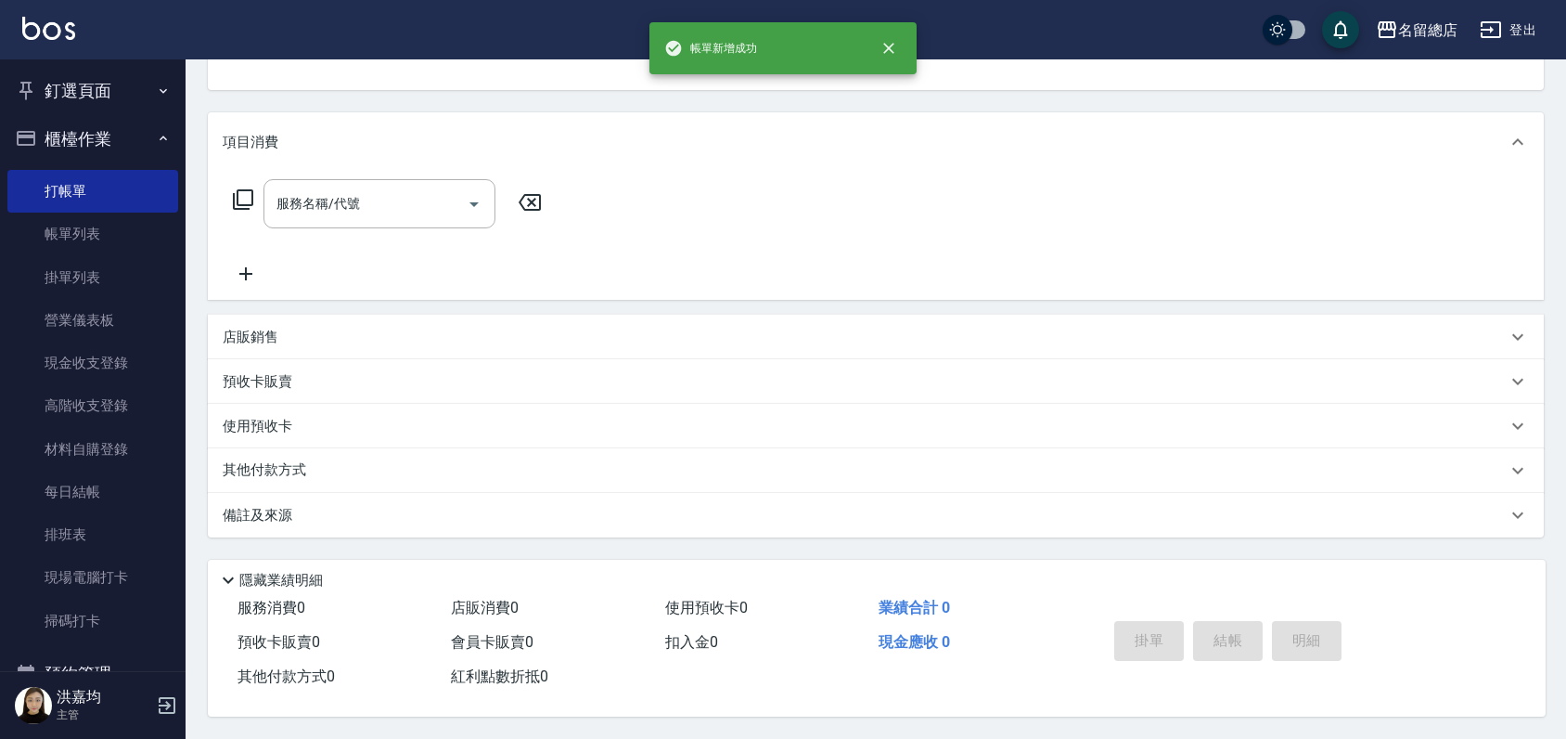
scroll to position [0, 0]
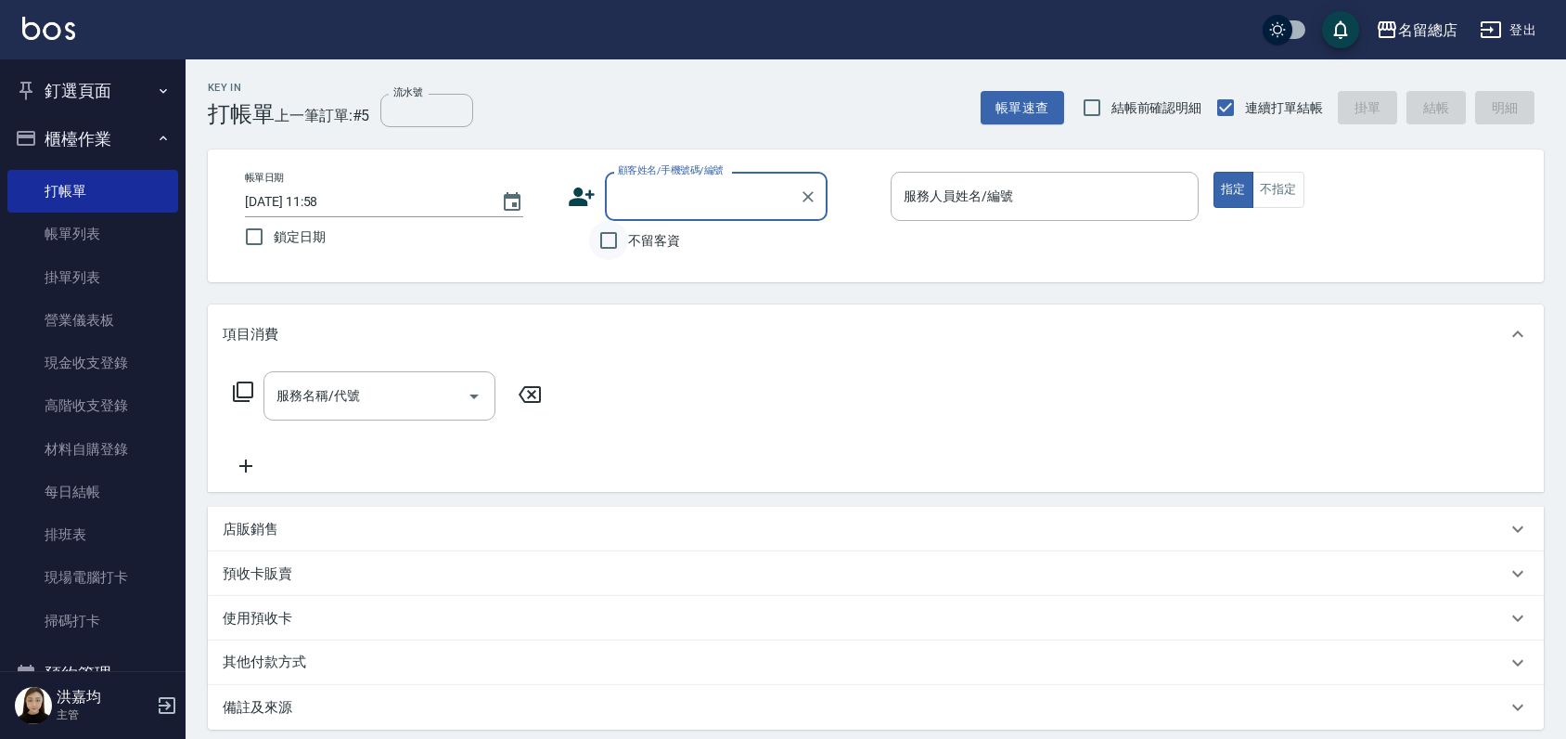
click at [613, 241] on input "不留客資" at bounding box center [608, 240] width 39 height 39
checkbox input "true"
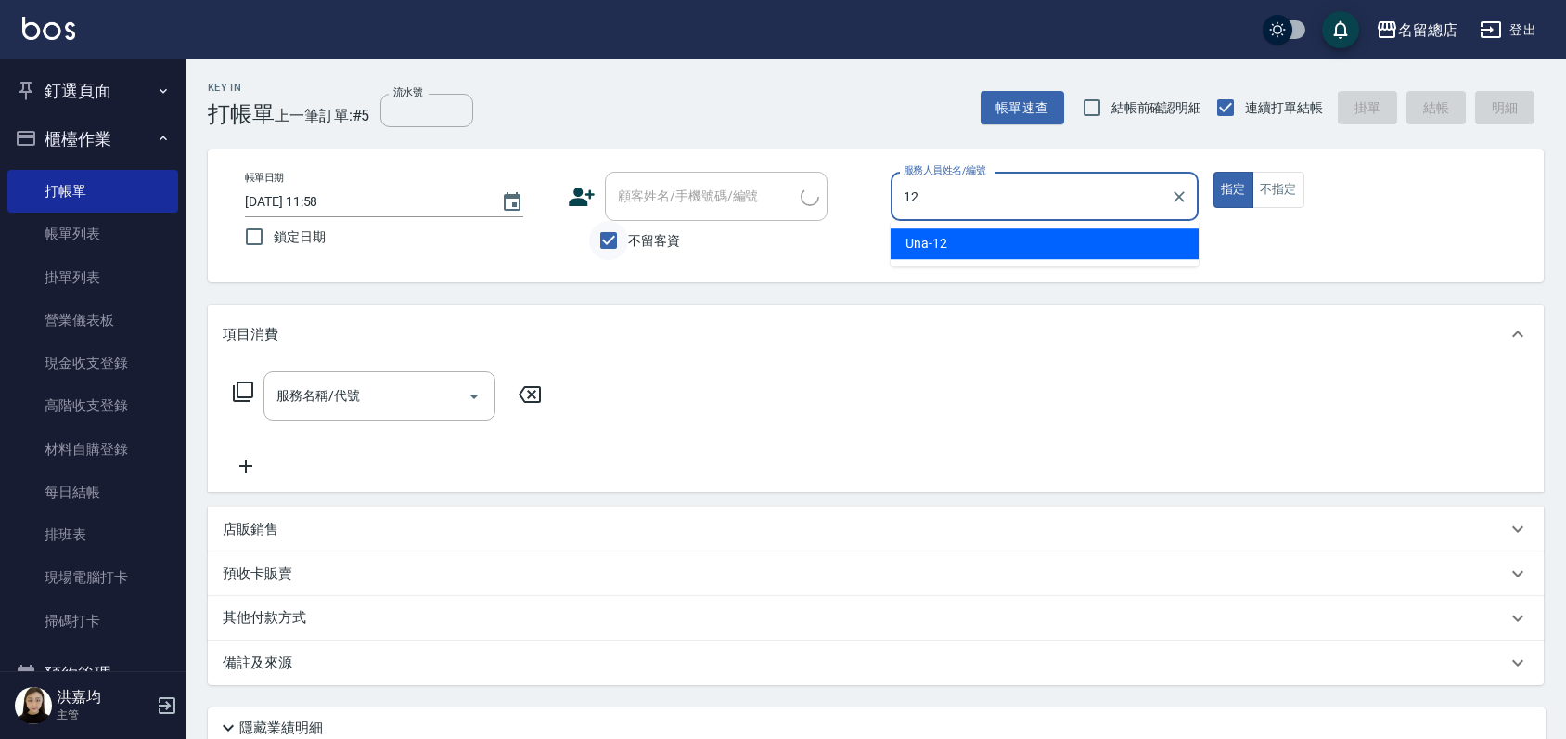
type input "Una-12"
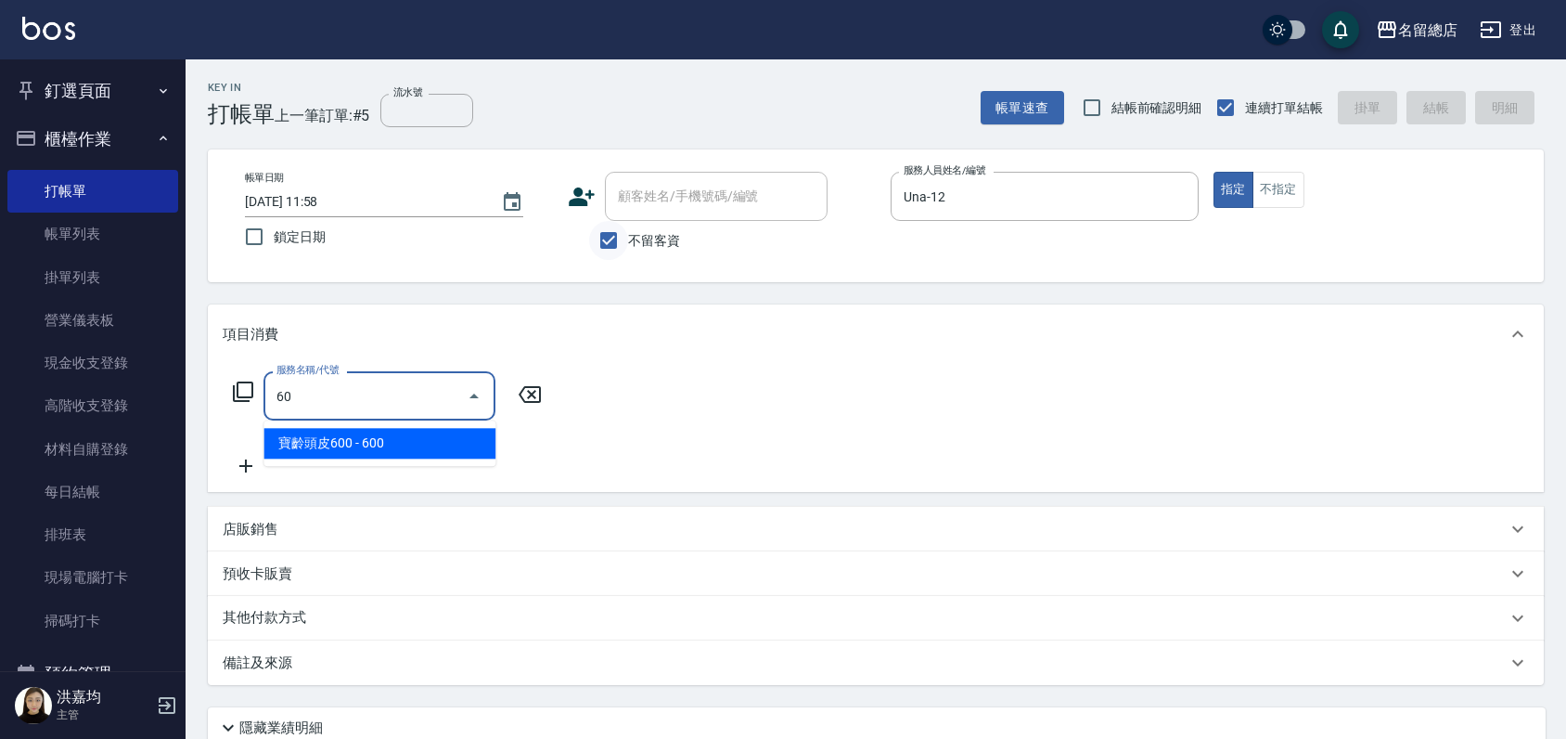
type input "604"
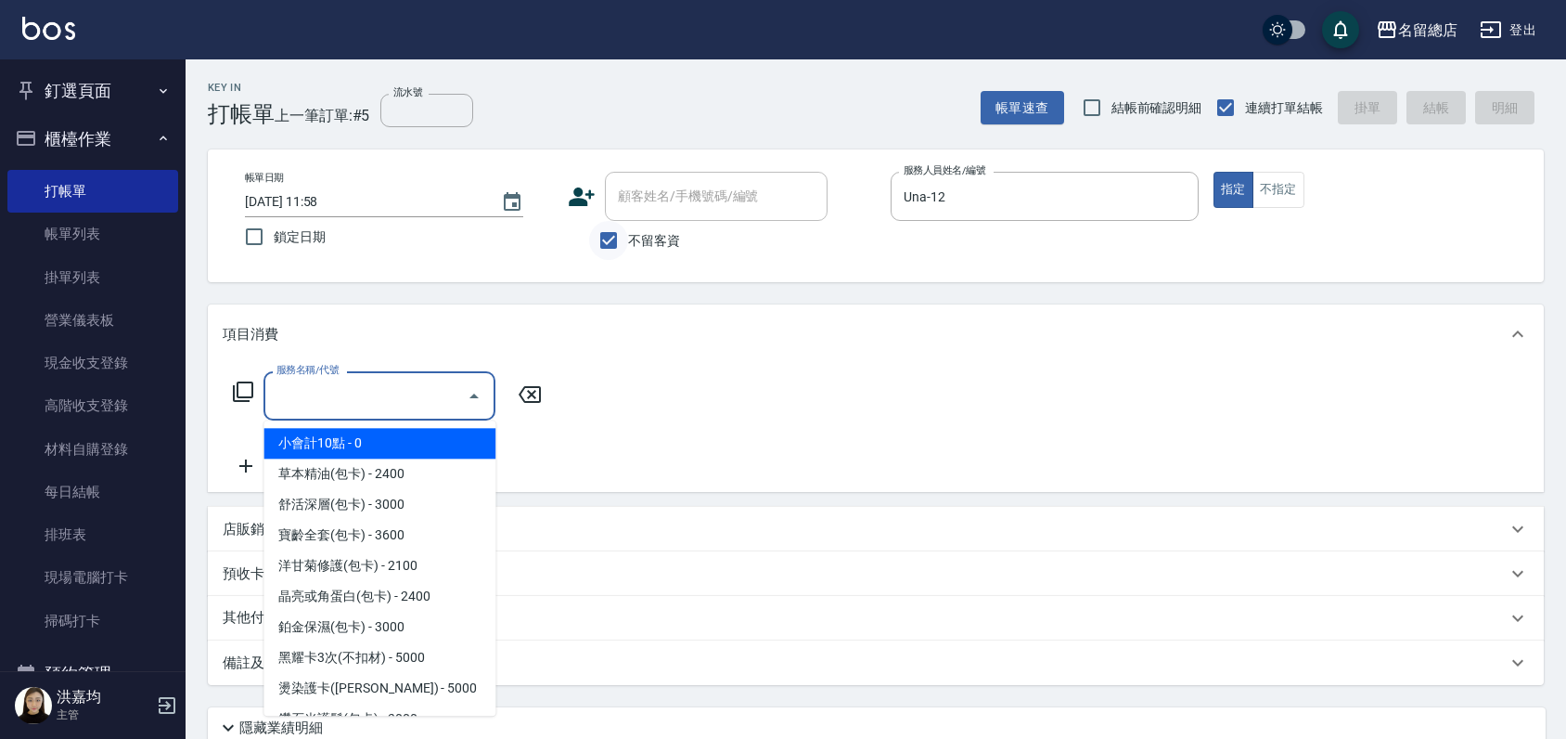
type input "小會計10點(000)"
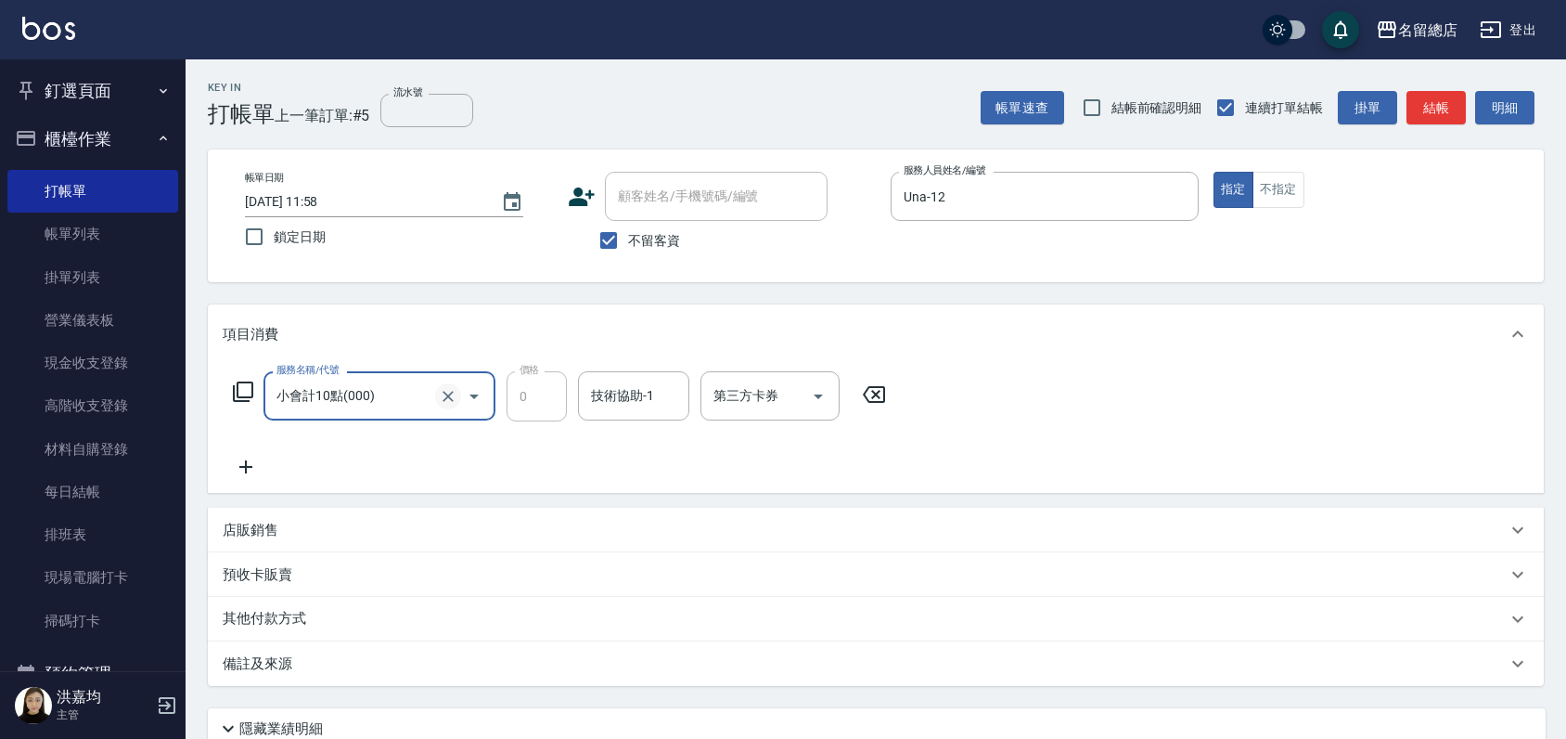
click at [444, 389] on icon "Clear" at bounding box center [448, 396] width 19 height 19
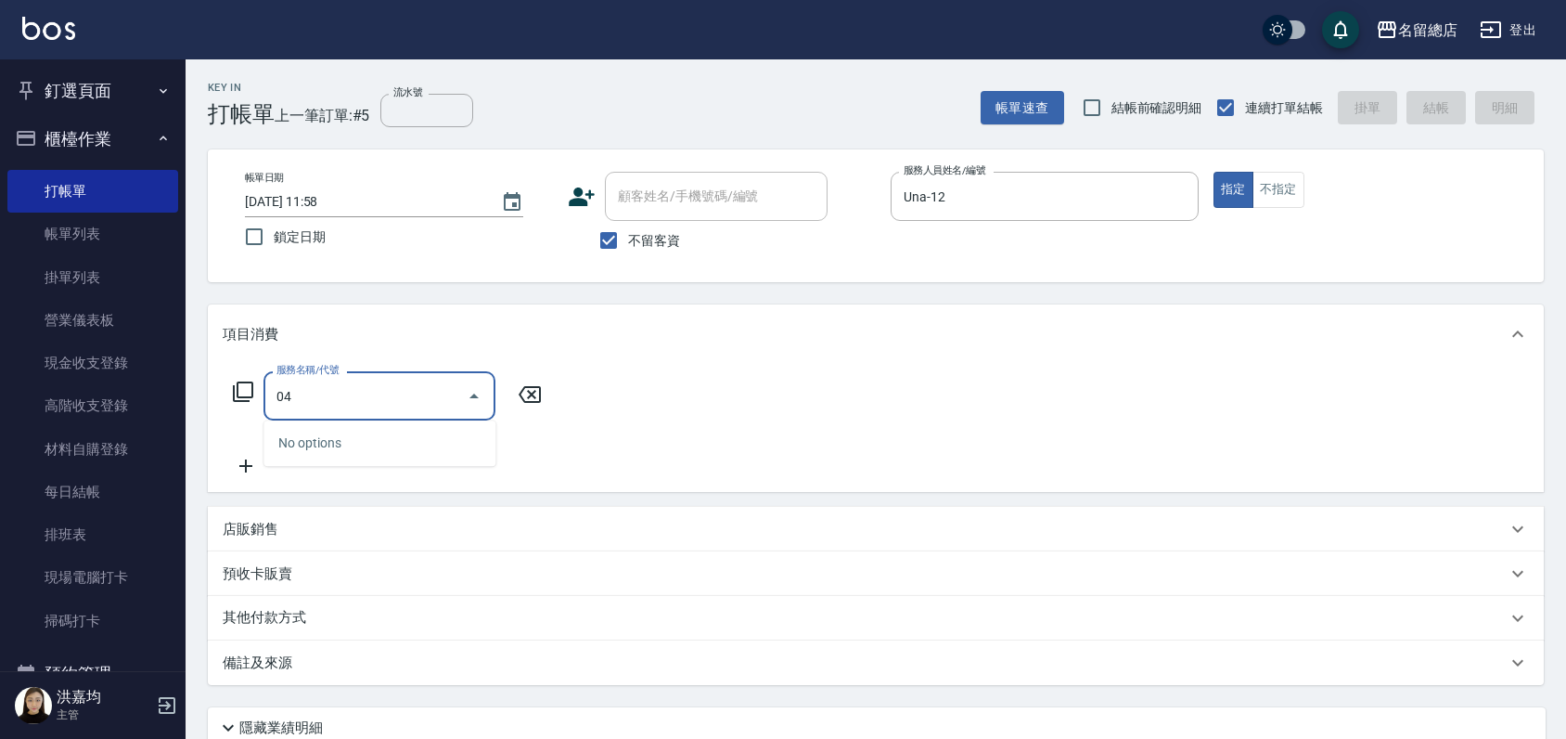
type input "0"
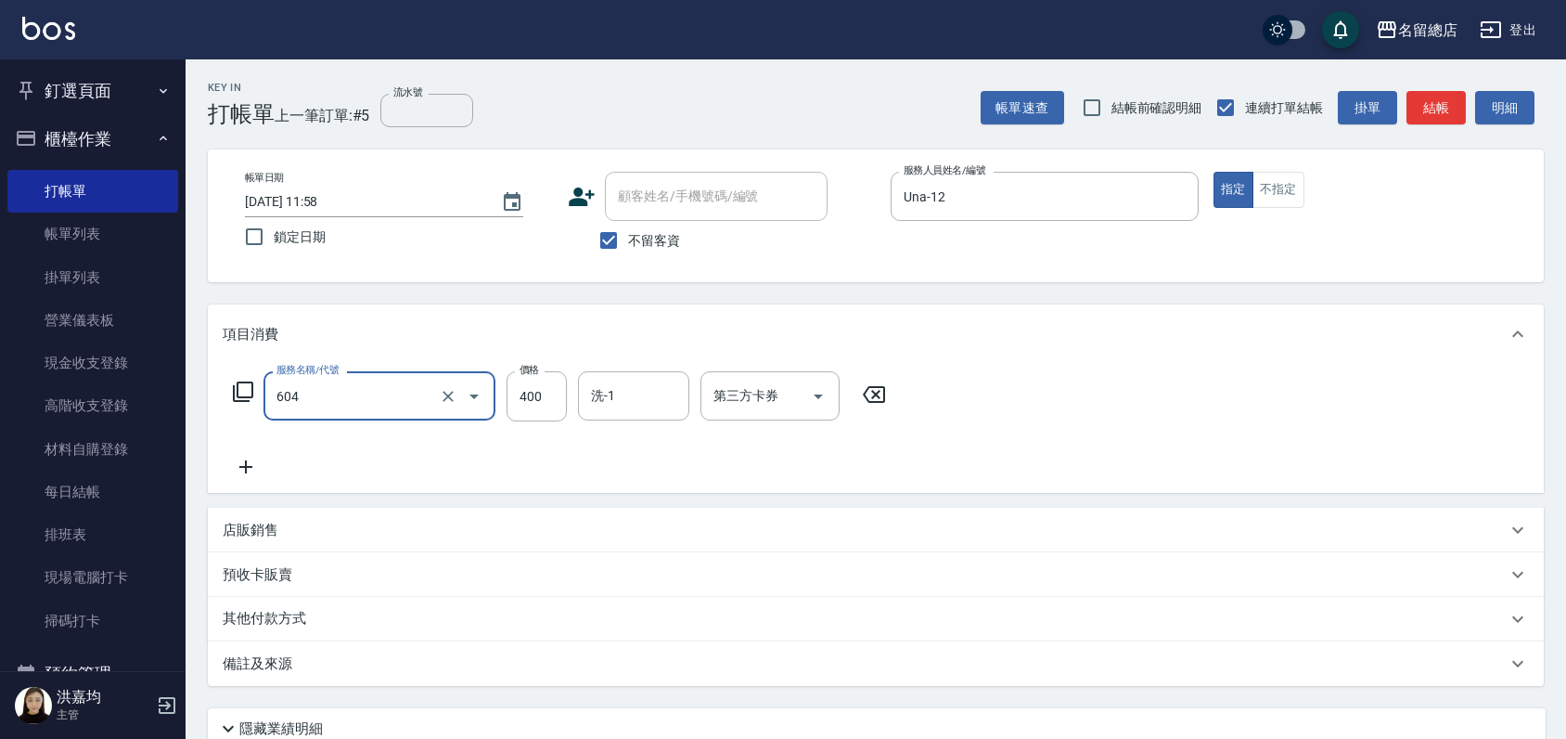
type input "健康洗髮(604)"
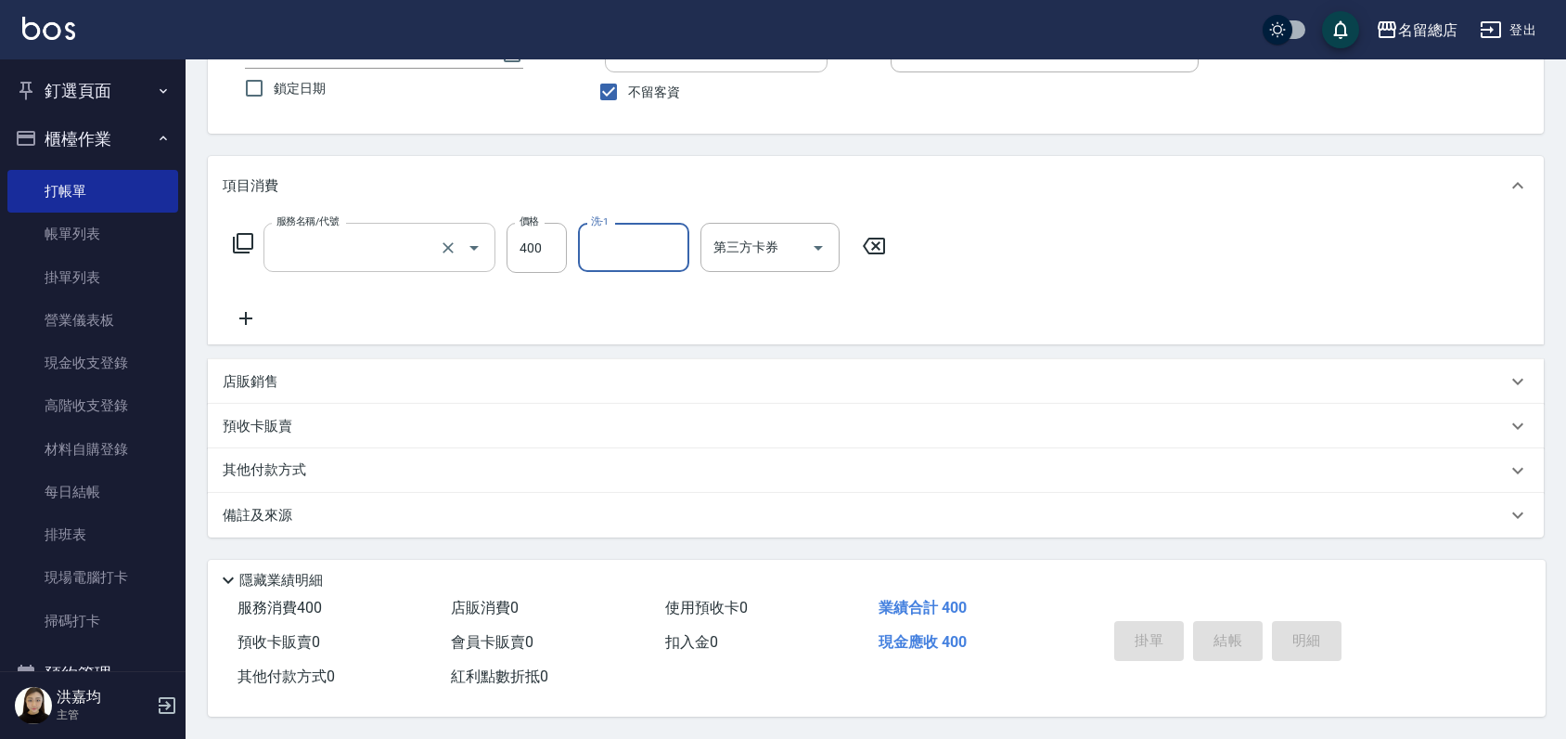
scroll to position [154, 0]
